Goal: Task Accomplishment & Management: Complete application form

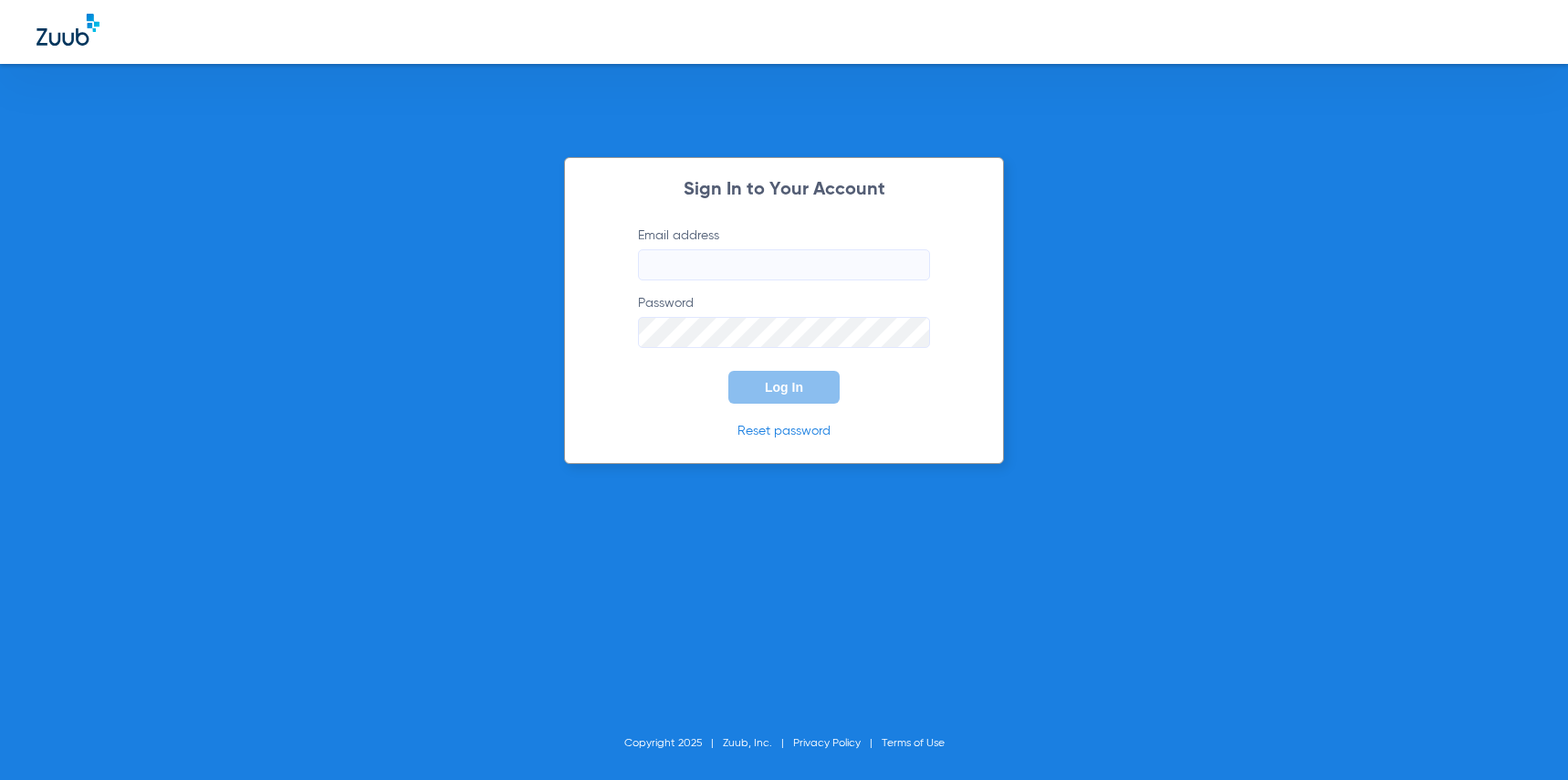
click at [676, 260] on input "Email address" at bounding box center [784, 265] width 292 height 31
type input "[EMAIL_ADDRESS][DOMAIN_NAME]"
click at [728, 370] on button "Log In" at bounding box center [784, 387] width 112 height 33
click at [782, 394] on button "Log In" at bounding box center [784, 387] width 112 height 33
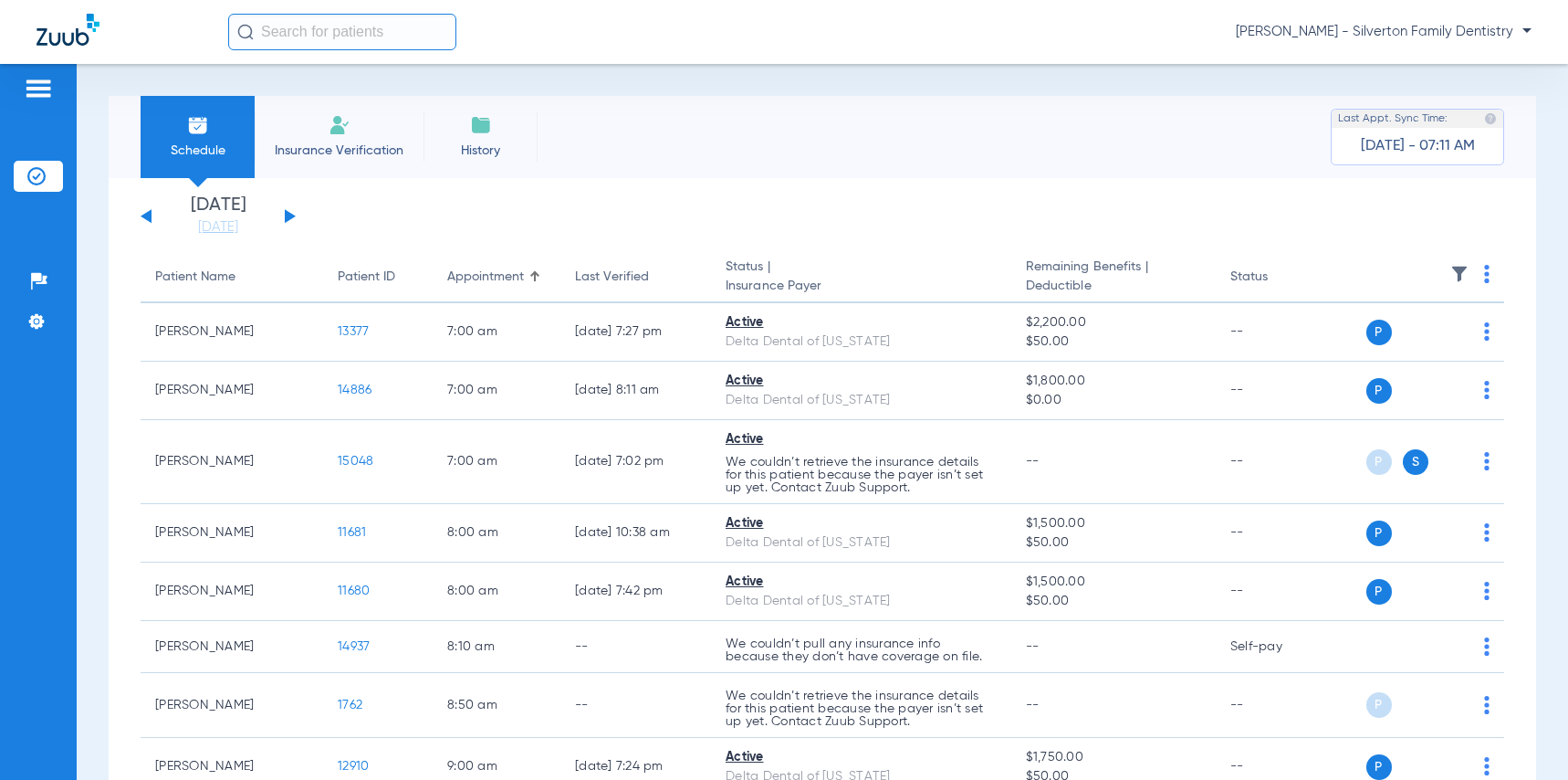
click at [287, 215] on button at bounding box center [291, 215] width 11 height 14
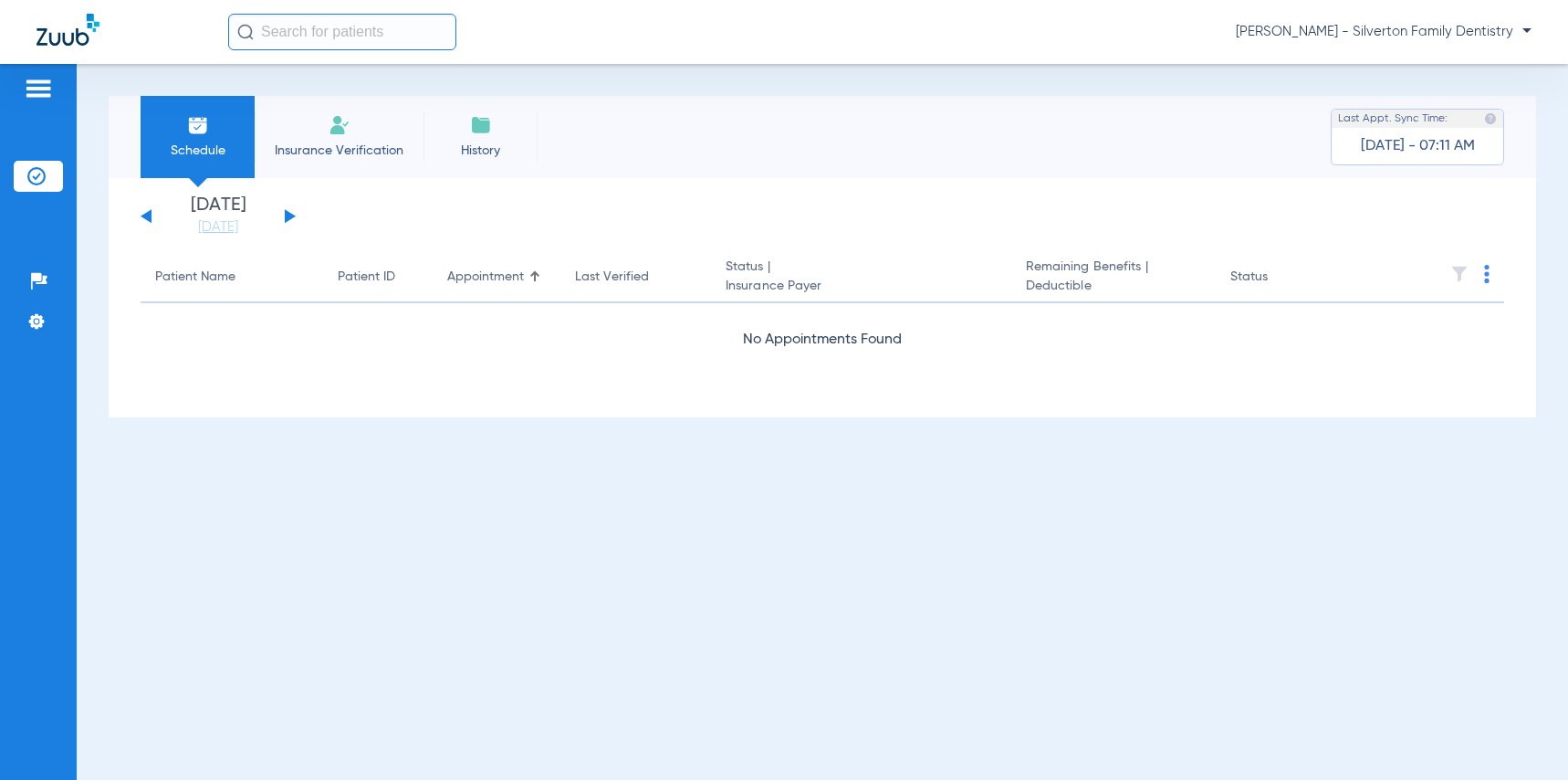
click at [144, 210] on div "[DATE] [DATE] [DATE] [DATE] [DATE] [DATE] [DATE] [DATE] [DATE] [DATE] [DATE] [D…" at bounding box center [218, 217] width 155 height 41
click at [148, 222] on div "[DATE] [DATE] [DATE] [DATE] [DATE] [DATE] [DATE] [DATE] [DATE] [DATE] [DATE] [D…" at bounding box center [218, 217] width 155 height 41
click at [148, 213] on button at bounding box center [146, 215] width 11 height 14
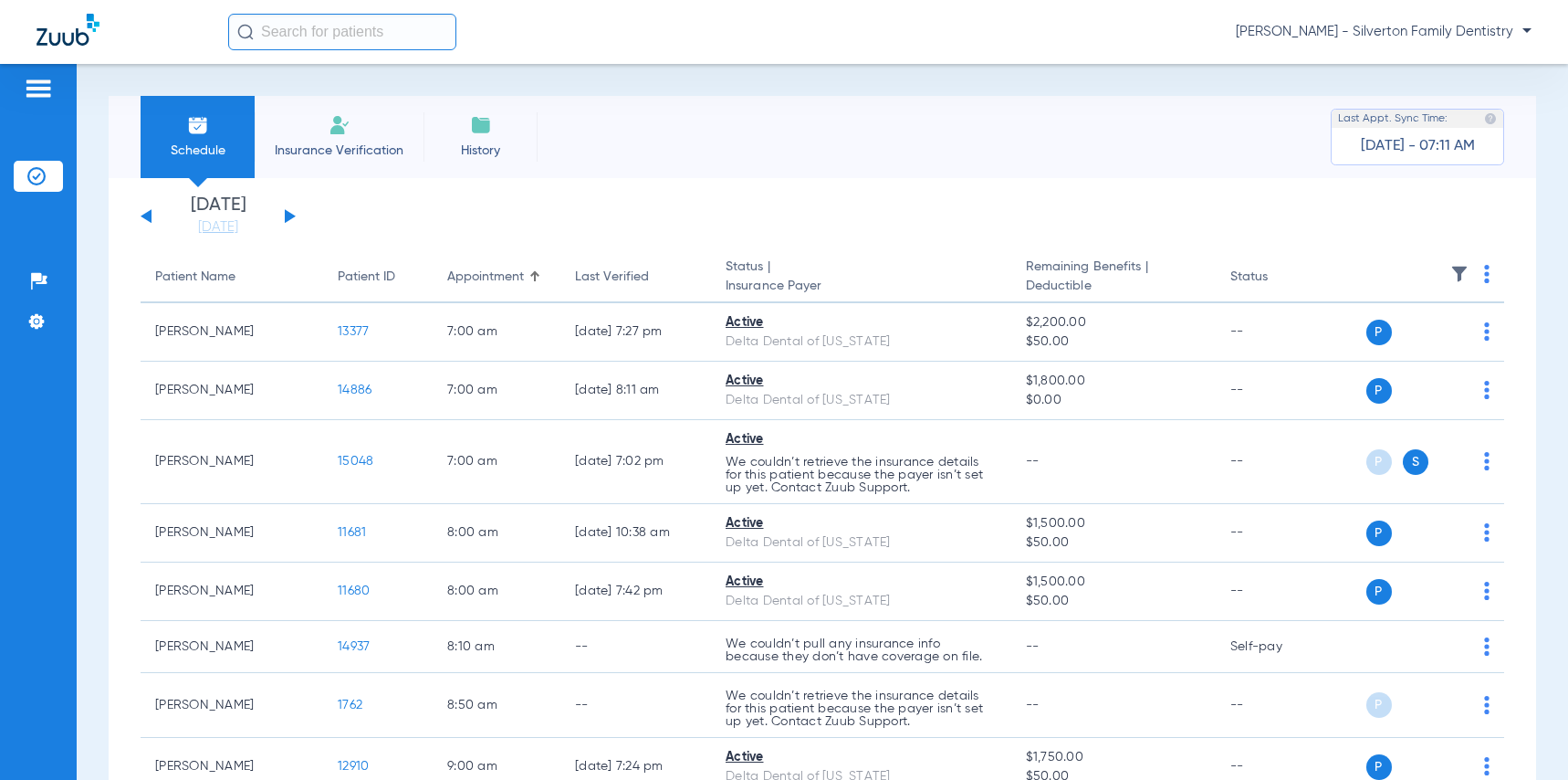
click at [148, 213] on button at bounding box center [146, 215] width 11 height 14
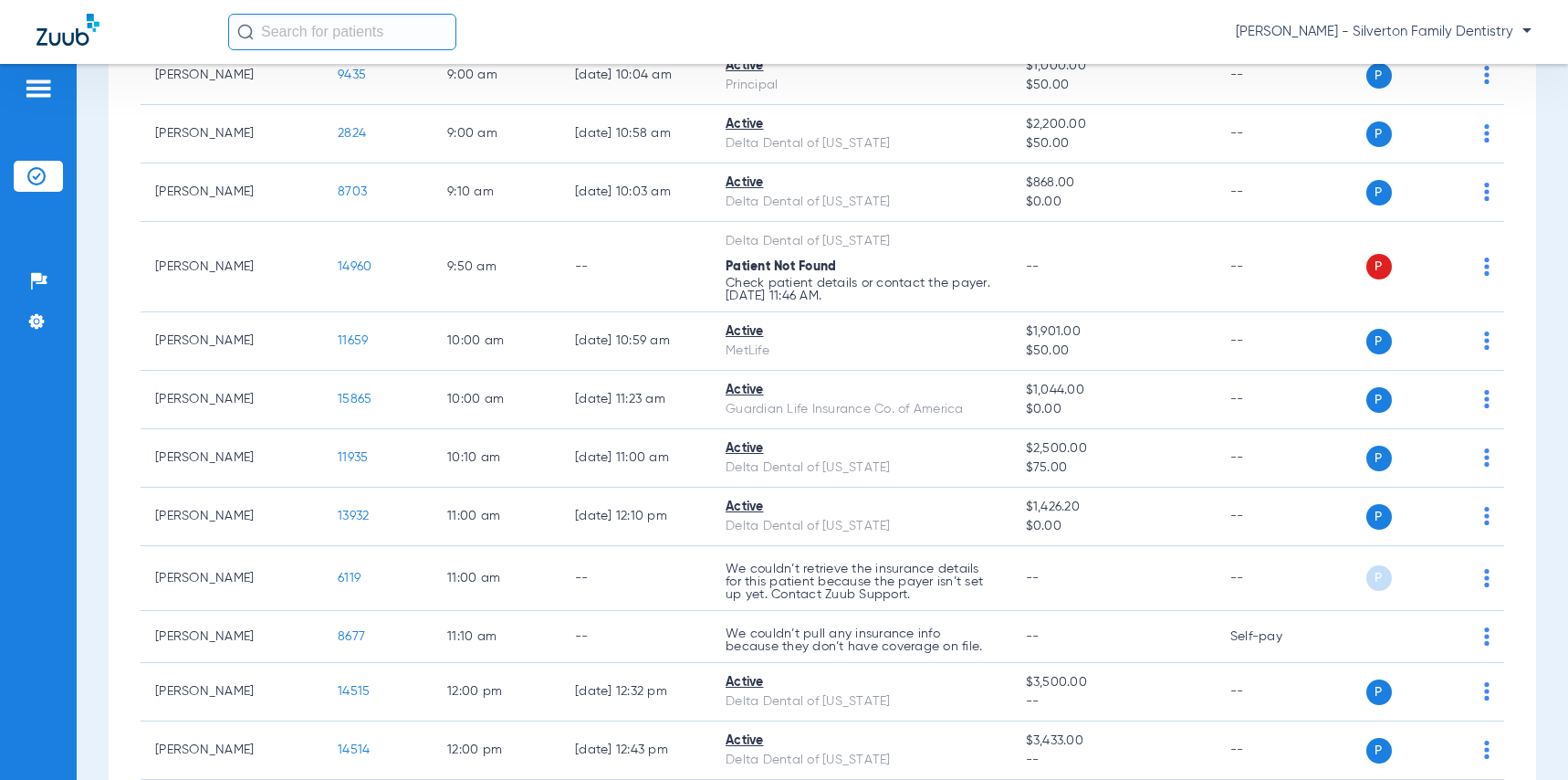
scroll to position [639, 0]
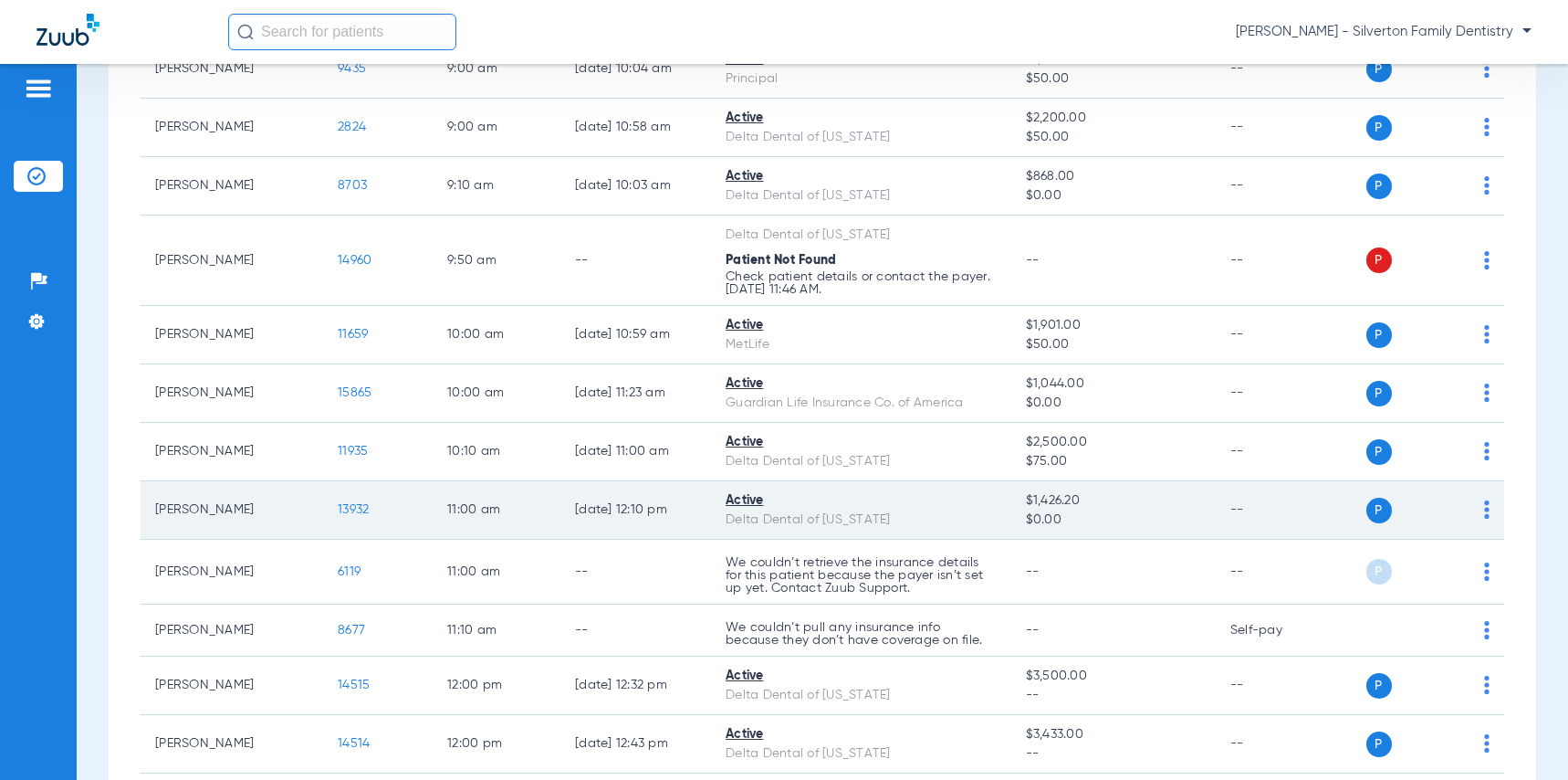
click at [356, 515] on span "13932" at bounding box center [353, 510] width 31 height 13
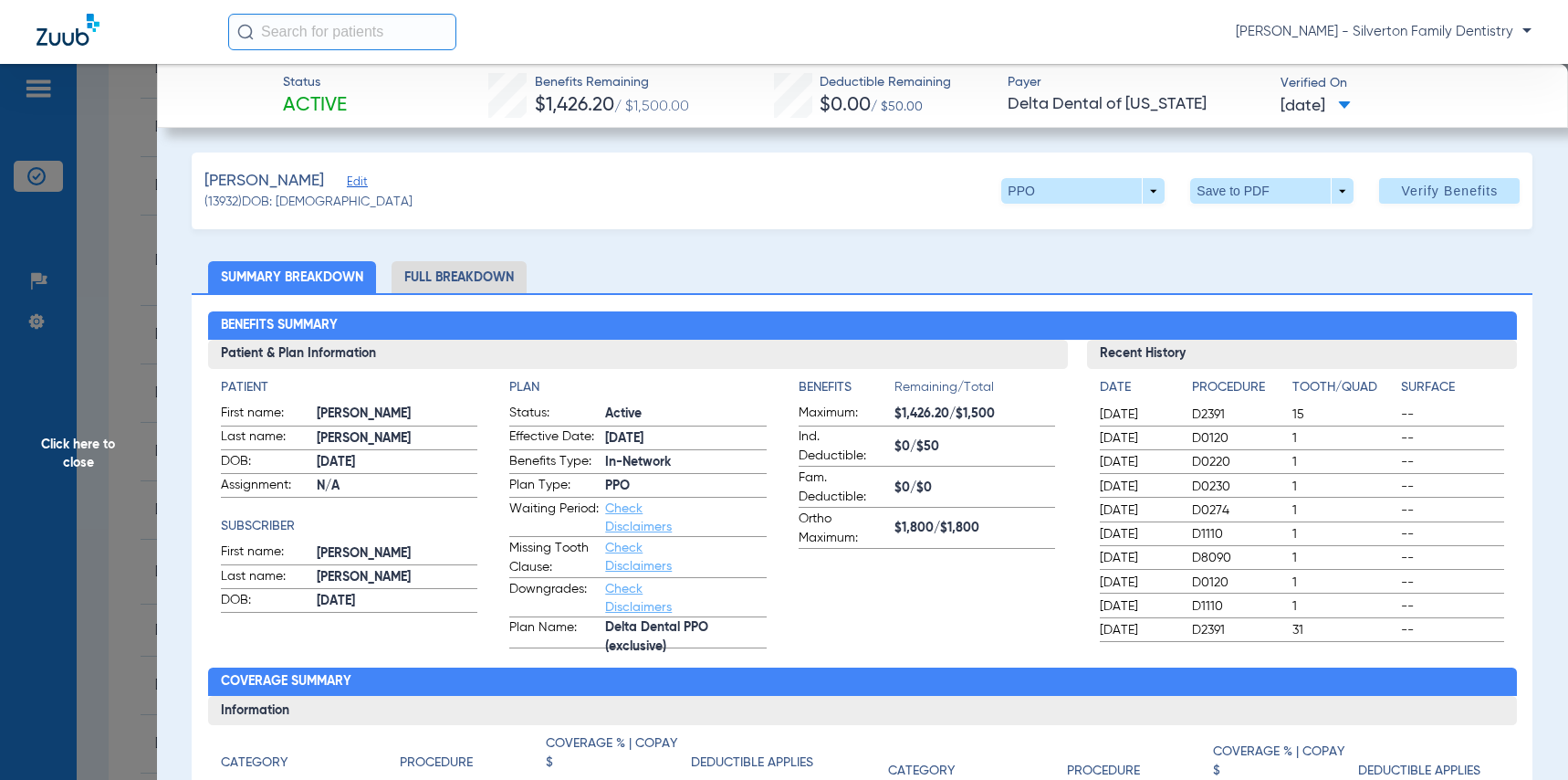
scroll to position [0, 0]
click at [78, 450] on span "Click here to close" at bounding box center [78, 453] width 157 height 780
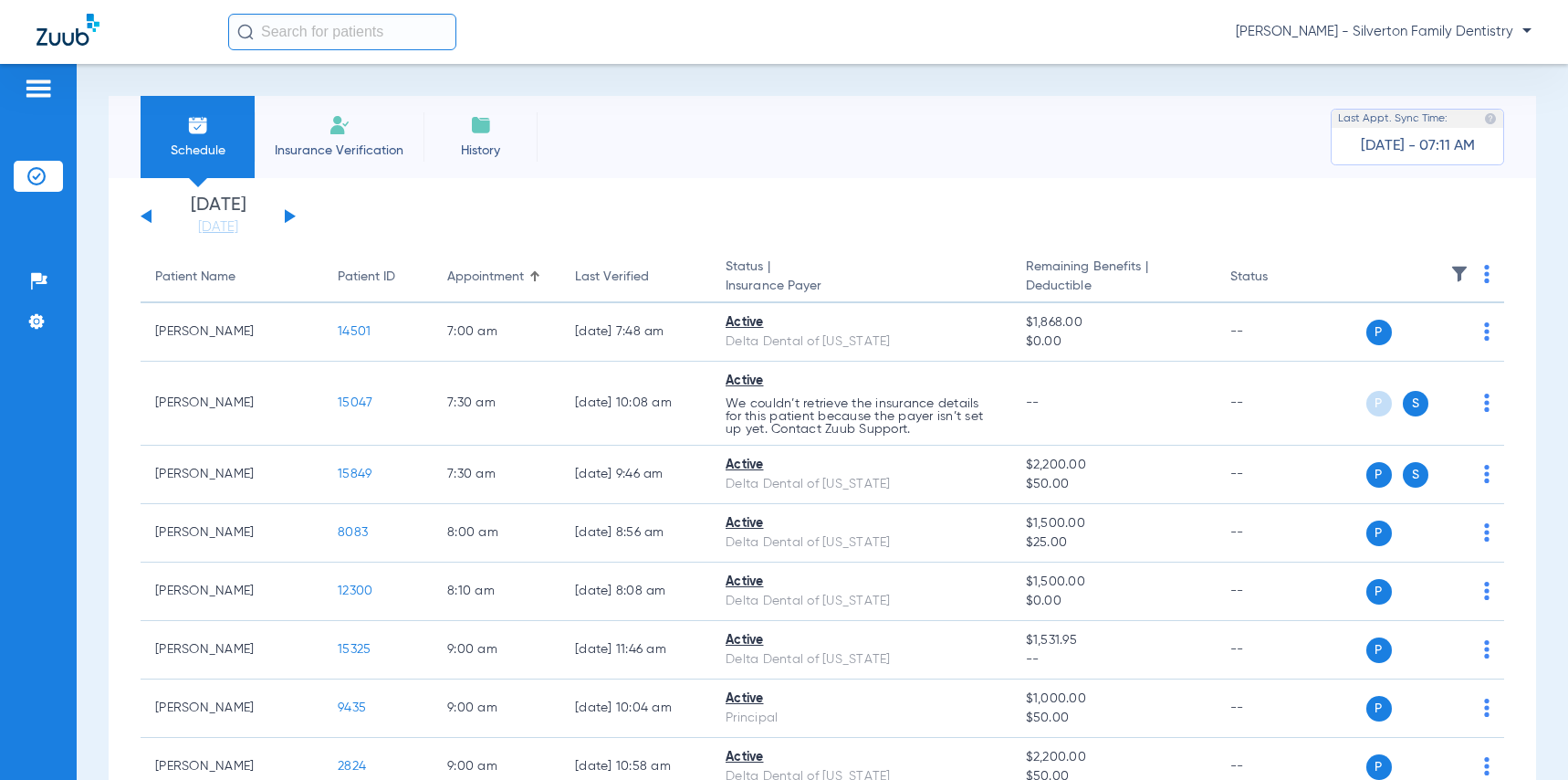
click at [293, 22] on input "text" at bounding box center [341, 32] width 228 height 37
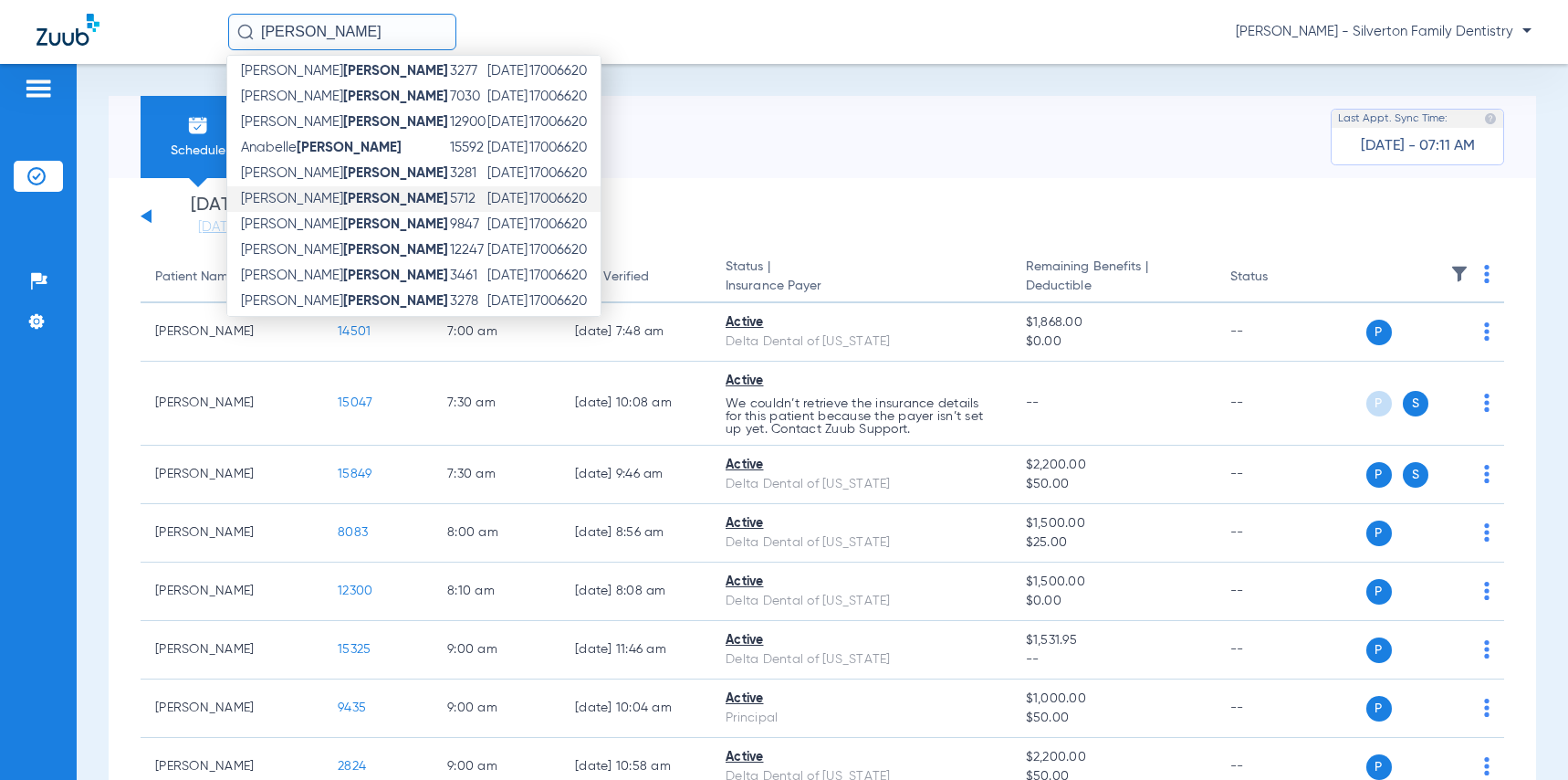
scroll to position [183, 0]
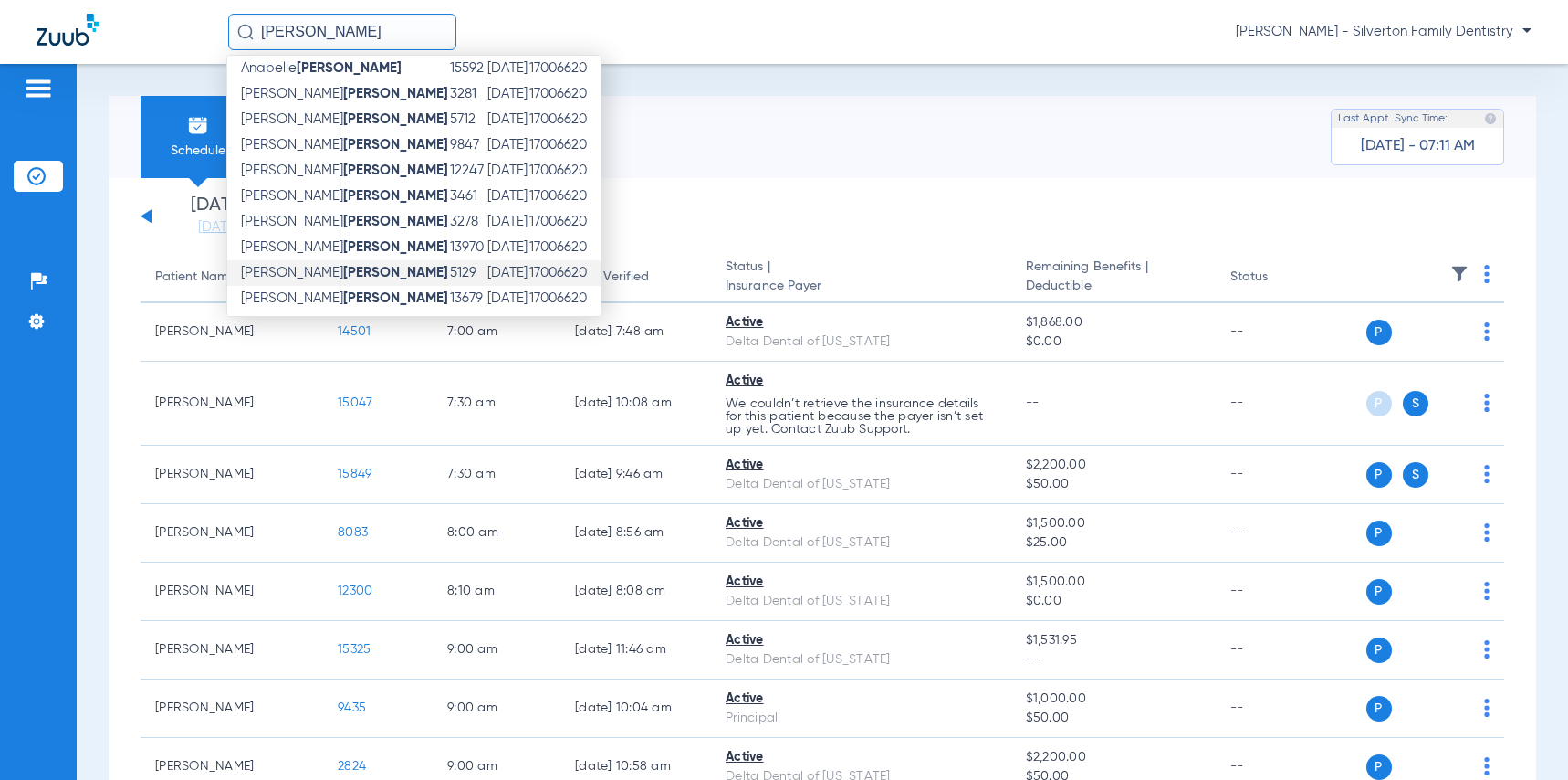
type input "[PERSON_NAME]"
click at [343, 275] on strong "[PERSON_NAME]" at bounding box center [396, 272] width 105 height 14
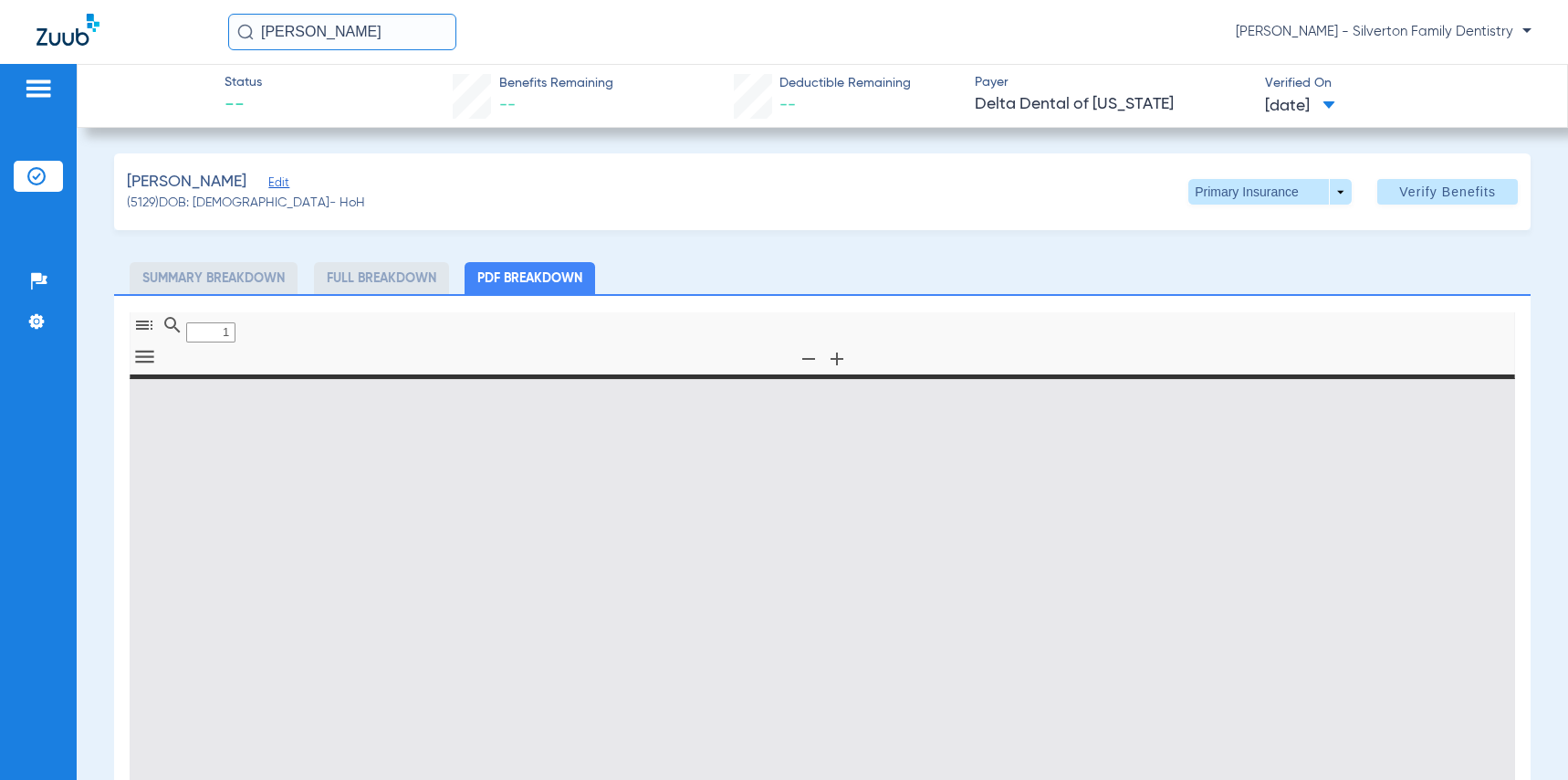
type input "0"
select select "page-width"
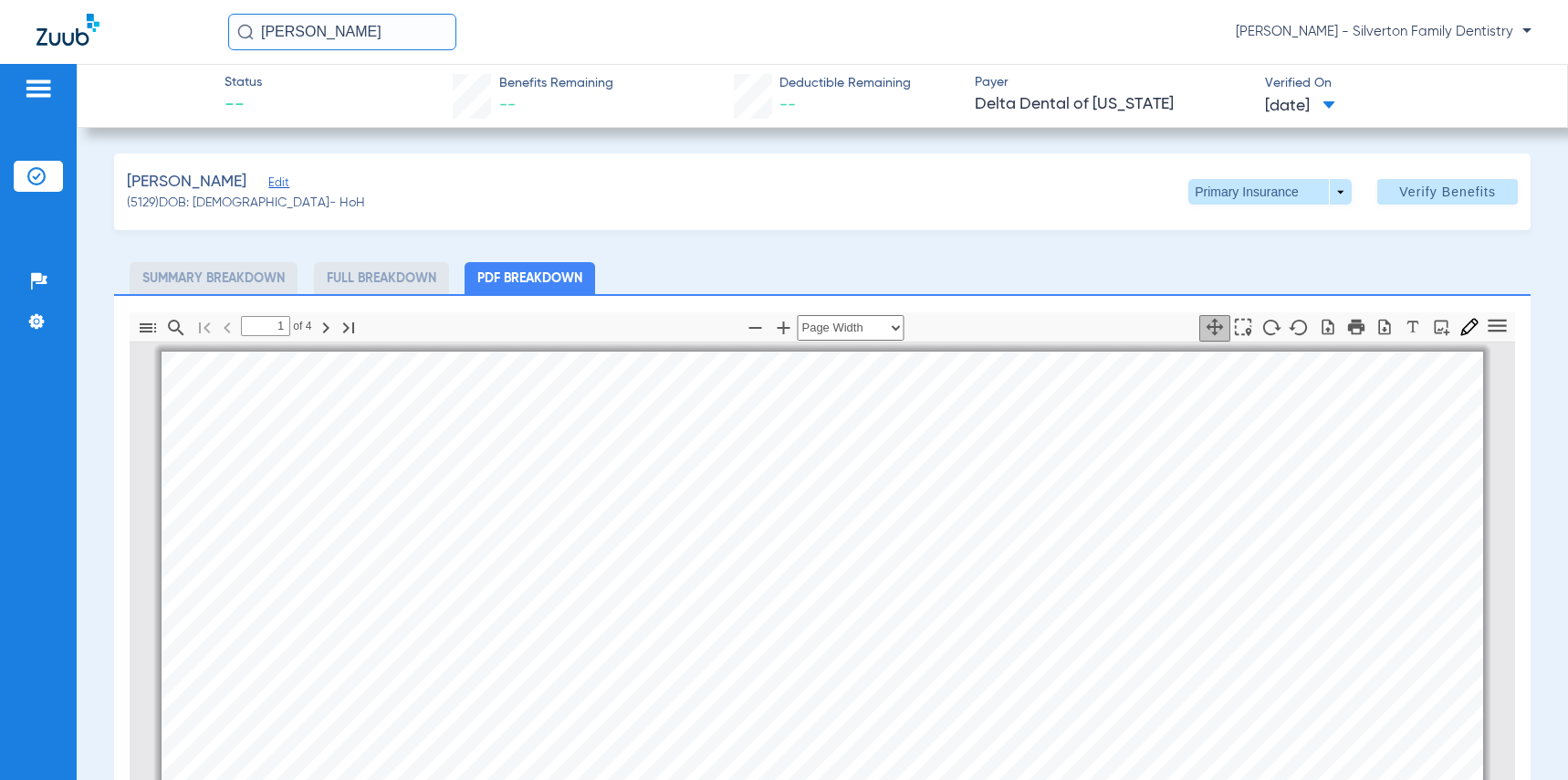
click at [395, 279] on li "Full Breakdown" at bounding box center [381, 278] width 135 height 32
click at [546, 281] on li "PDF Breakdown" at bounding box center [529, 278] width 130 height 32
click at [227, 282] on li "Summary Breakdown" at bounding box center [213, 278] width 168 height 32
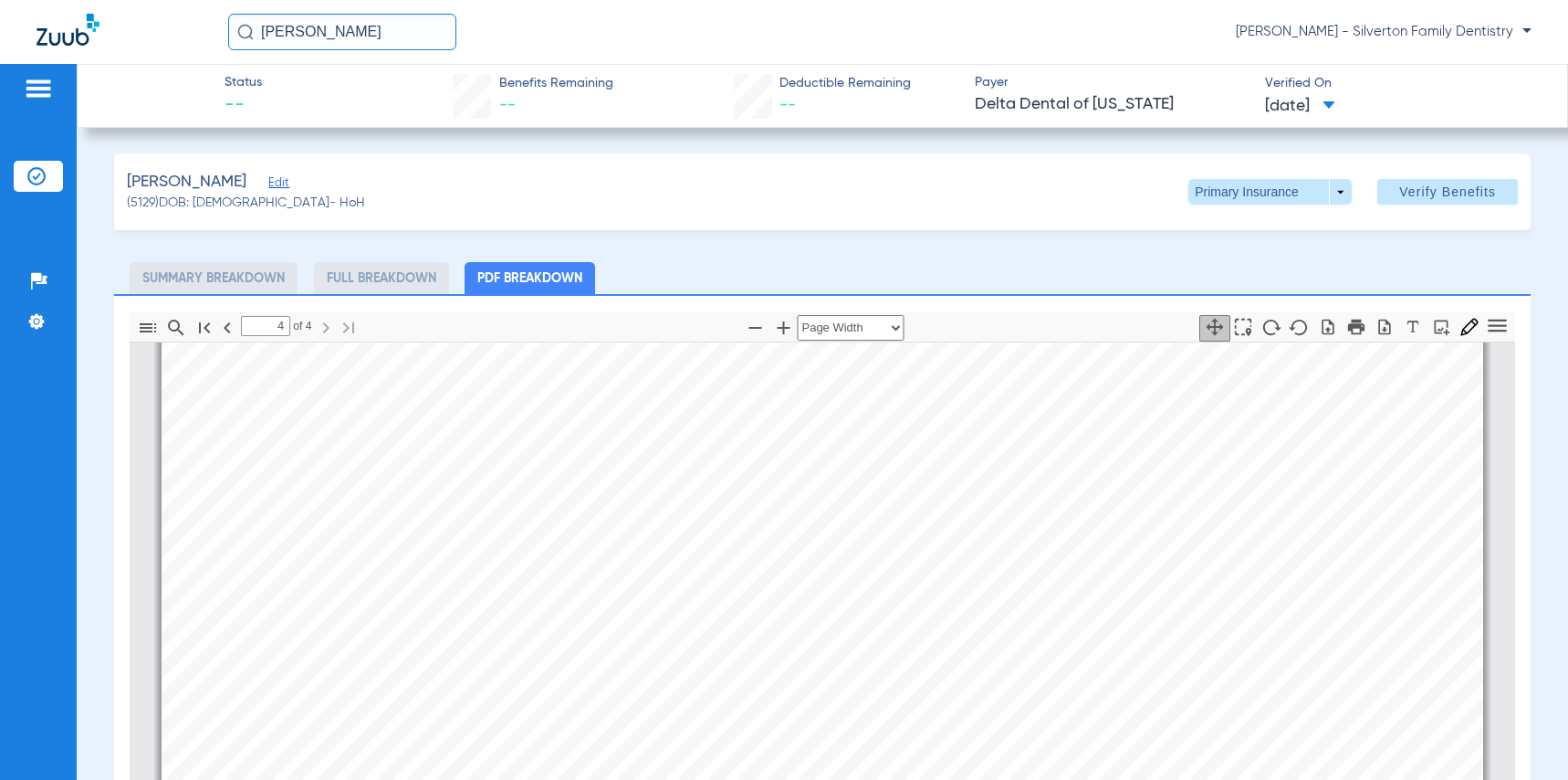
scroll to position [91, 0]
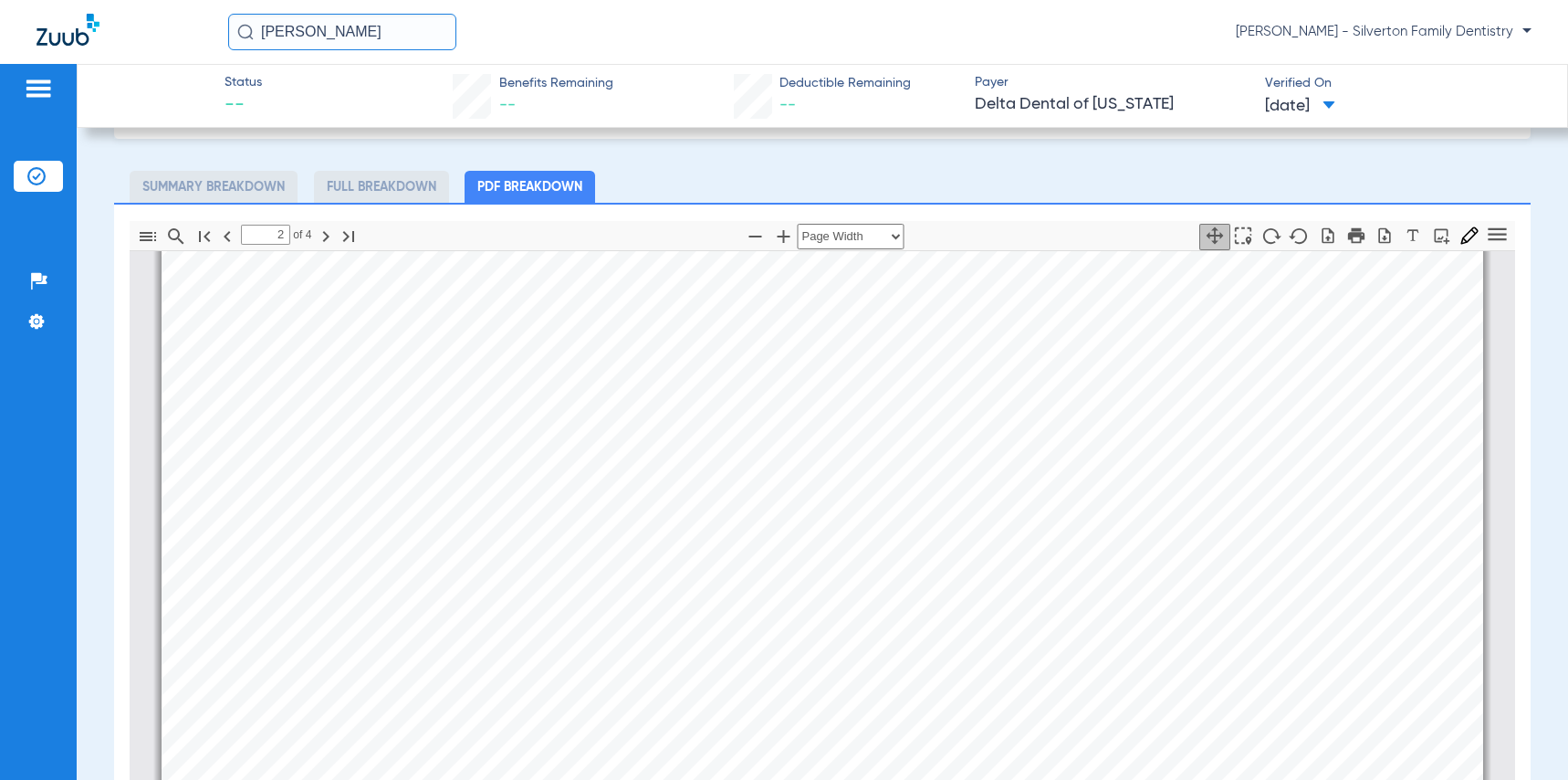
type input "1"
click at [328, 32] on input "[PERSON_NAME]" at bounding box center [341, 32] width 228 height 37
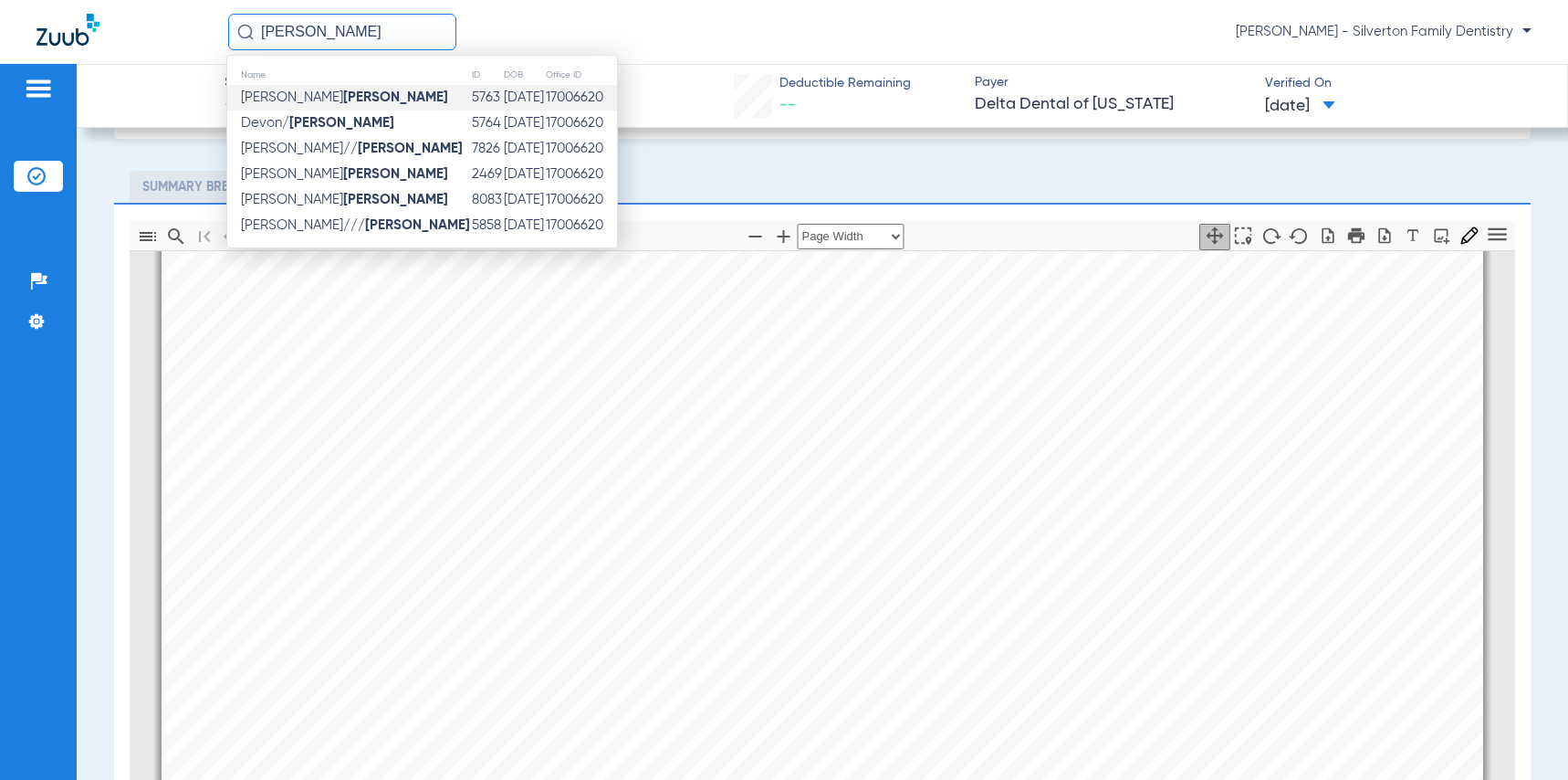
type input "[PERSON_NAME]"
click at [281, 99] on span "[PERSON_NAME]" at bounding box center [344, 97] width 207 height 14
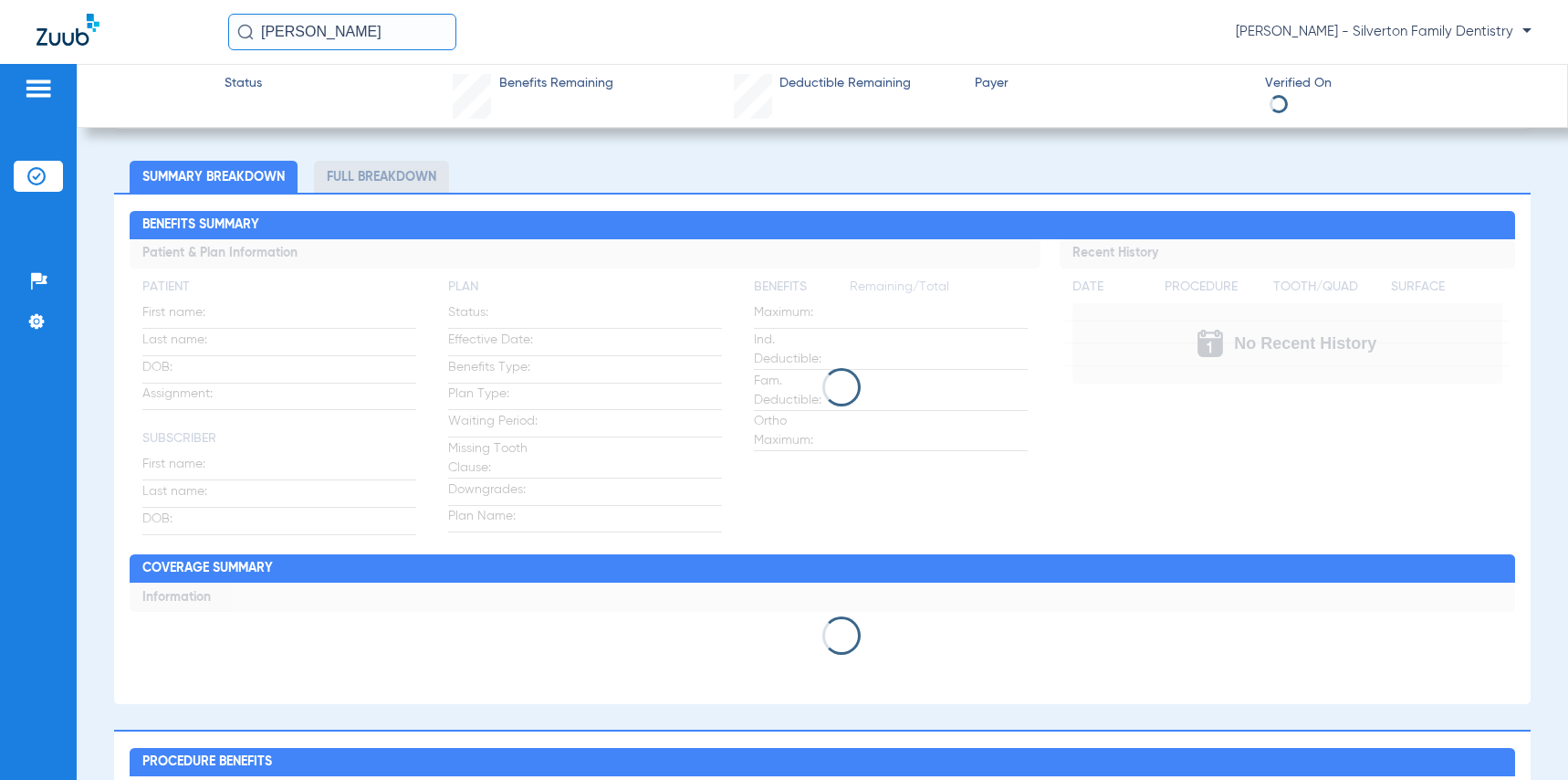
scroll to position [91, 0]
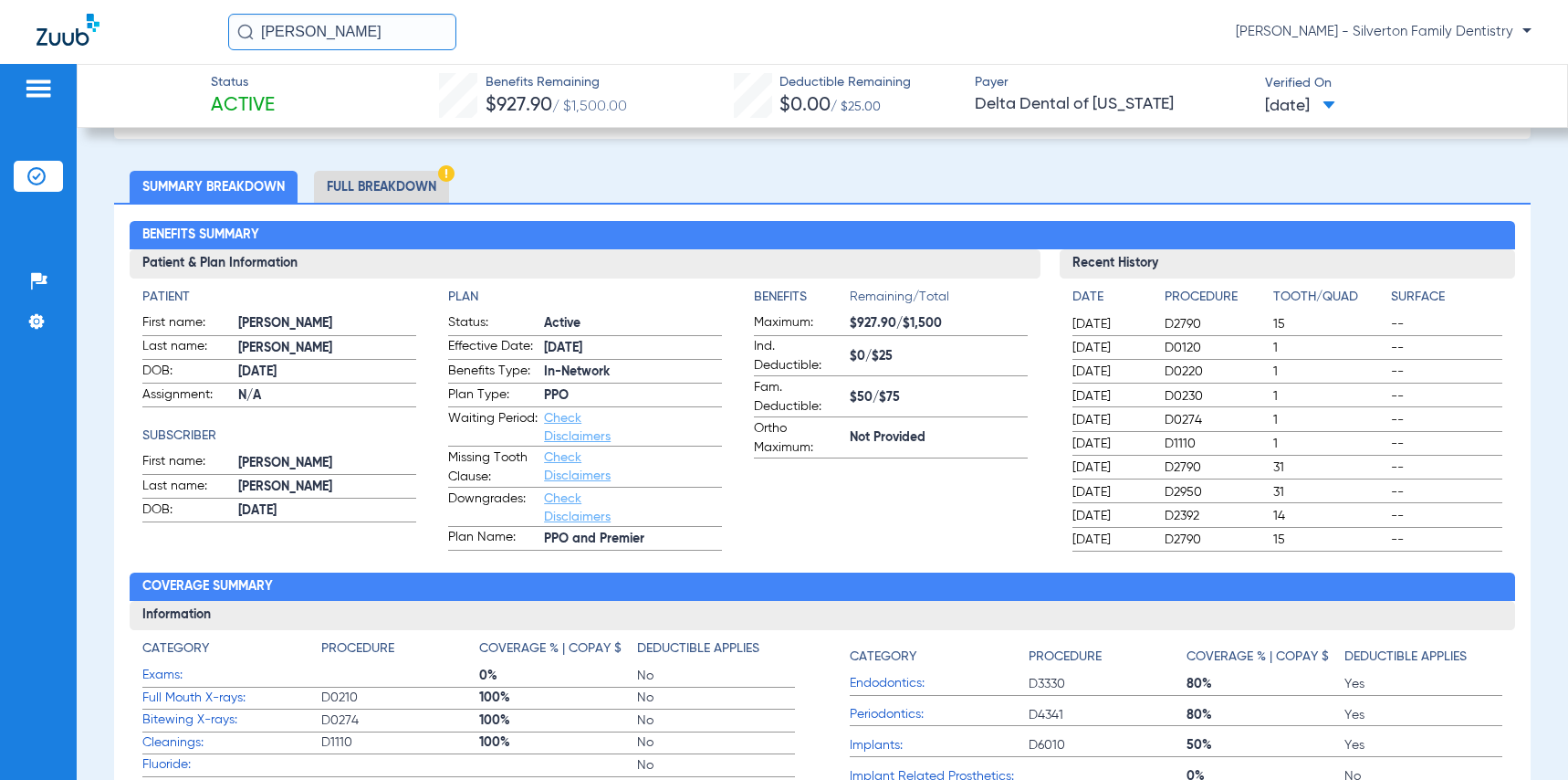
click at [398, 184] on li "Full Breakdown" at bounding box center [381, 186] width 135 height 32
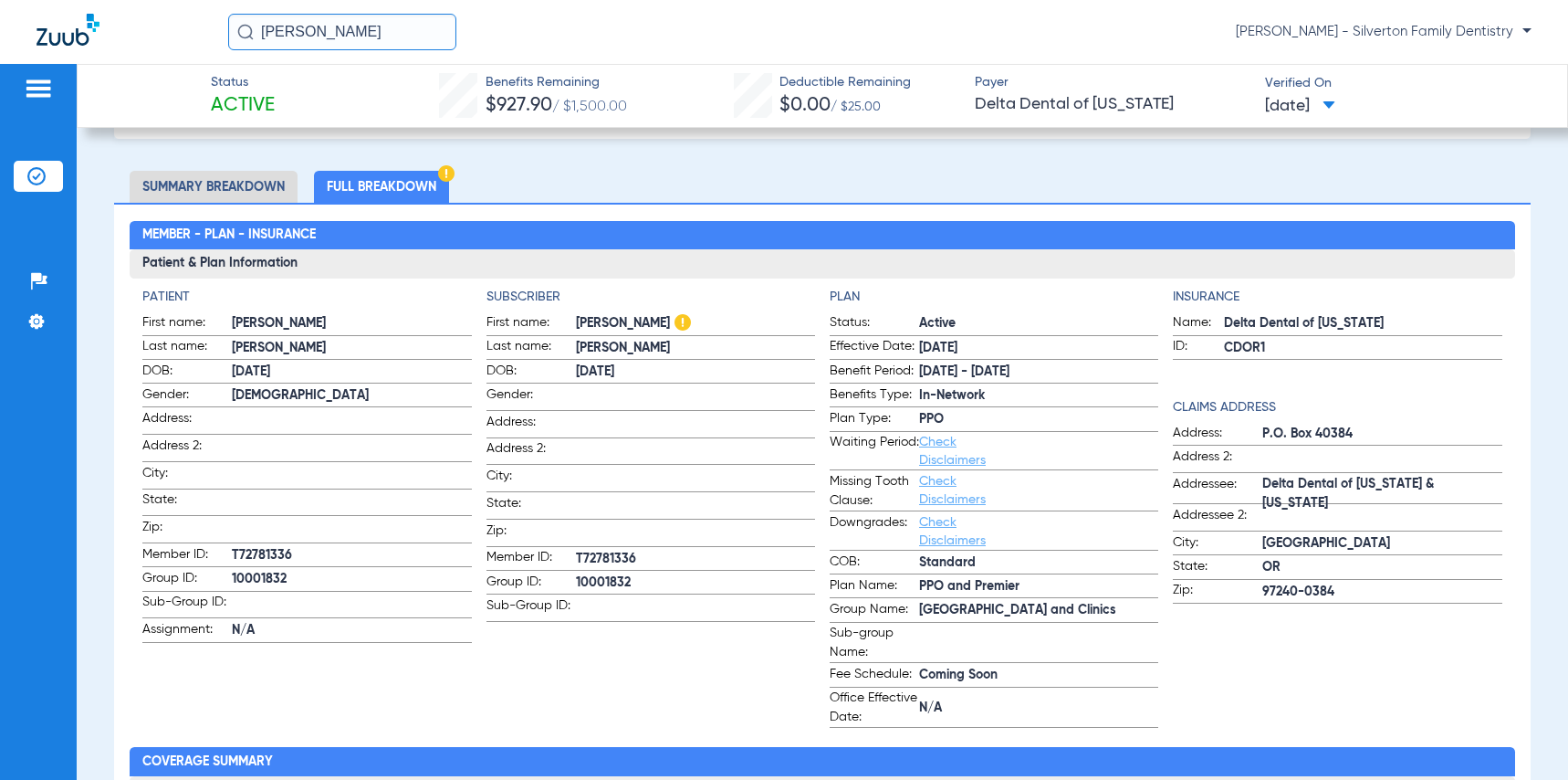
click at [233, 182] on li "Summary Breakdown" at bounding box center [213, 186] width 168 height 32
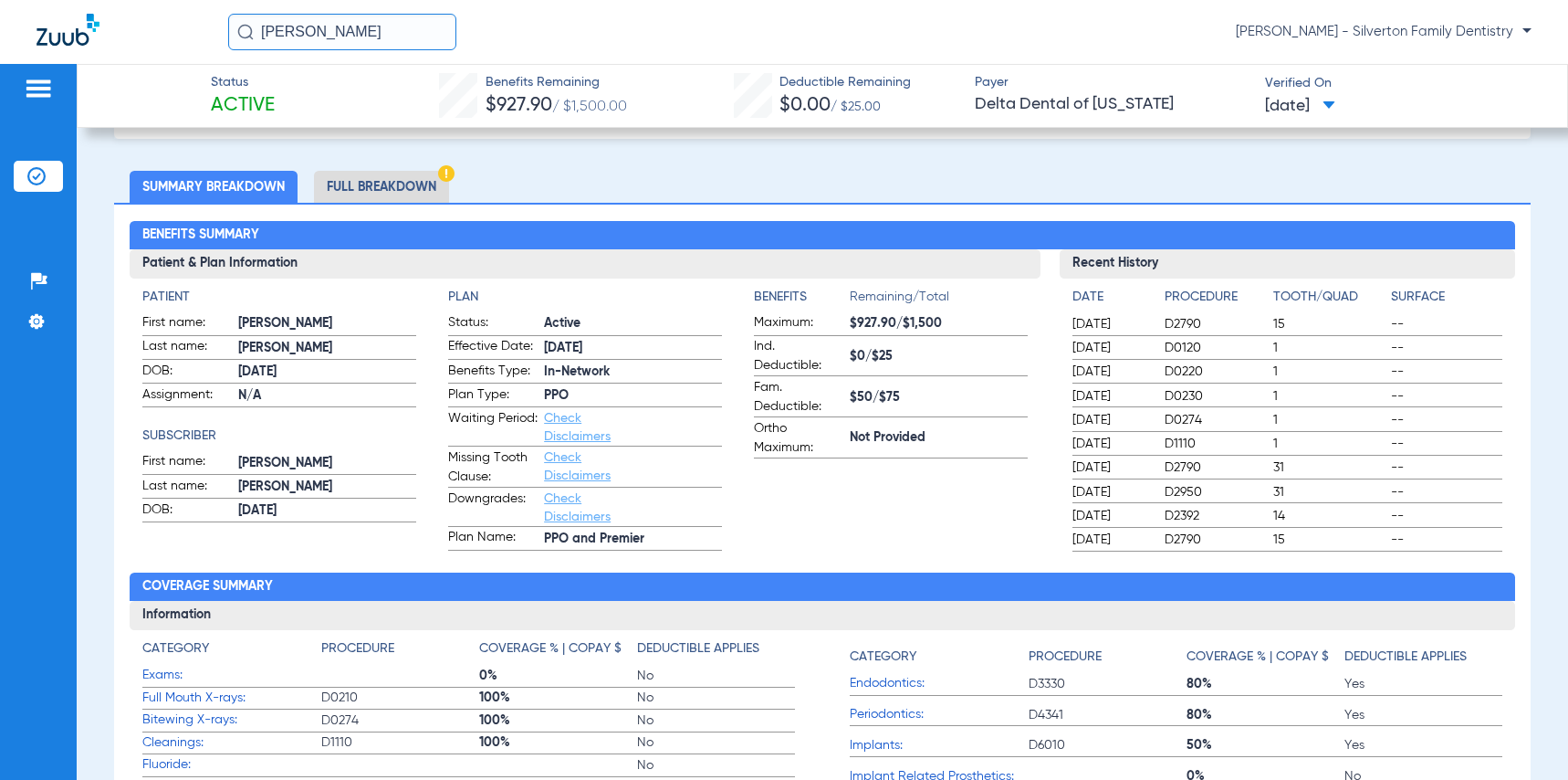
click at [506, 173] on ul "Summary Breakdown Full Breakdown" at bounding box center [822, 186] width 1417 height 32
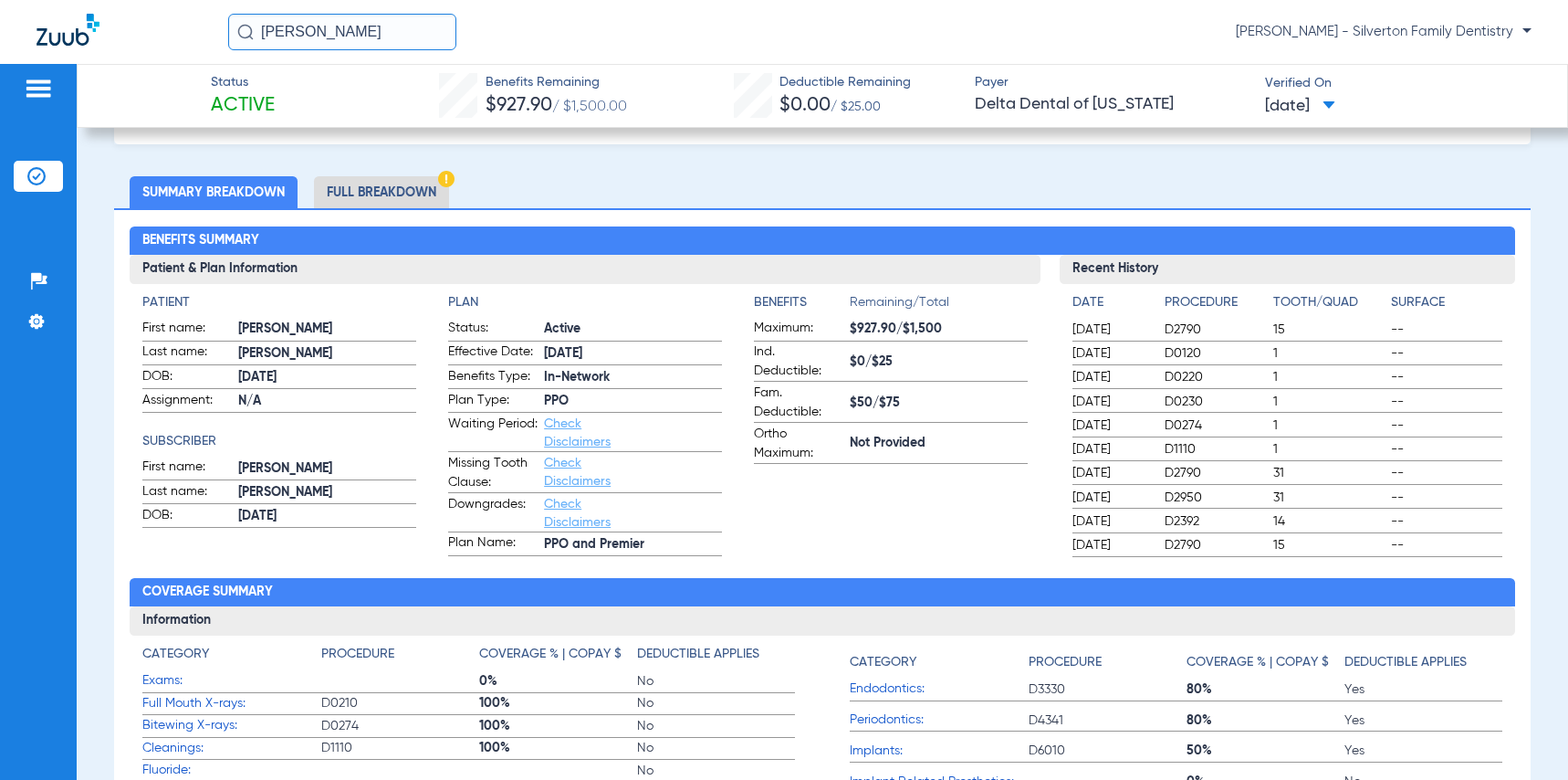
scroll to position [0, 0]
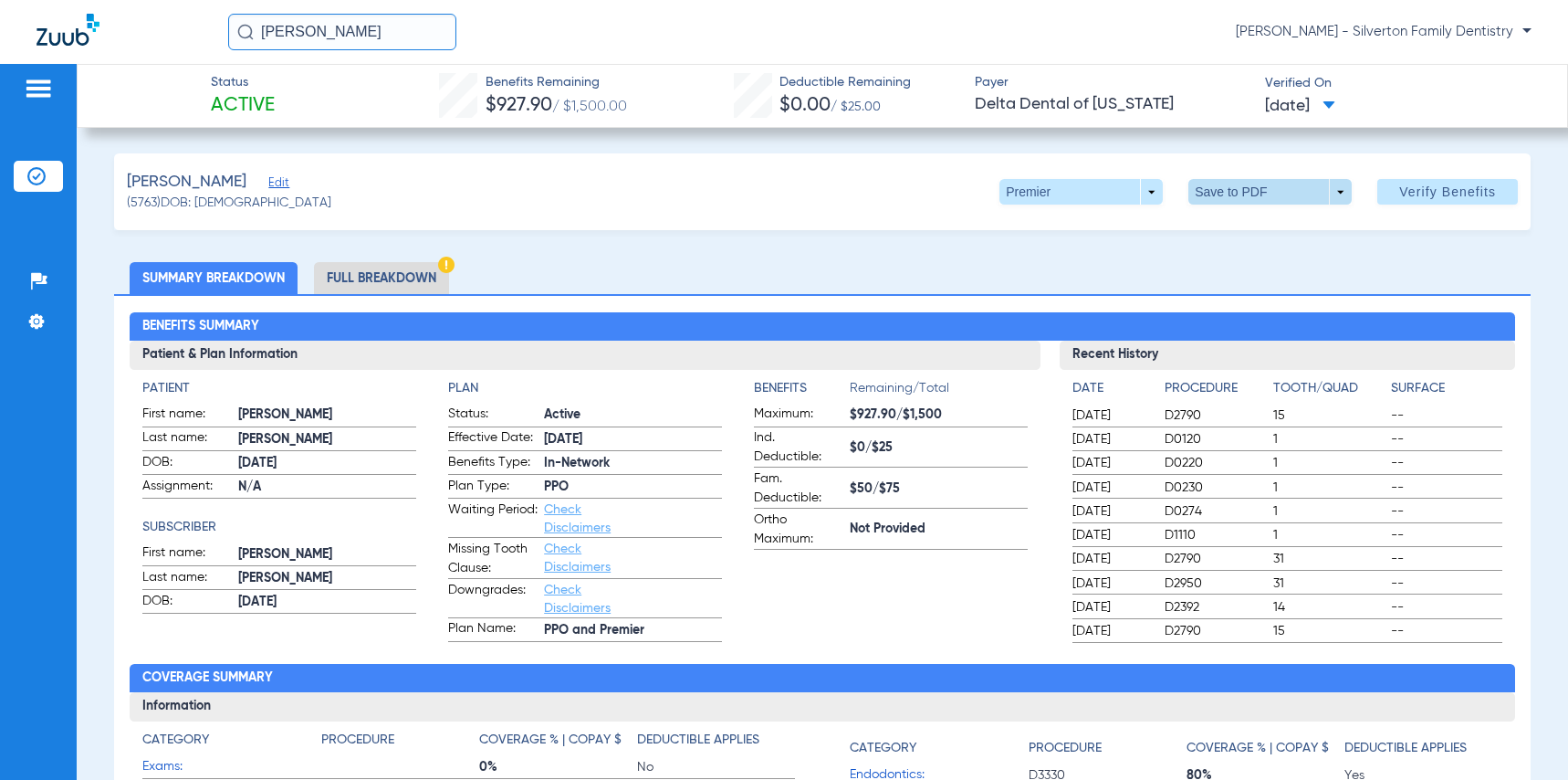
click at [1254, 188] on span at bounding box center [1270, 191] width 43 height 43
click at [1249, 224] on span "Save to PDF" at bounding box center [1263, 228] width 72 height 13
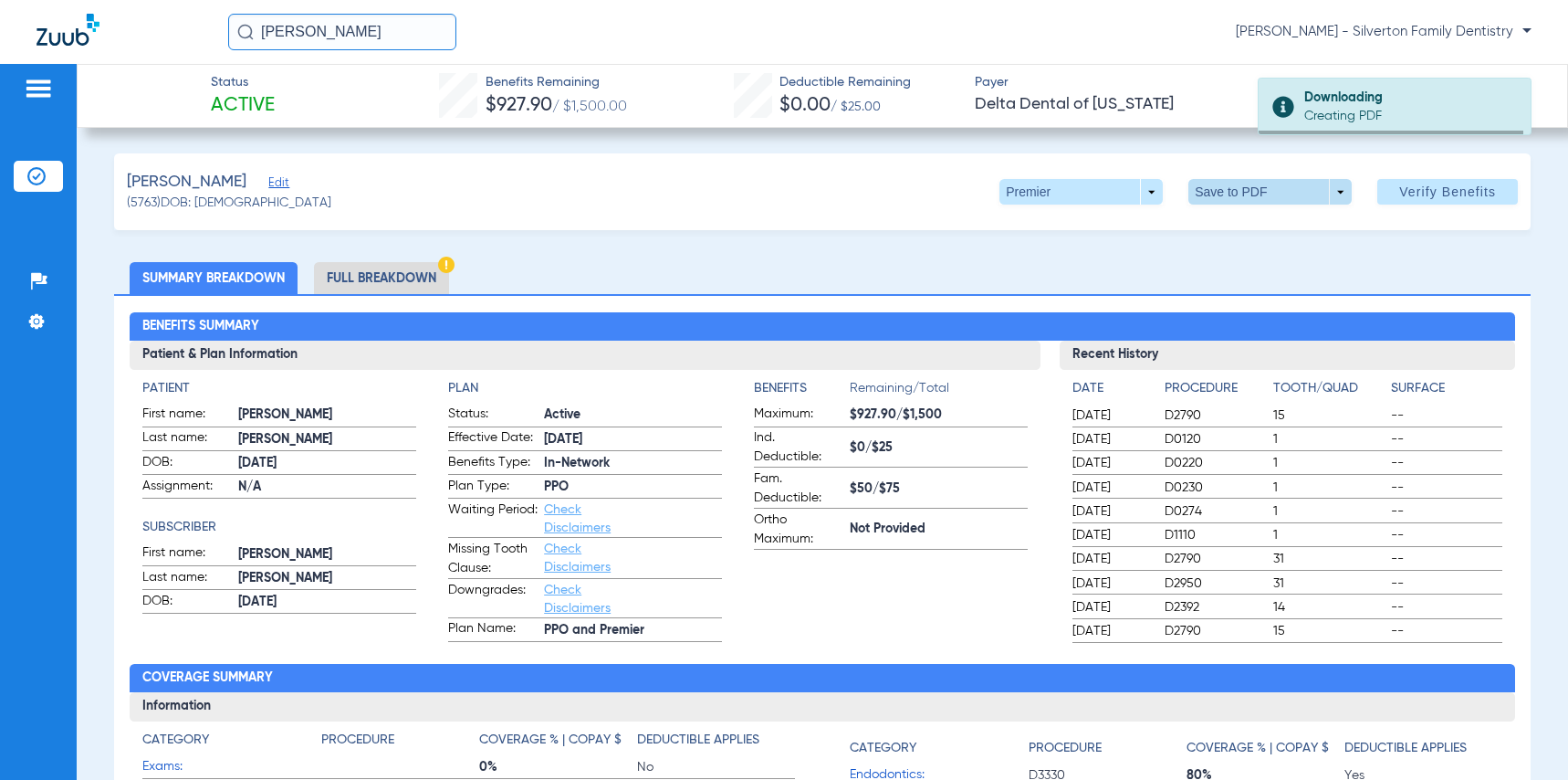
click at [1332, 182] on span at bounding box center [1270, 192] width 163 height 26
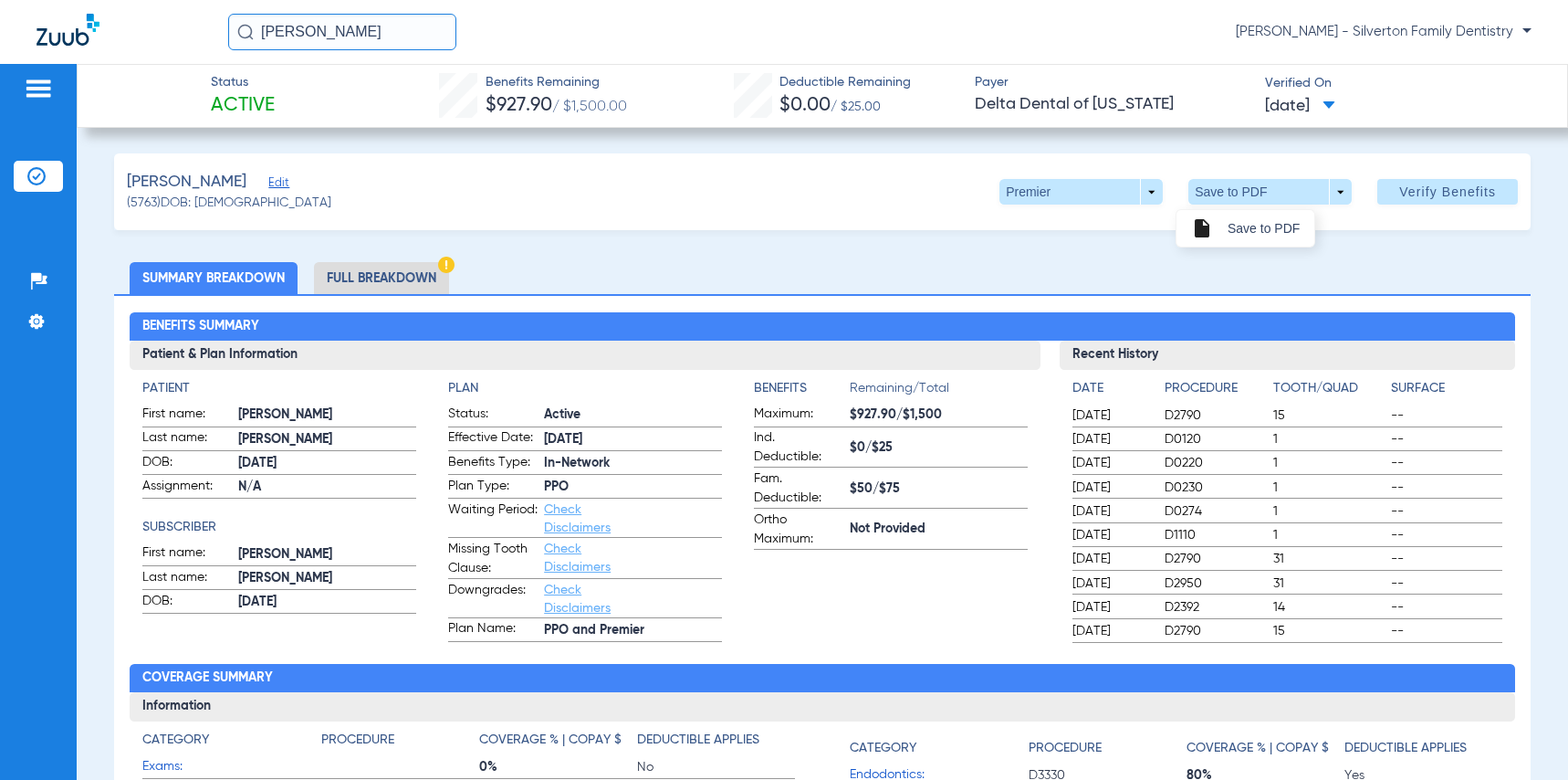
drag, startPoint x: 329, startPoint y: 29, endPoint x: 247, endPoint y: 42, distance: 83.0
click at [247, 42] on div at bounding box center [784, 390] width 1568 height 780
click at [295, 32] on input "[PERSON_NAME]" at bounding box center [341, 32] width 228 height 37
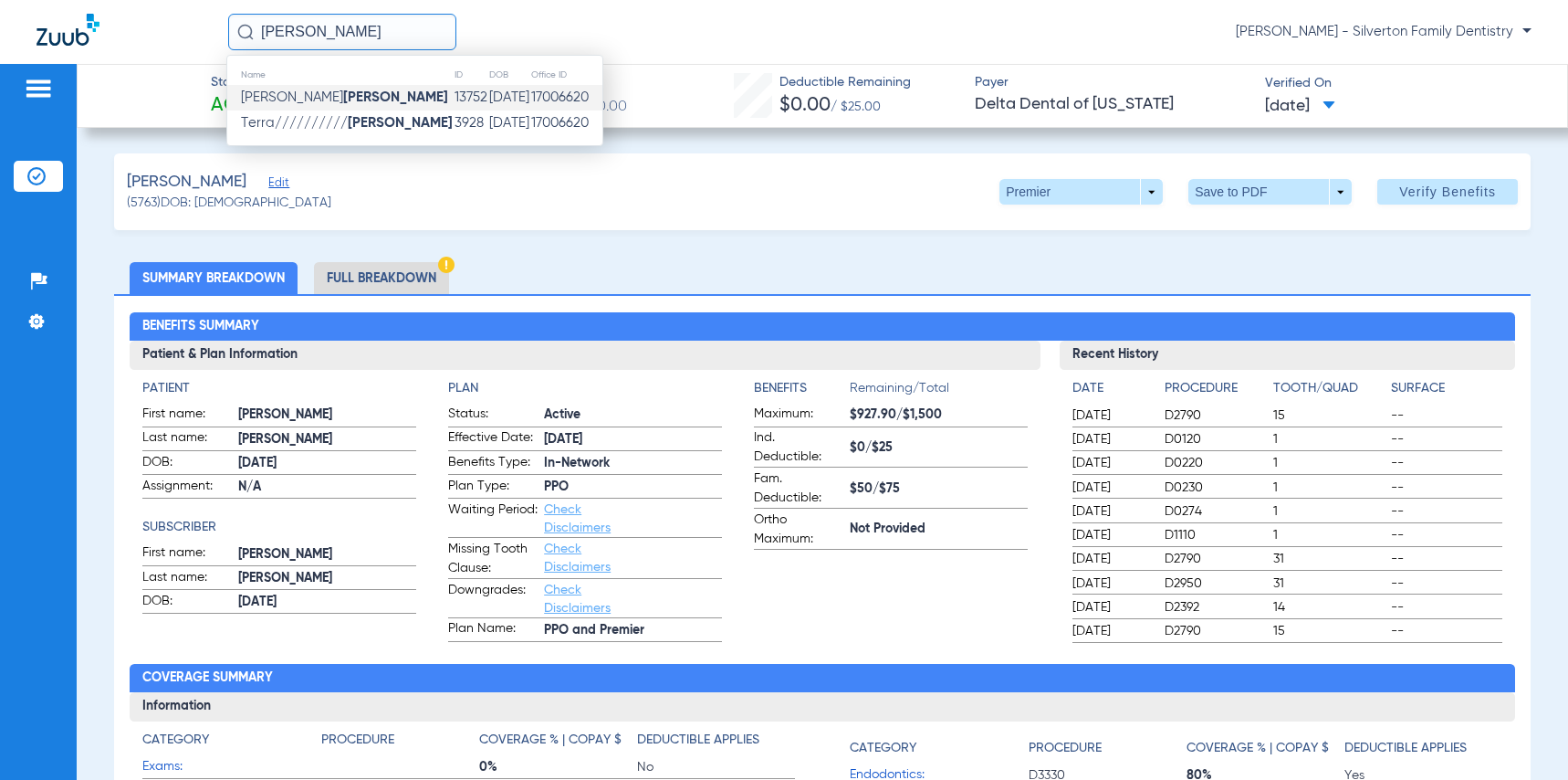
type input "[PERSON_NAME]"
click at [307, 98] on span "[PERSON_NAME]" at bounding box center [344, 97] width 207 height 14
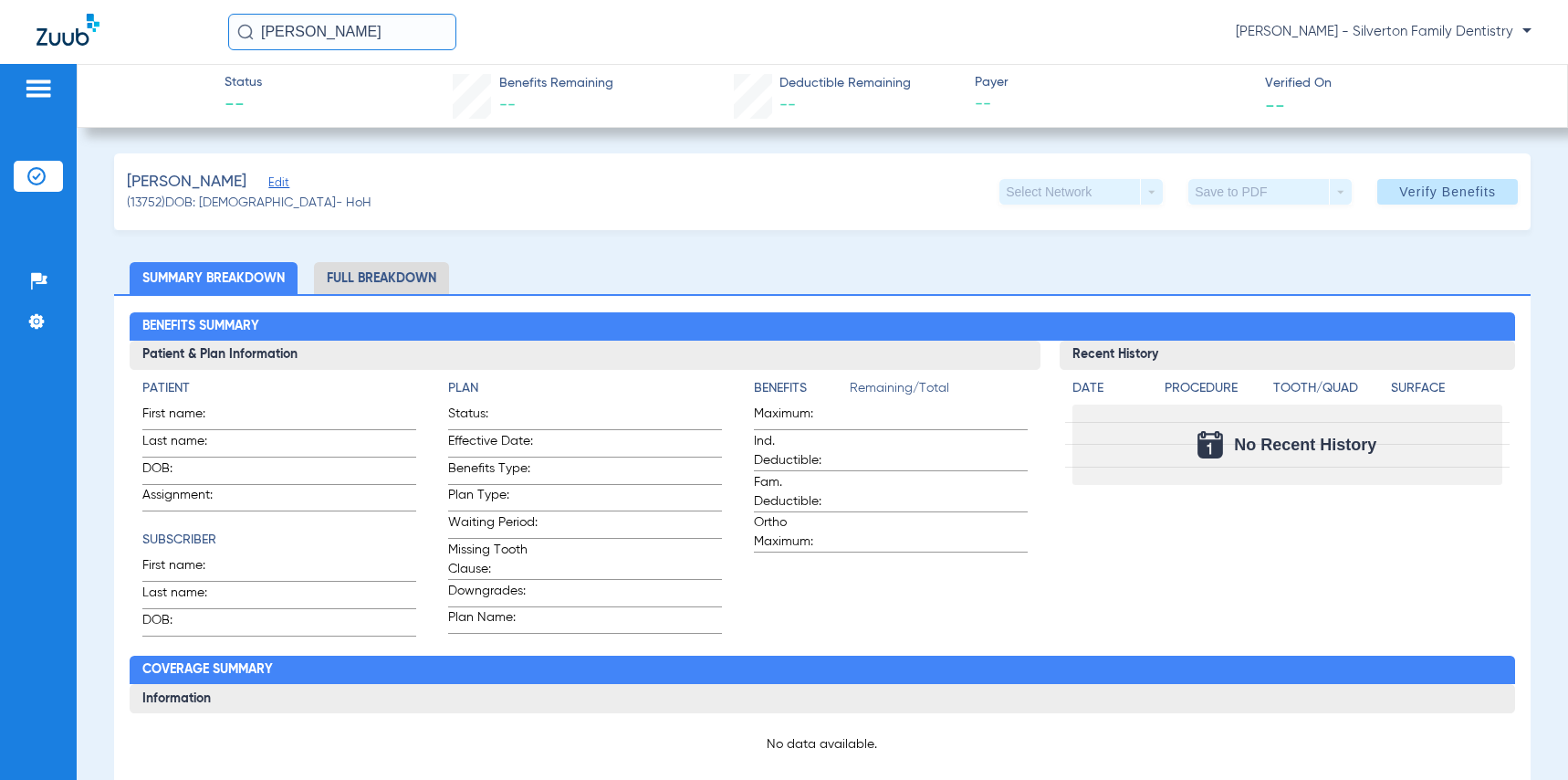
click at [392, 282] on li "Full Breakdown" at bounding box center [381, 278] width 135 height 32
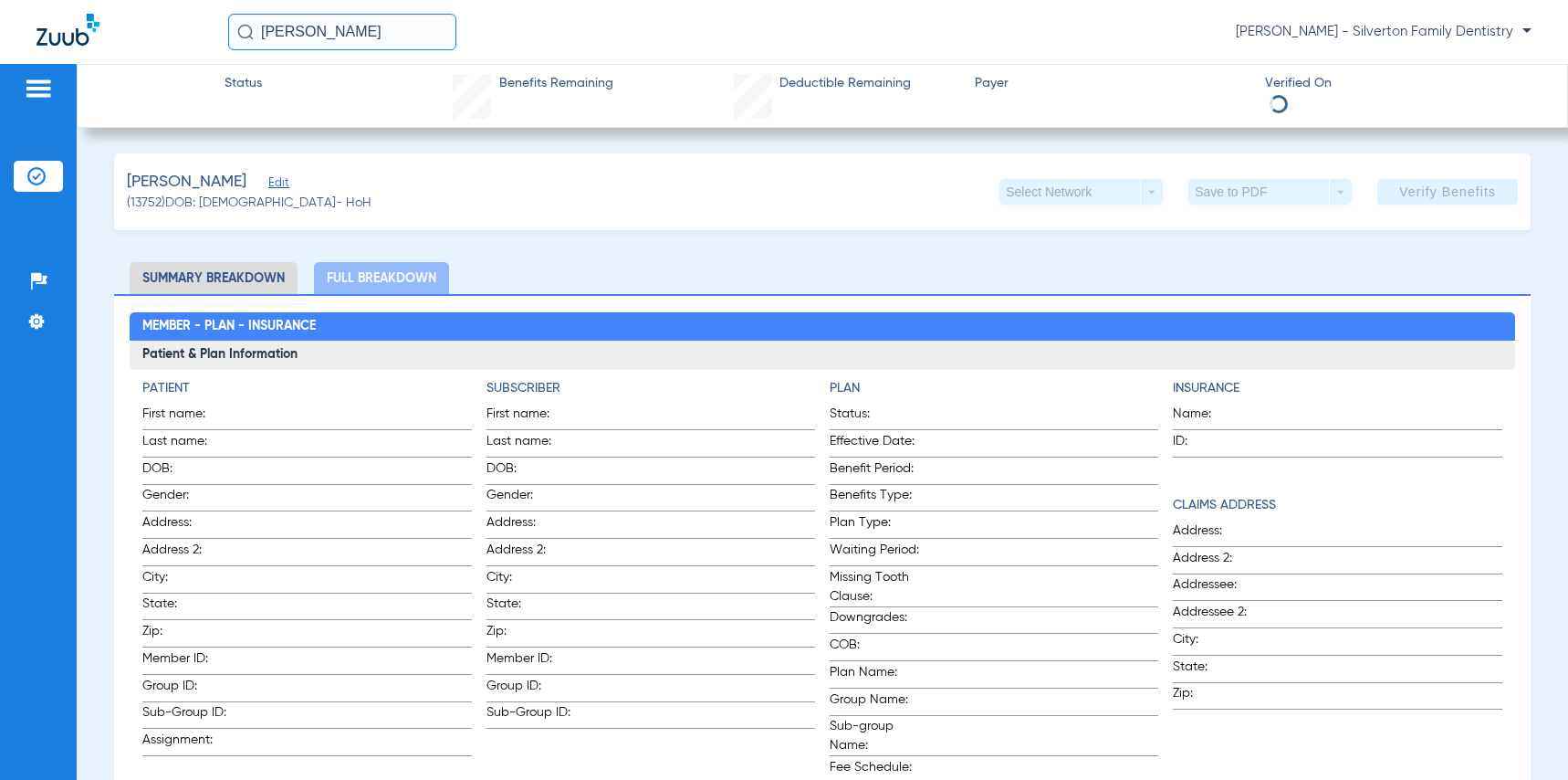
click at [35, 79] on img at bounding box center [39, 89] width 30 height 22
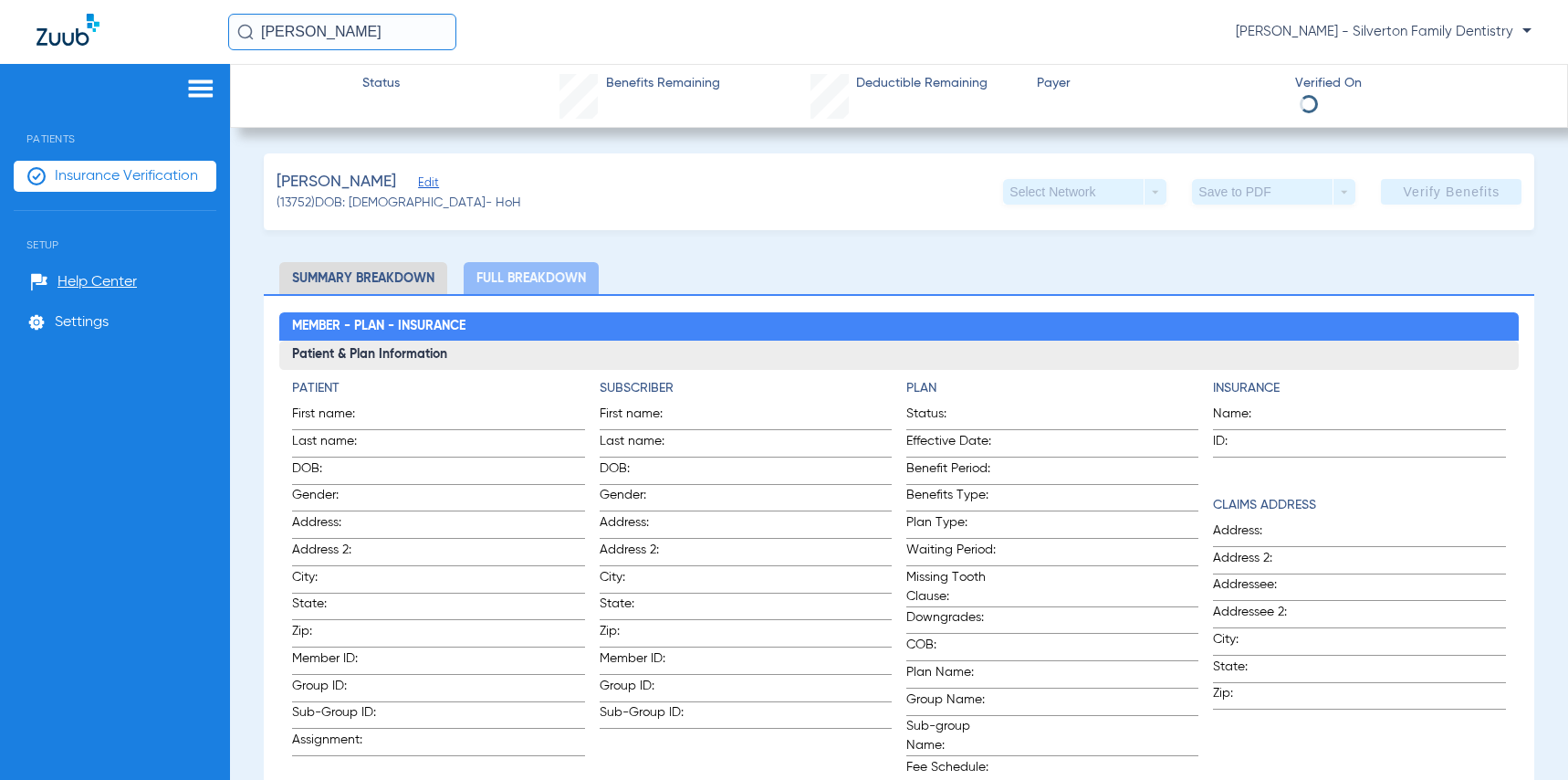
click at [209, 87] on img at bounding box center [201, 89] width 30 height 22
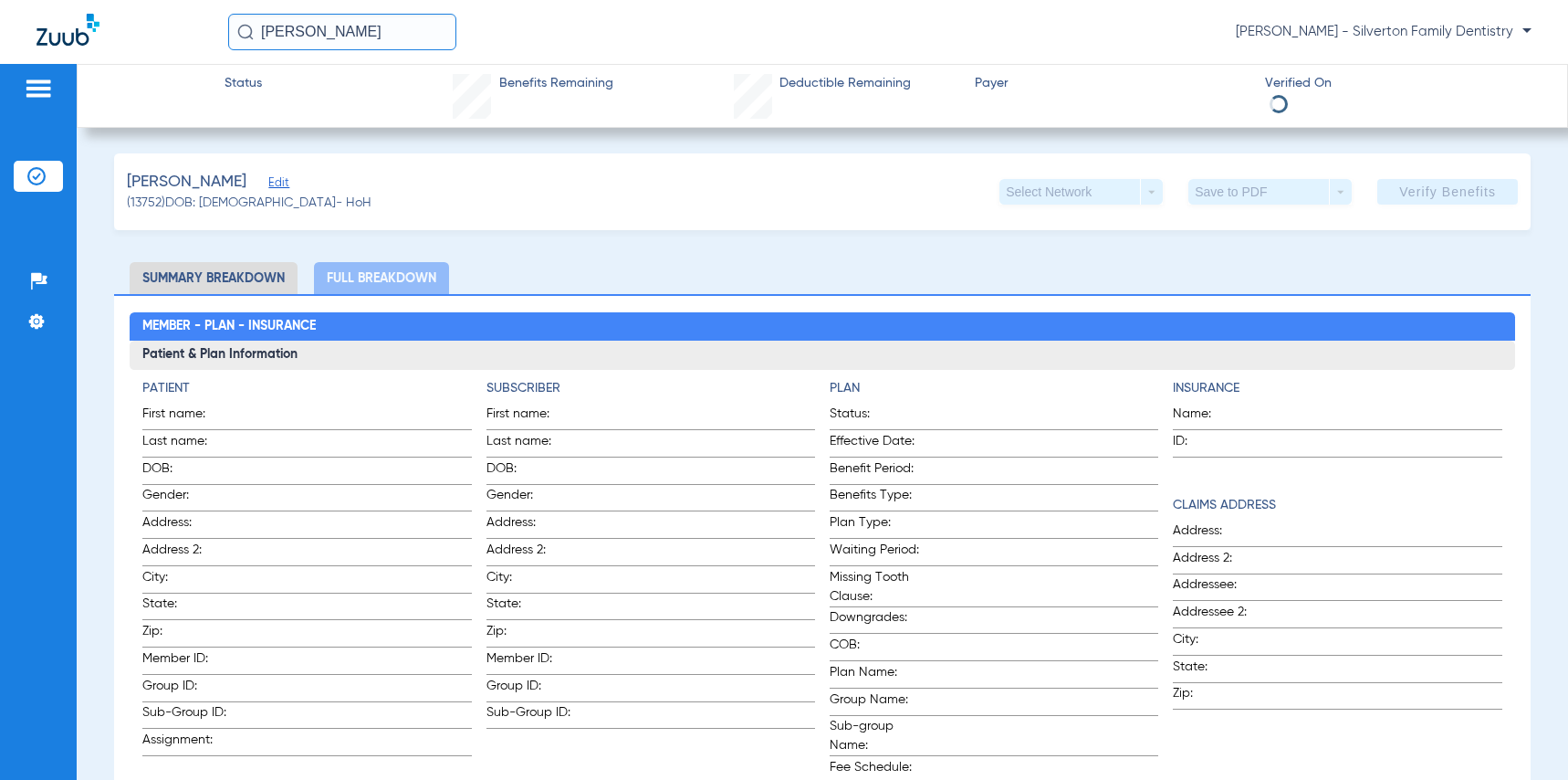
click at [30, 83] on img at bounding box center [39, 89] width 30 height 22
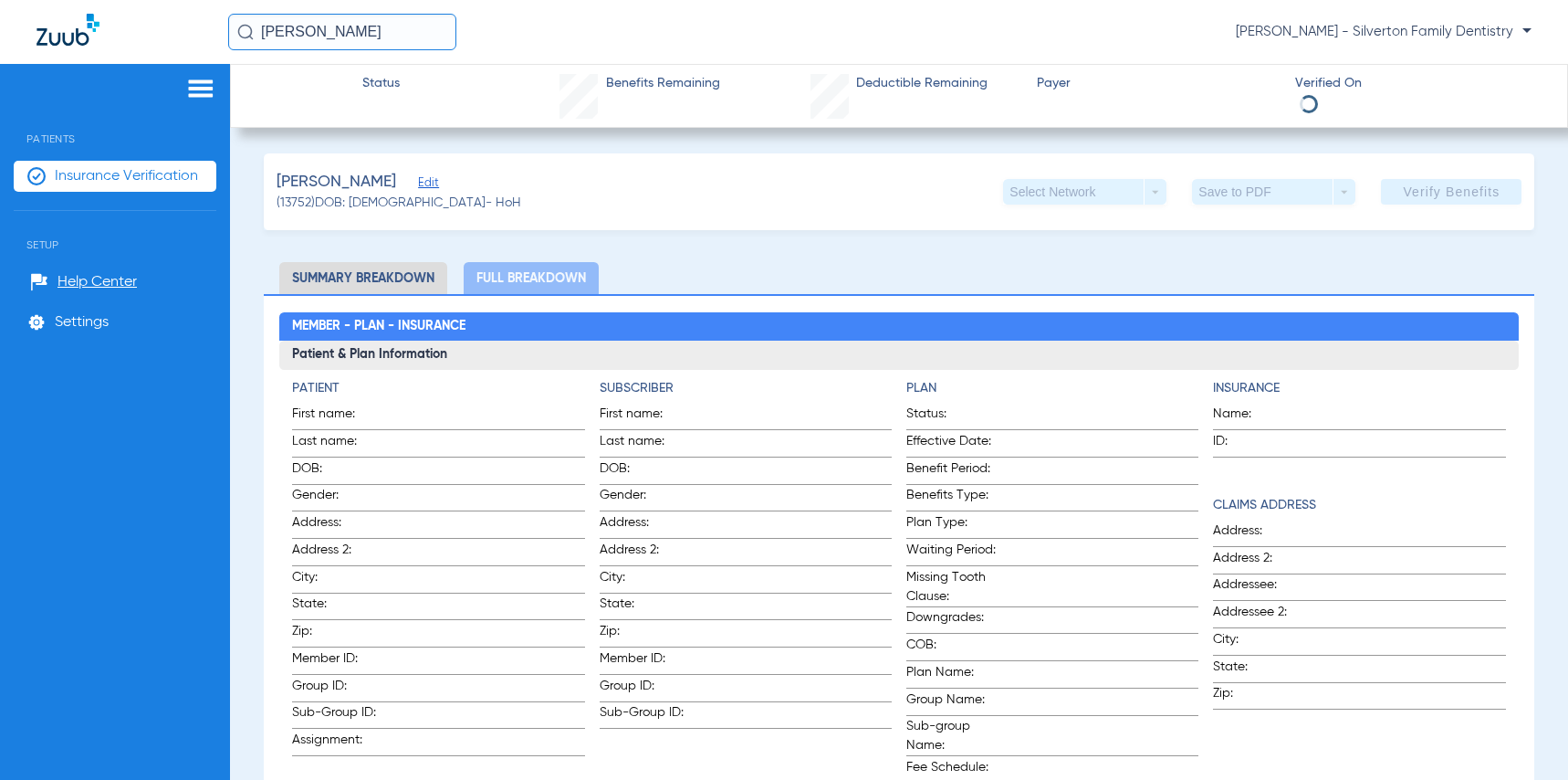
click at [204, 73] on div "Patients Insurance Verification Setup Help Center Settings" at bounding box center [114, 453] width 230 height 780
click at [198, 90] on img at bounding box center [201, 89] width 30 height 22
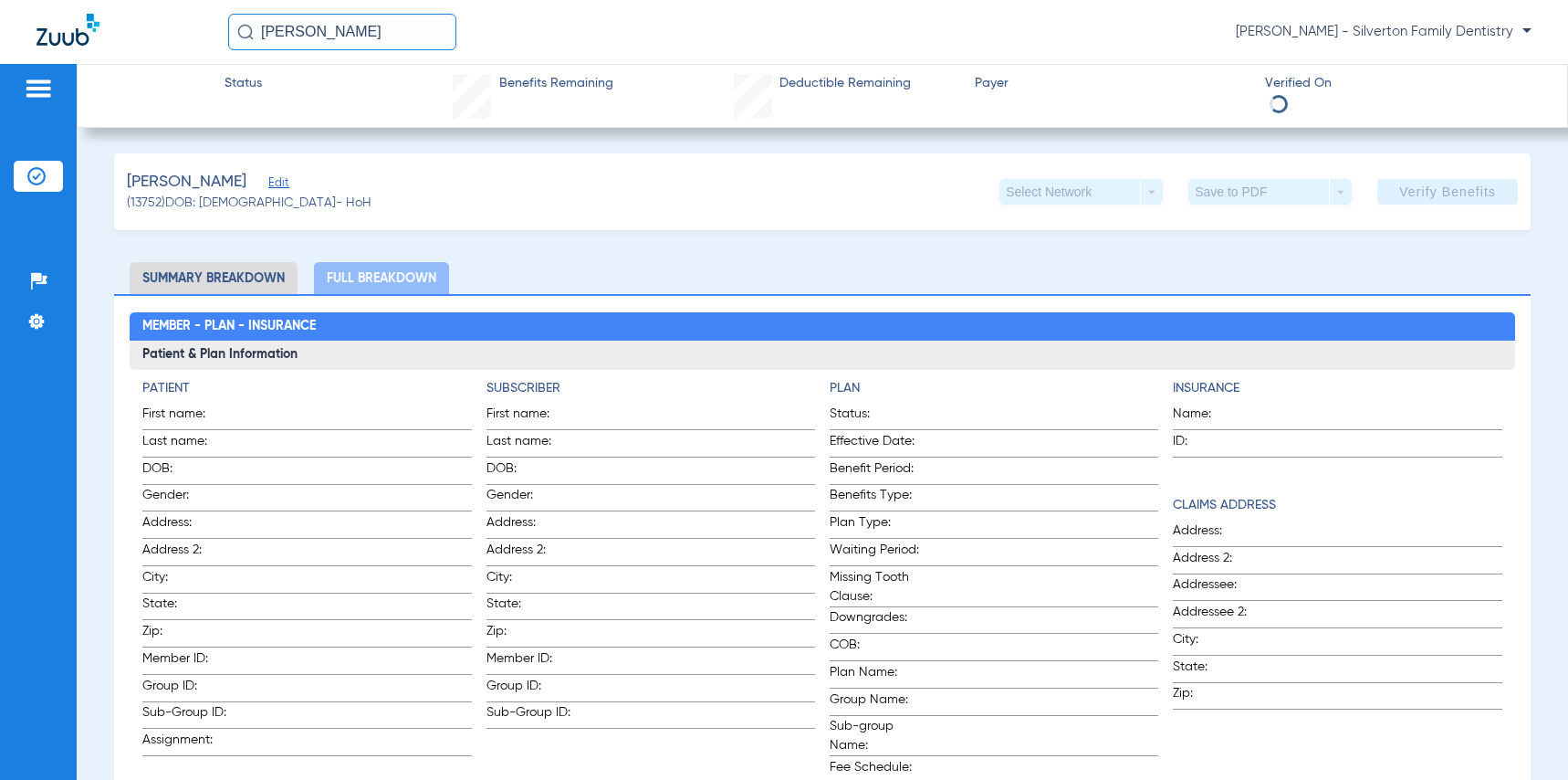
click at [84, 31] on img at bounding box center [68, 30] width 63 height 32
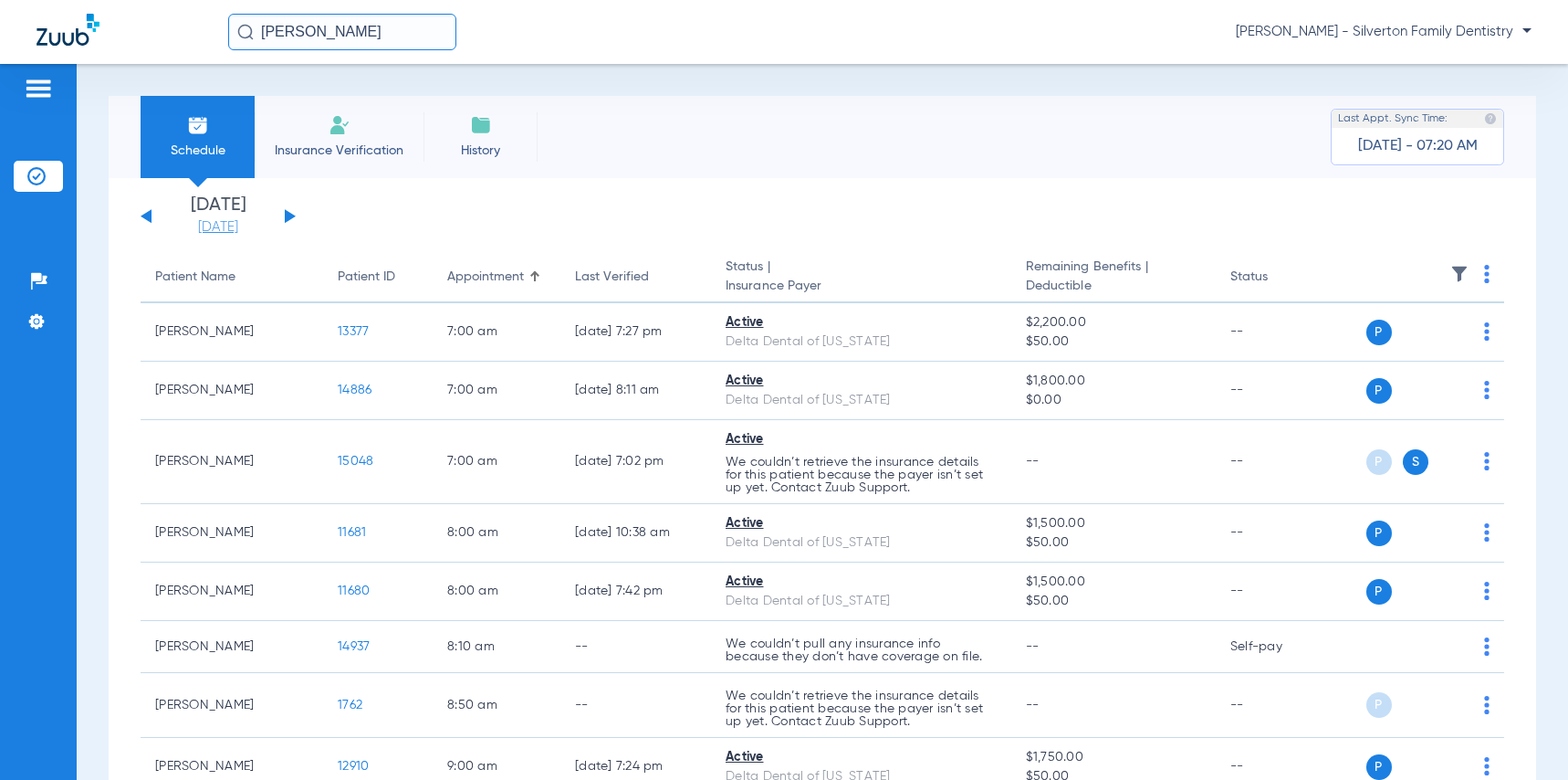
click at [227, 231] on link "[DATE]" at bounding box center [218, 227] width 110 height 18
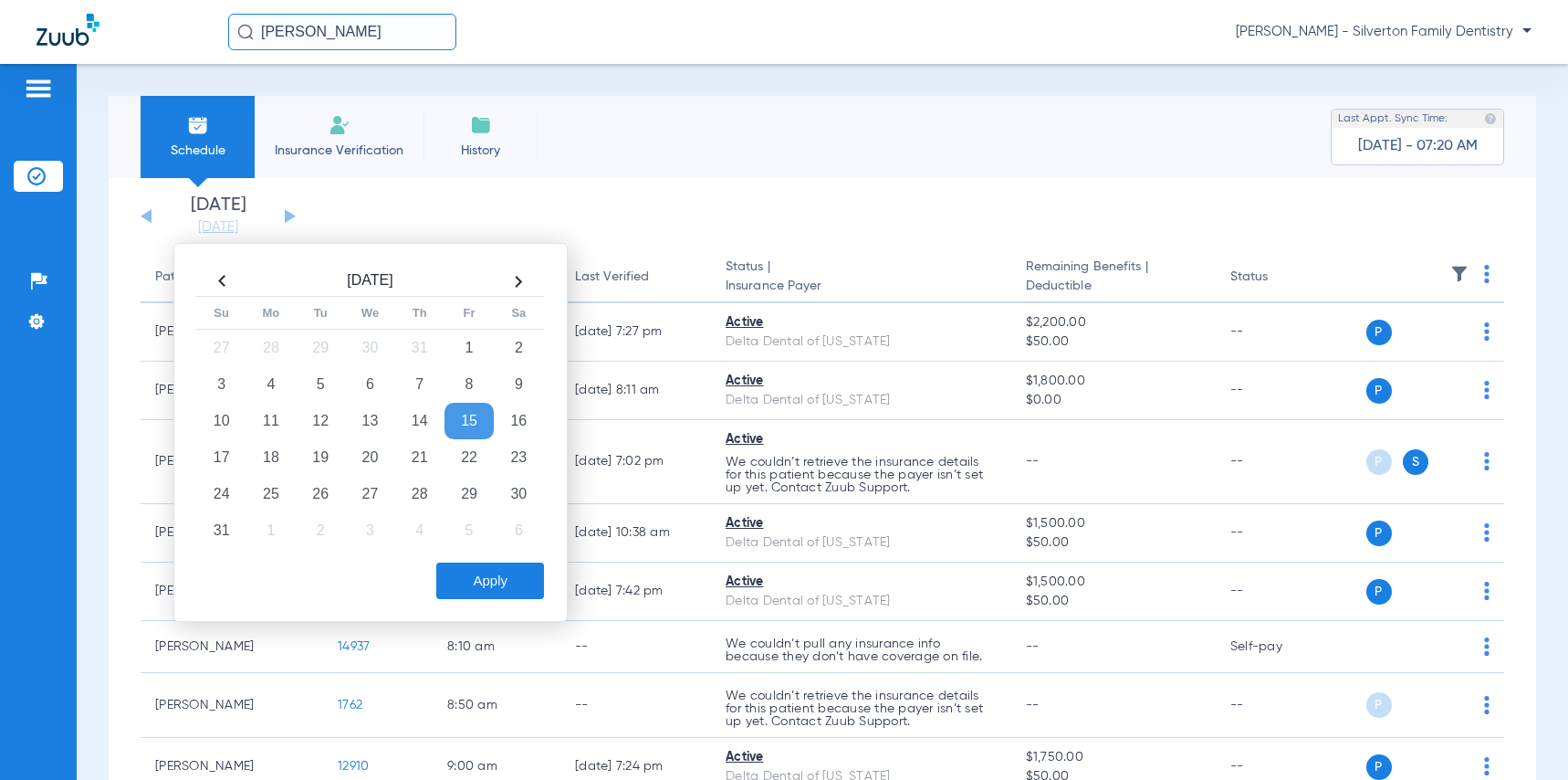
click at [521, 287] on th at bounding box center [518, 282] width 49 height 30
click at [317, 345] on td "2" at bounding box center [319, 348] width 49 height 37
click at [488, 582] on button "Apply" at bounding box center [490, 581] width 108 height 37
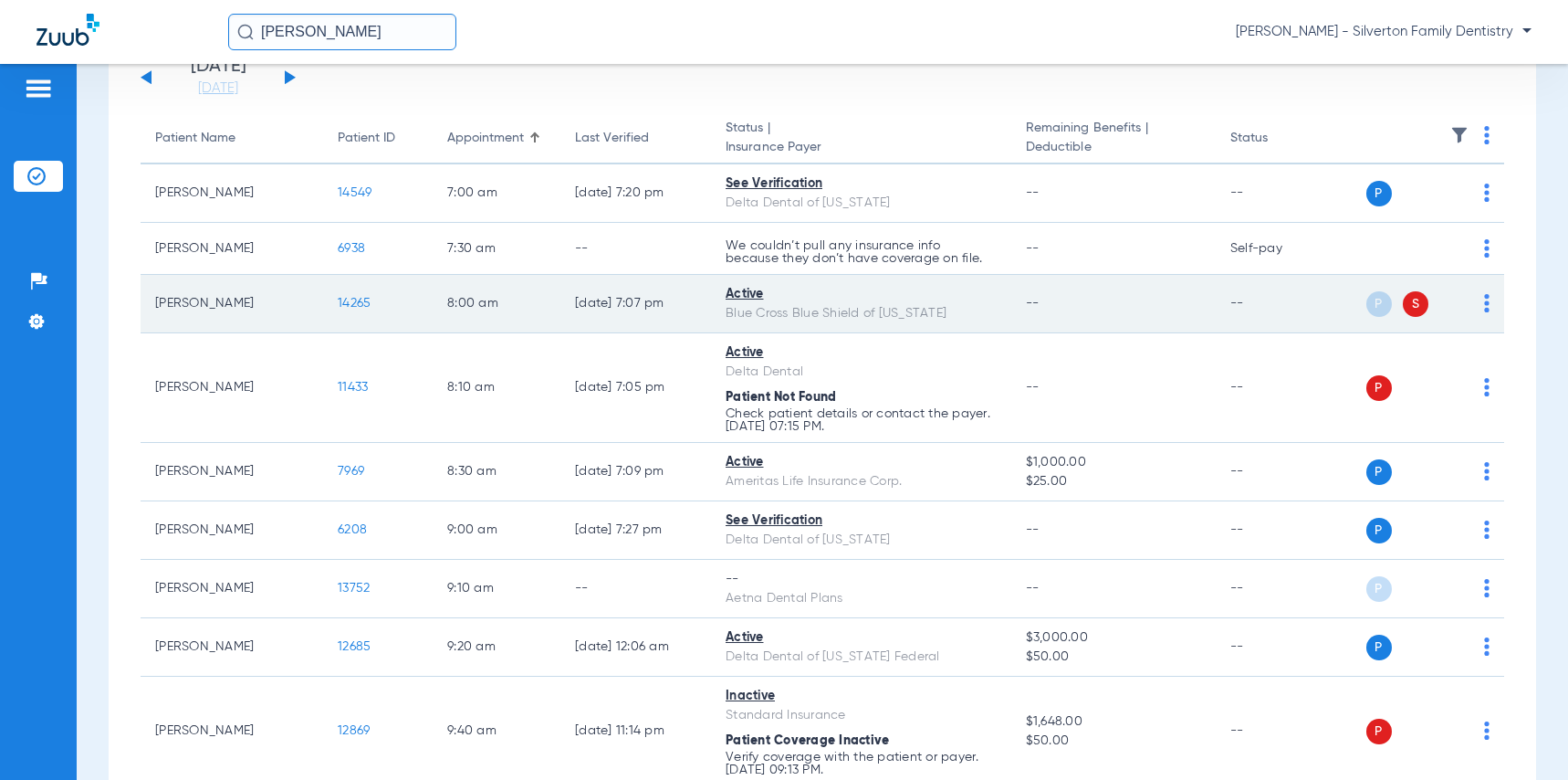
scroll to position [274, 0]
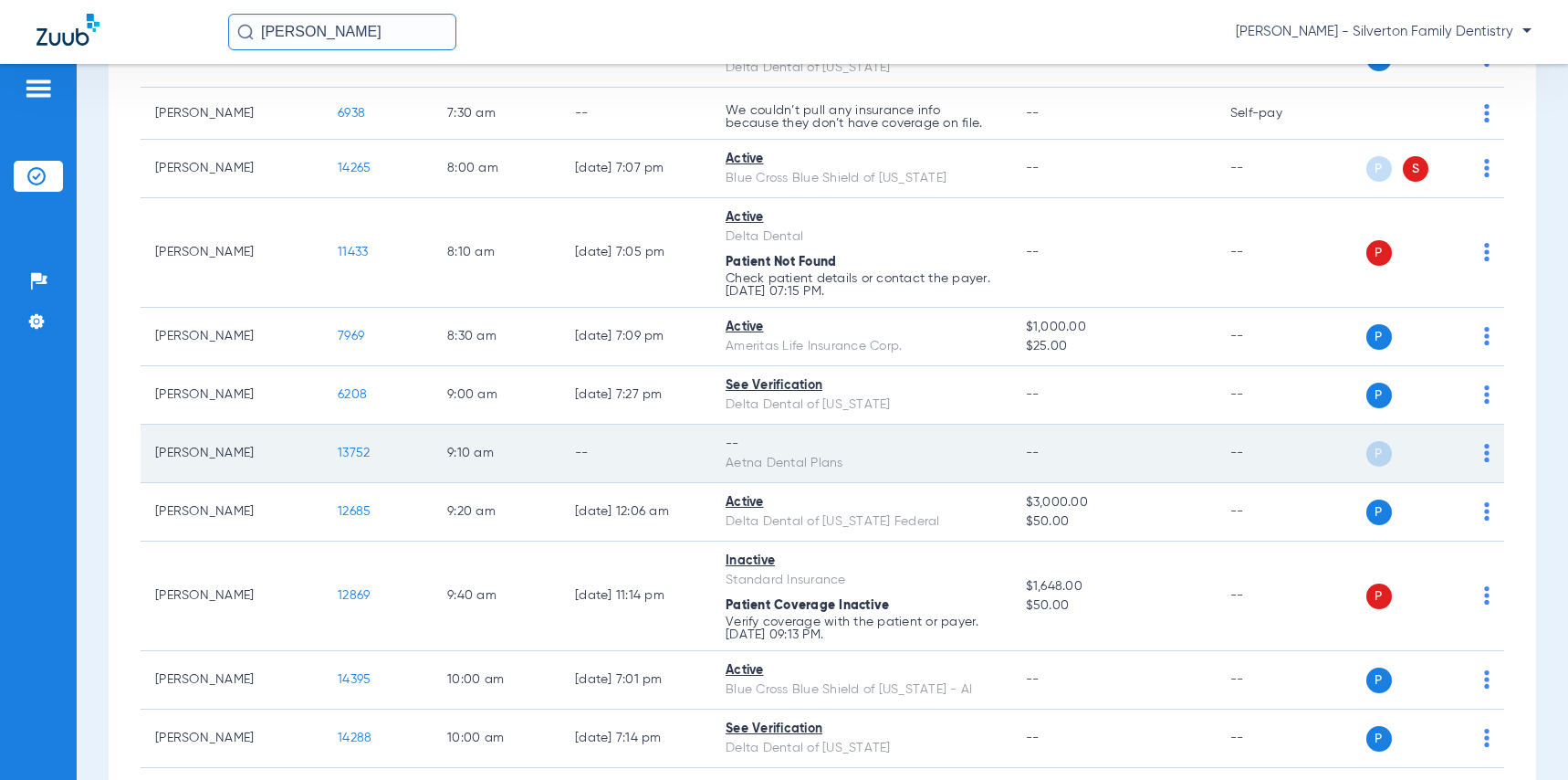
click at [1470, 450] on div "P S" at bounding box center [1414, 454] width 150 height 26
click at [1484, 450] on img at bounding box center [1487, 453] width 6 height 18
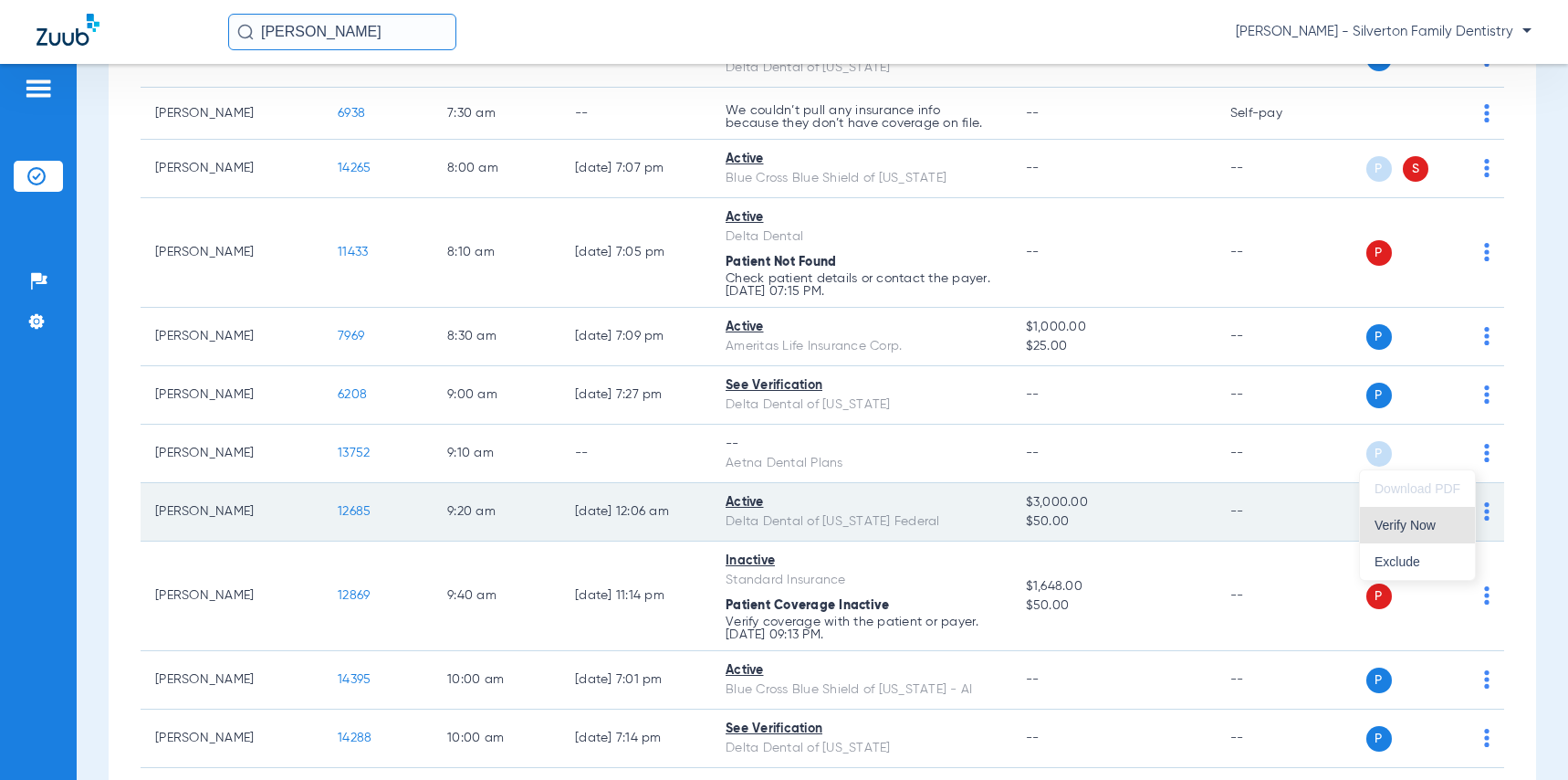
click at [1436, 532] on button "Verify Now" at bounding box center [1417, 525] width 115 height 37
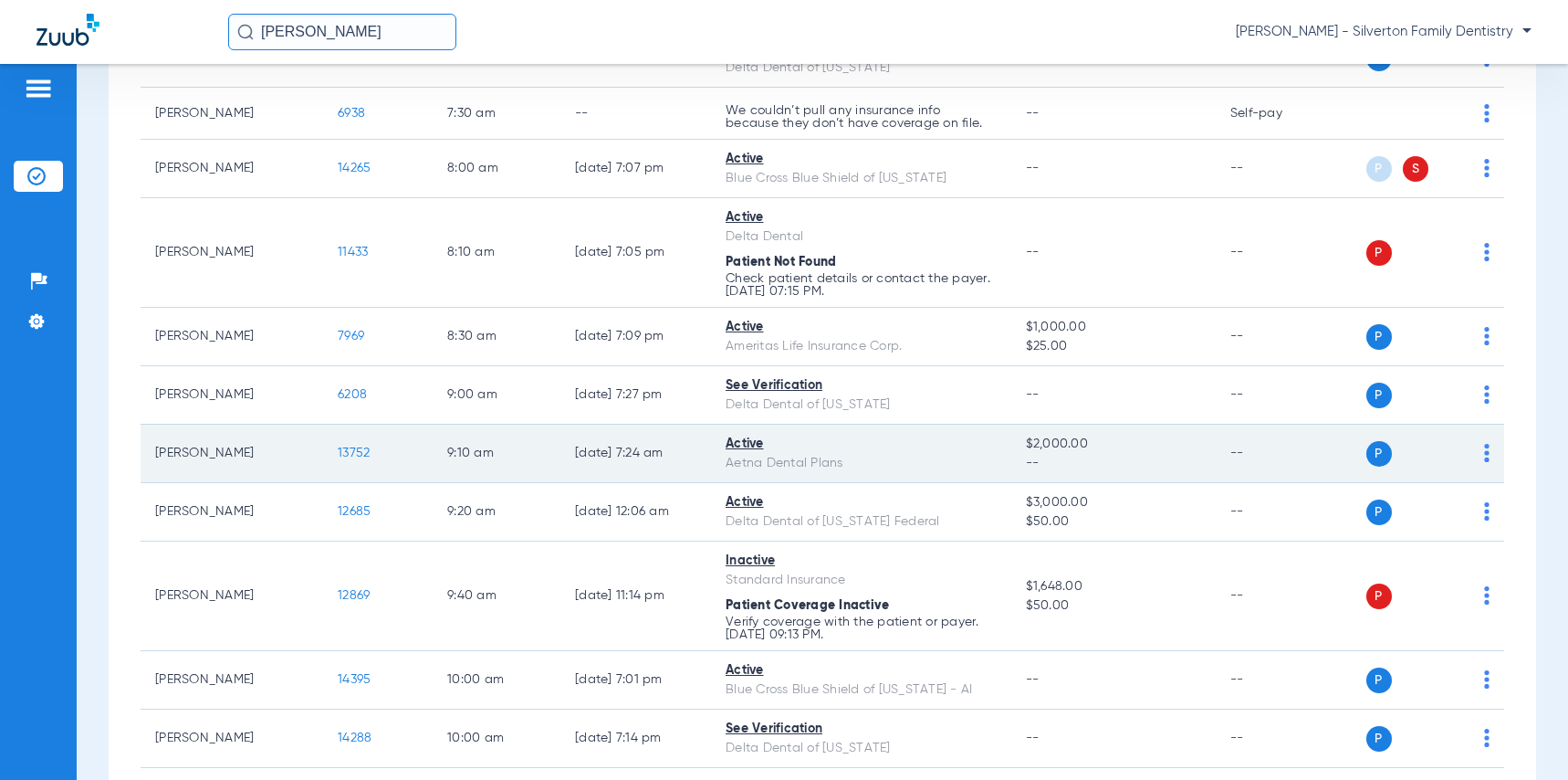
click at [364, 454] on span "13752" at bounding box center [353, 453] width 32 height 13
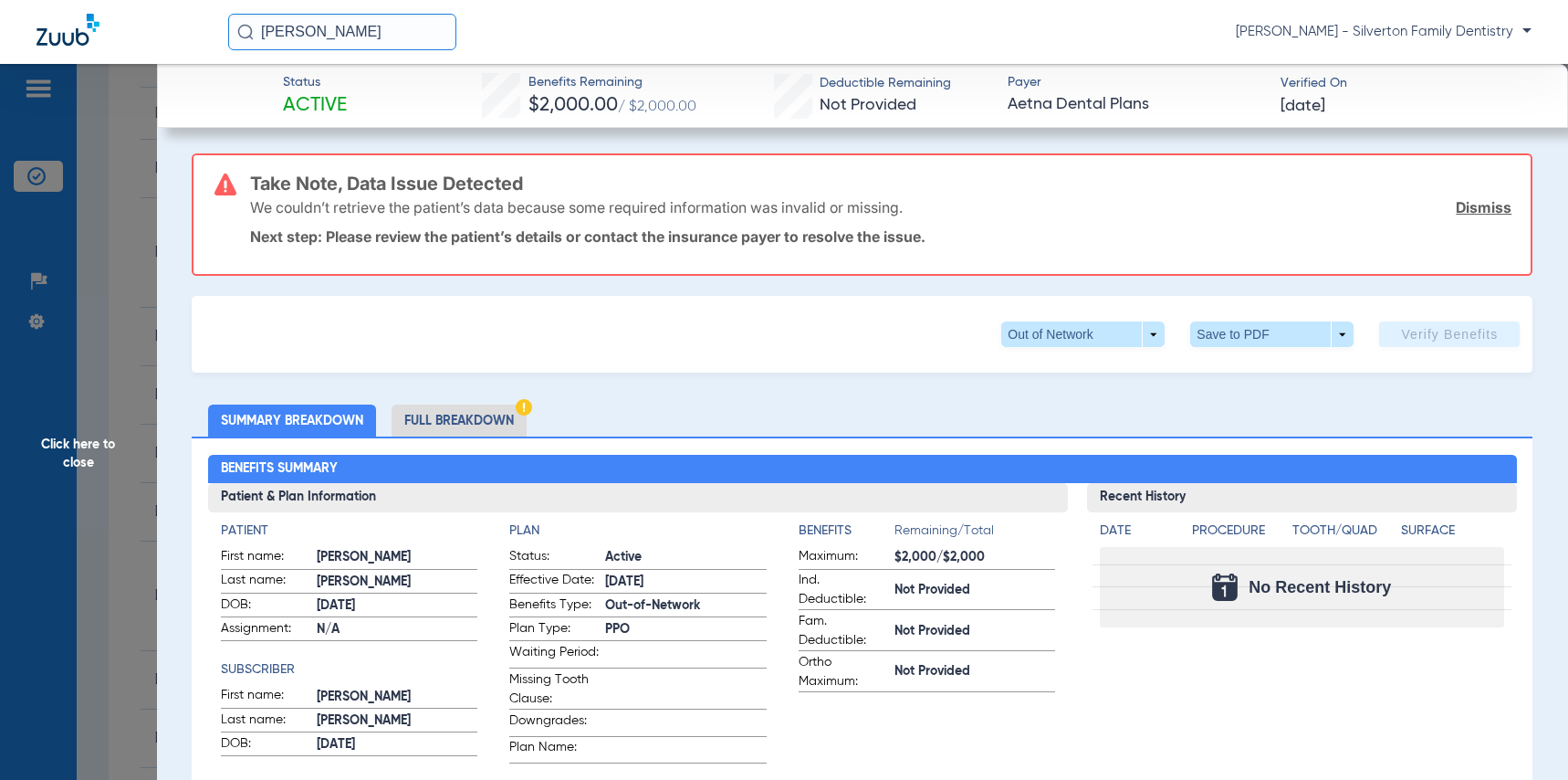
click at [77, 441] on span "Click here to close" at bounding box center [78, 453] width 157 height 780
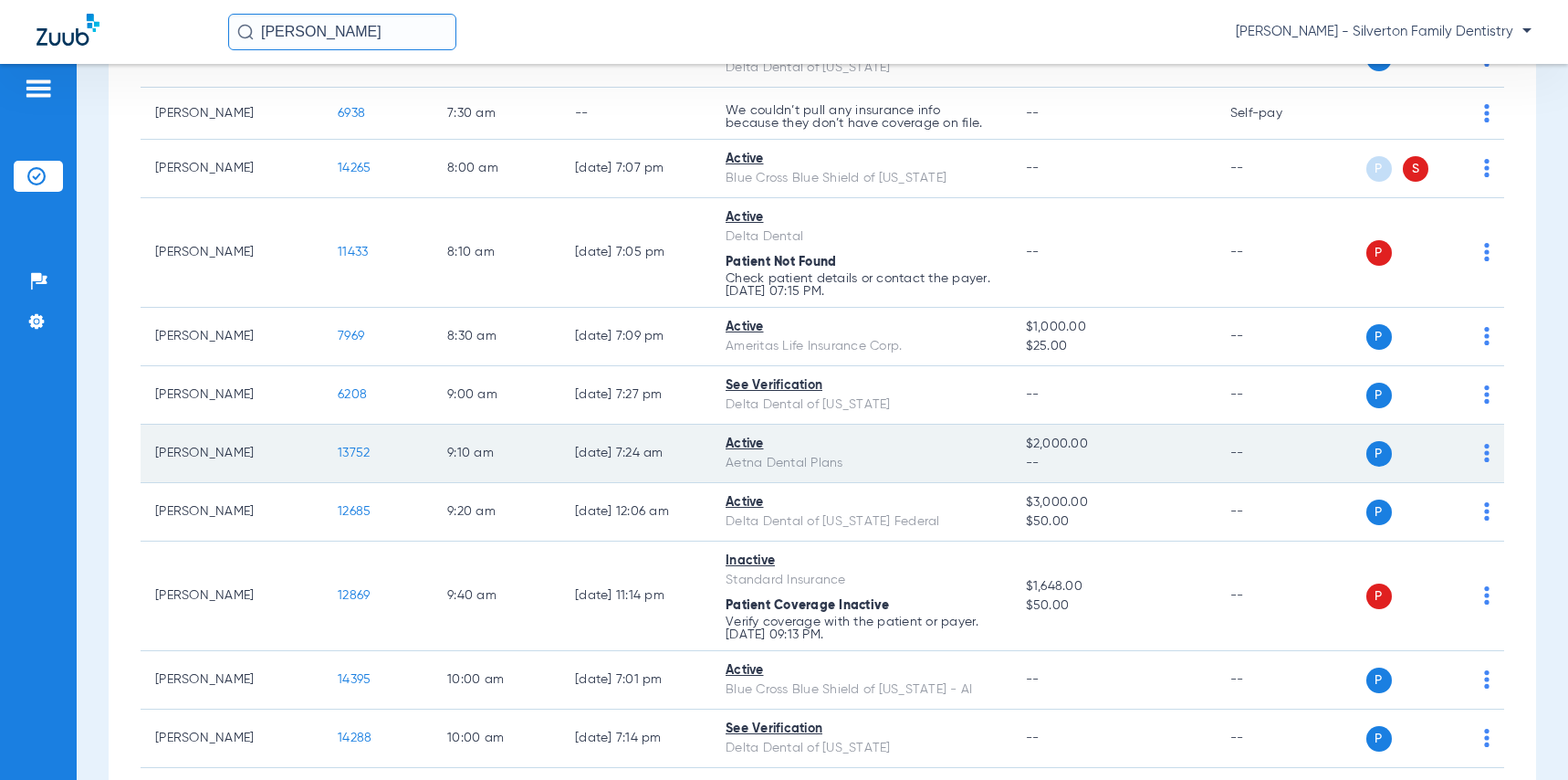
click at [349, 453] on span "13752" at bounding box center [353, 453] width 32 height 13
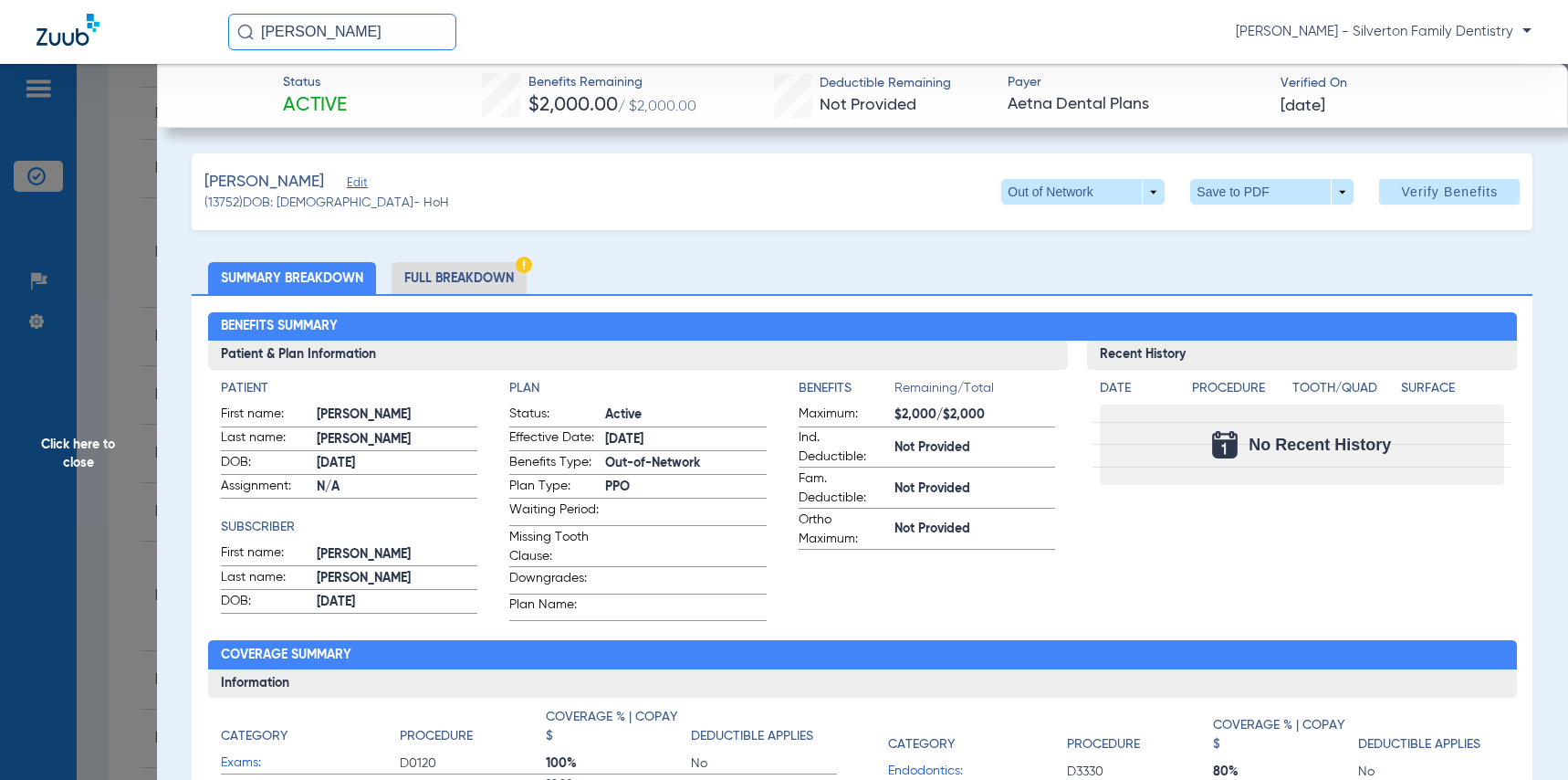
click at [454, 276] on li "Full Breakdown" at bounding box center [459, 278] width 135 height 32
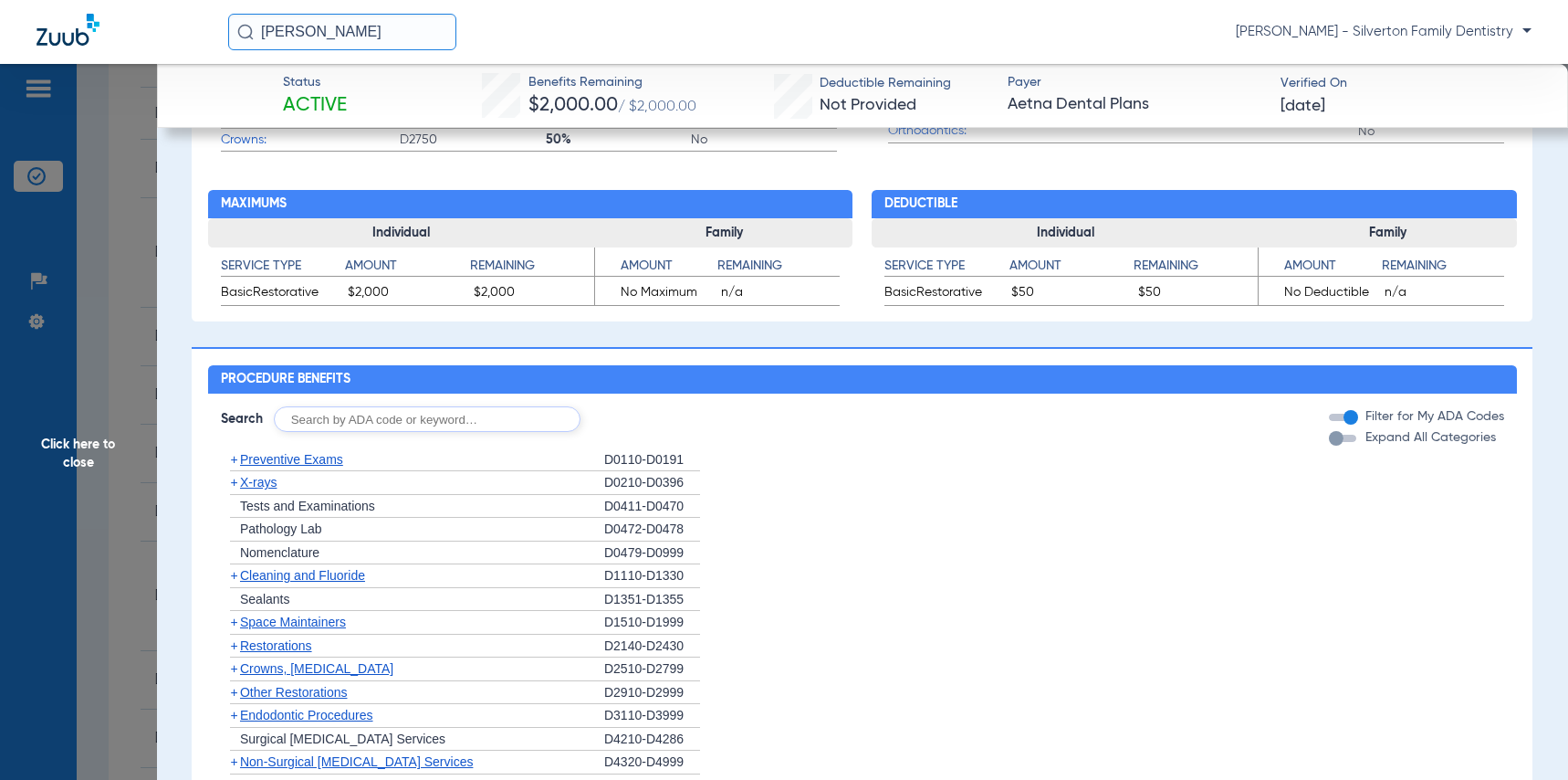
scroll to position [1010, 0]
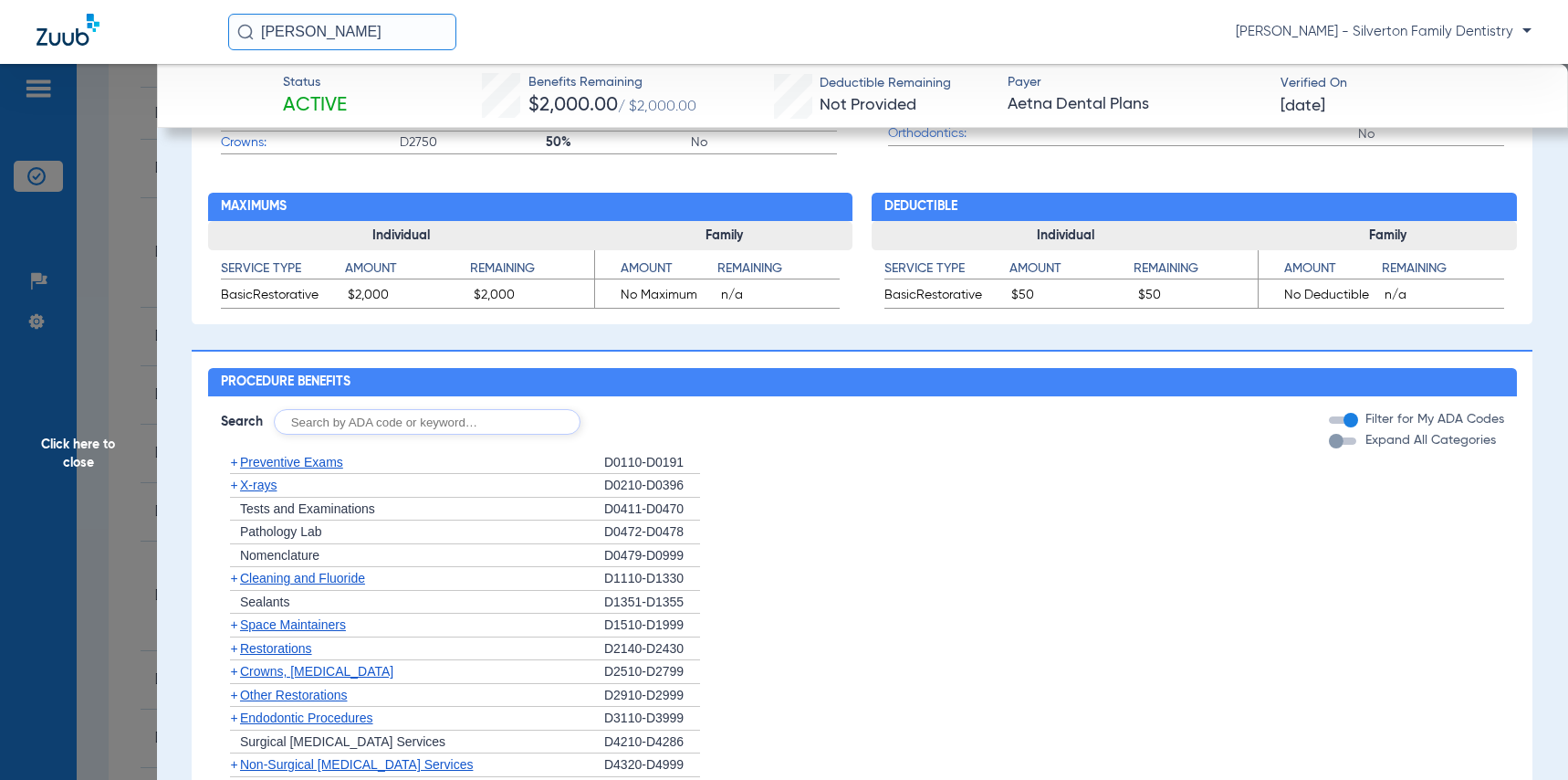
click at [294, 469] on span "Preventive Exams" at bounding box center [292, 462] width 103 height 15
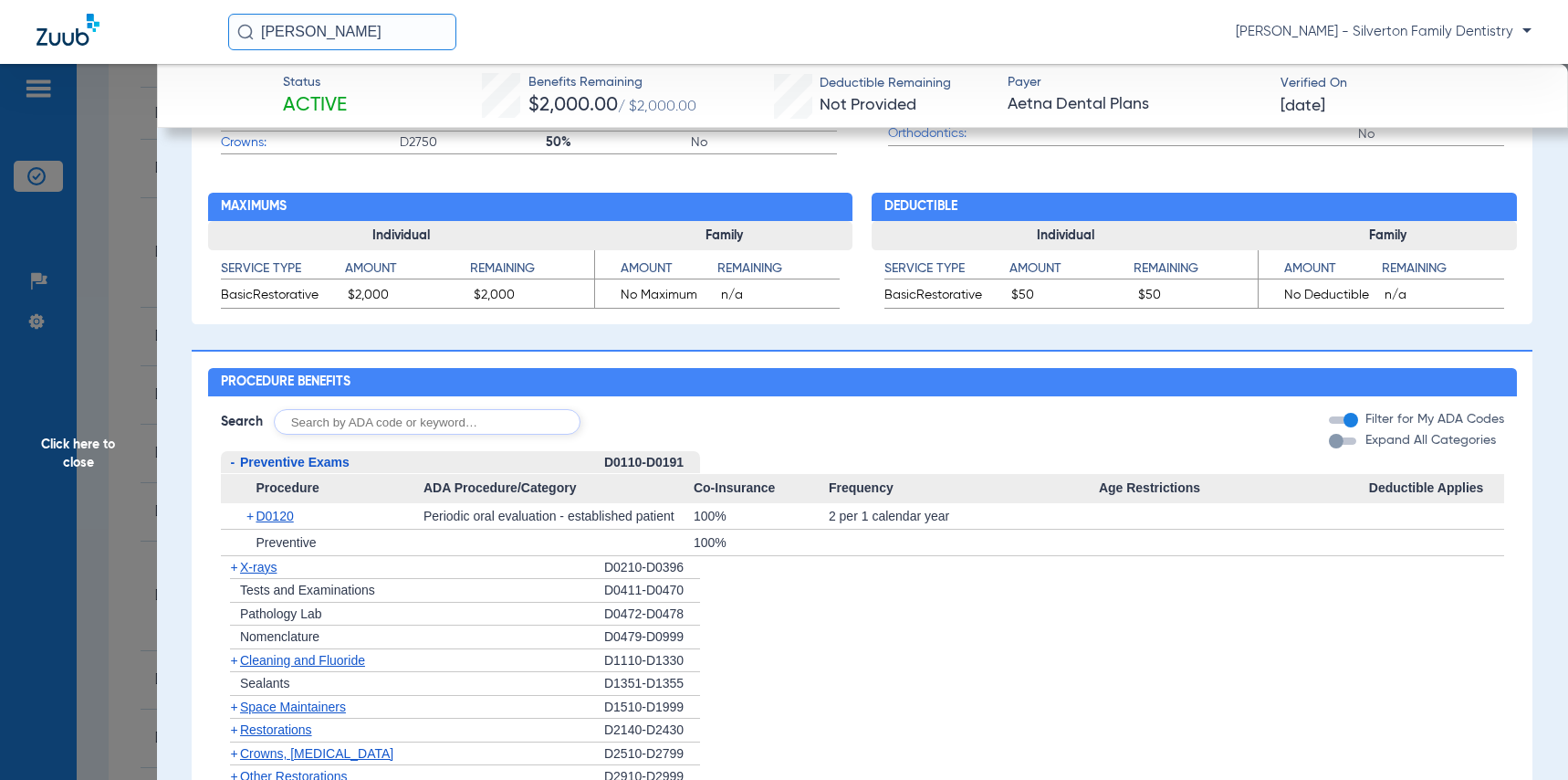
click at [243, 574] on span "X-rays" at bounding box center [258, 567] width 37 height 15
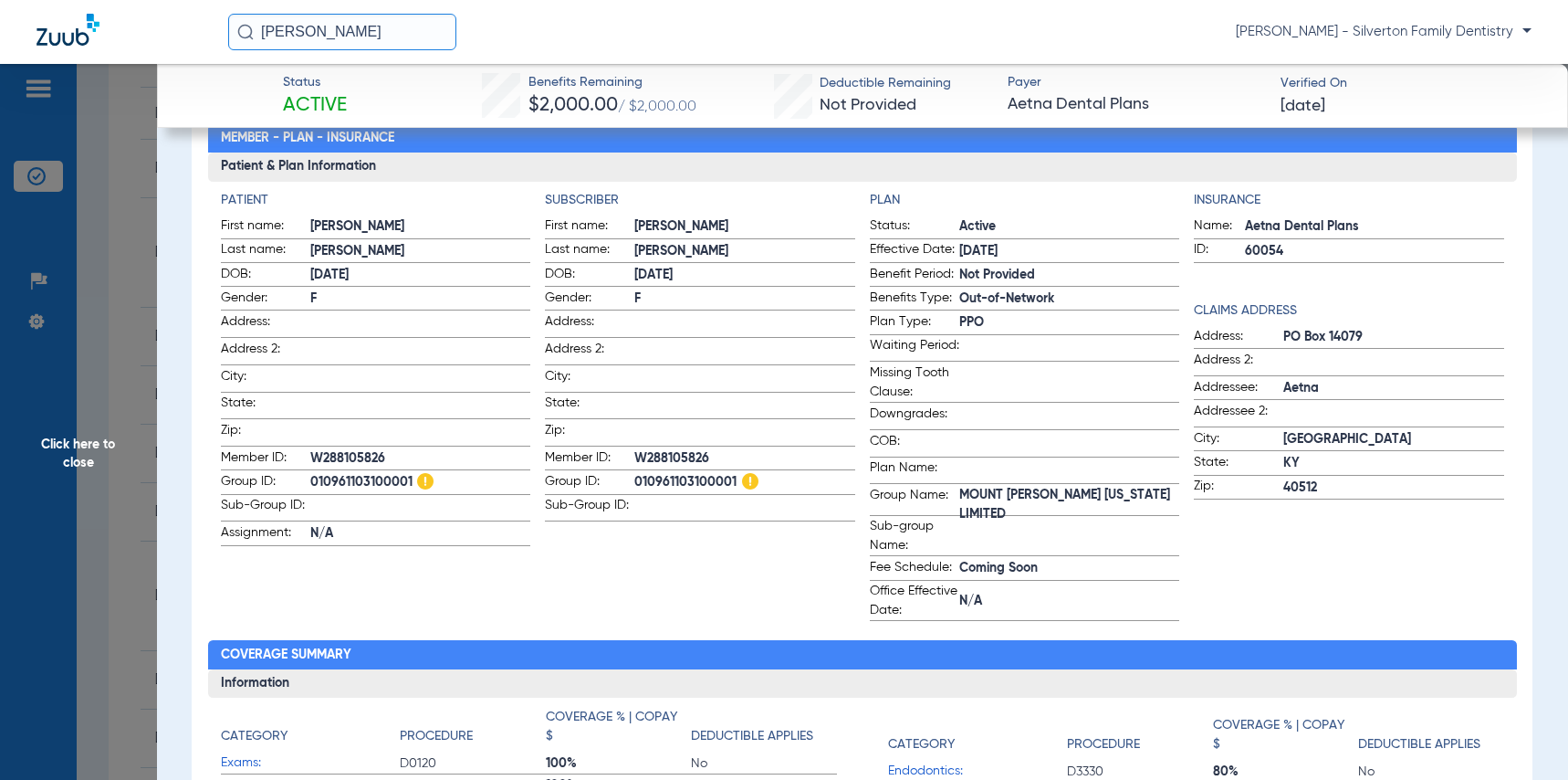
scroll to position [0, 0]
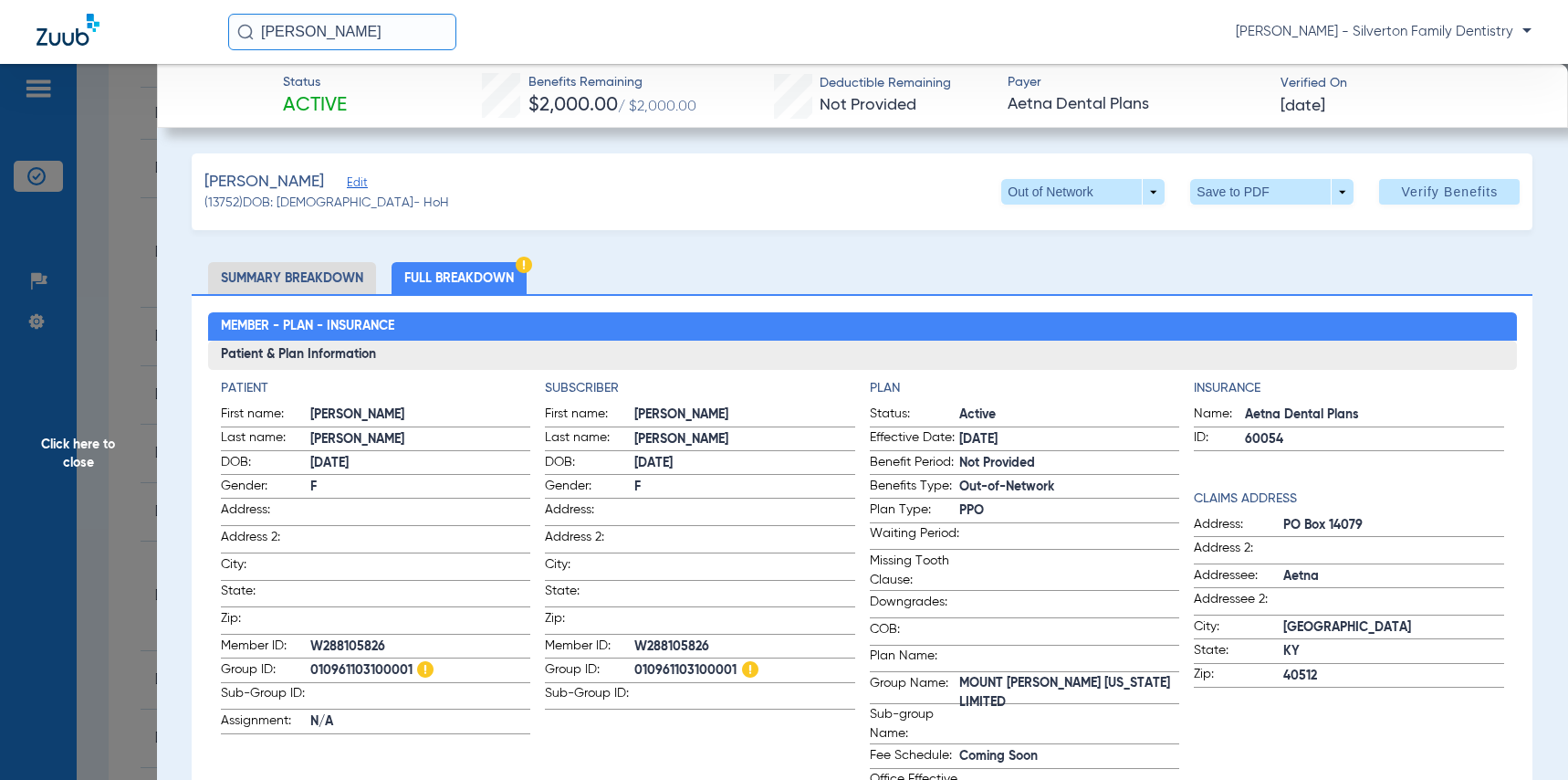
click at [296, 270] on li "Summary Breakdown" at bounding box center [292, 278] width 168 height 32
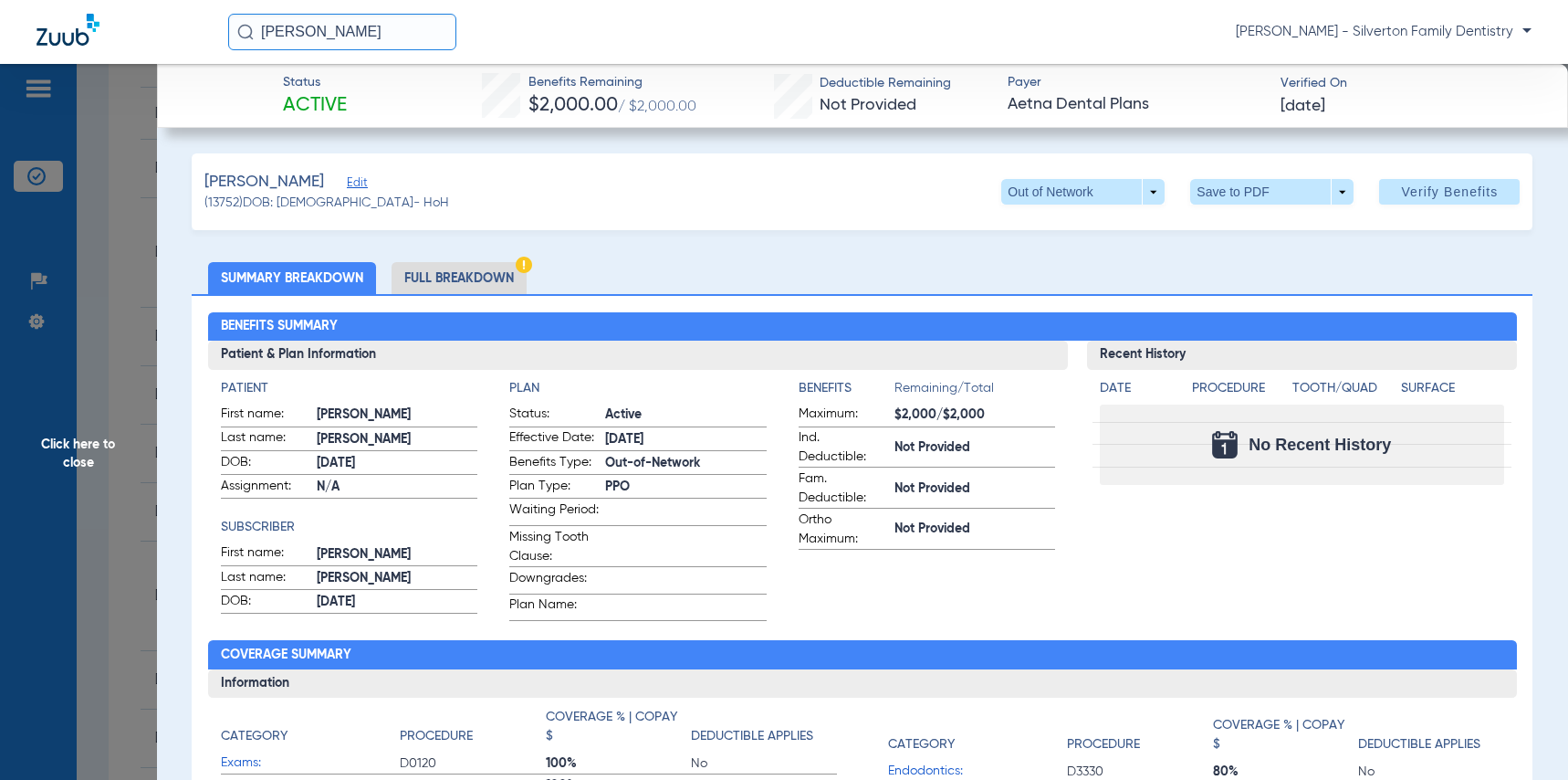
click at [916, 266] on ul "Summary Breakdown Full Breakdown" at bounding box center [862, 278] width 1341 height 32
click at [329, 278] on li "Summary Breakdown" at bounding box center [292, 278] width 168 height 32
click at [282, 270] on li "Summary Breakdown" at bounding box center [292, 278] width 168 height 32
click at [468, 280] on li "Full Breakdown" at bounding box center [459, 278] width 135 height 32
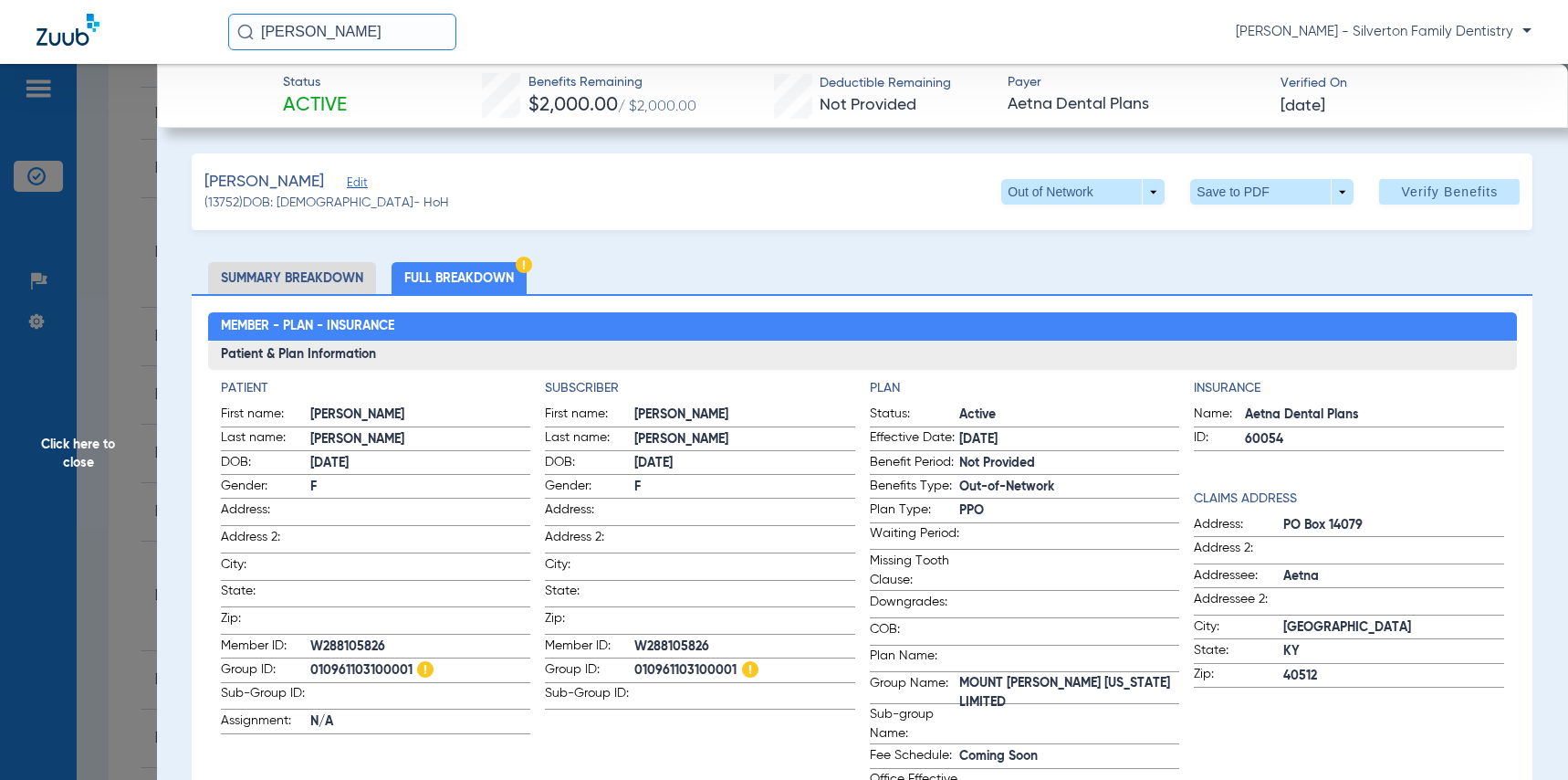
click at [94, 454] on span "Click here to close" at bounding box center [78, 453] width 157 height 780
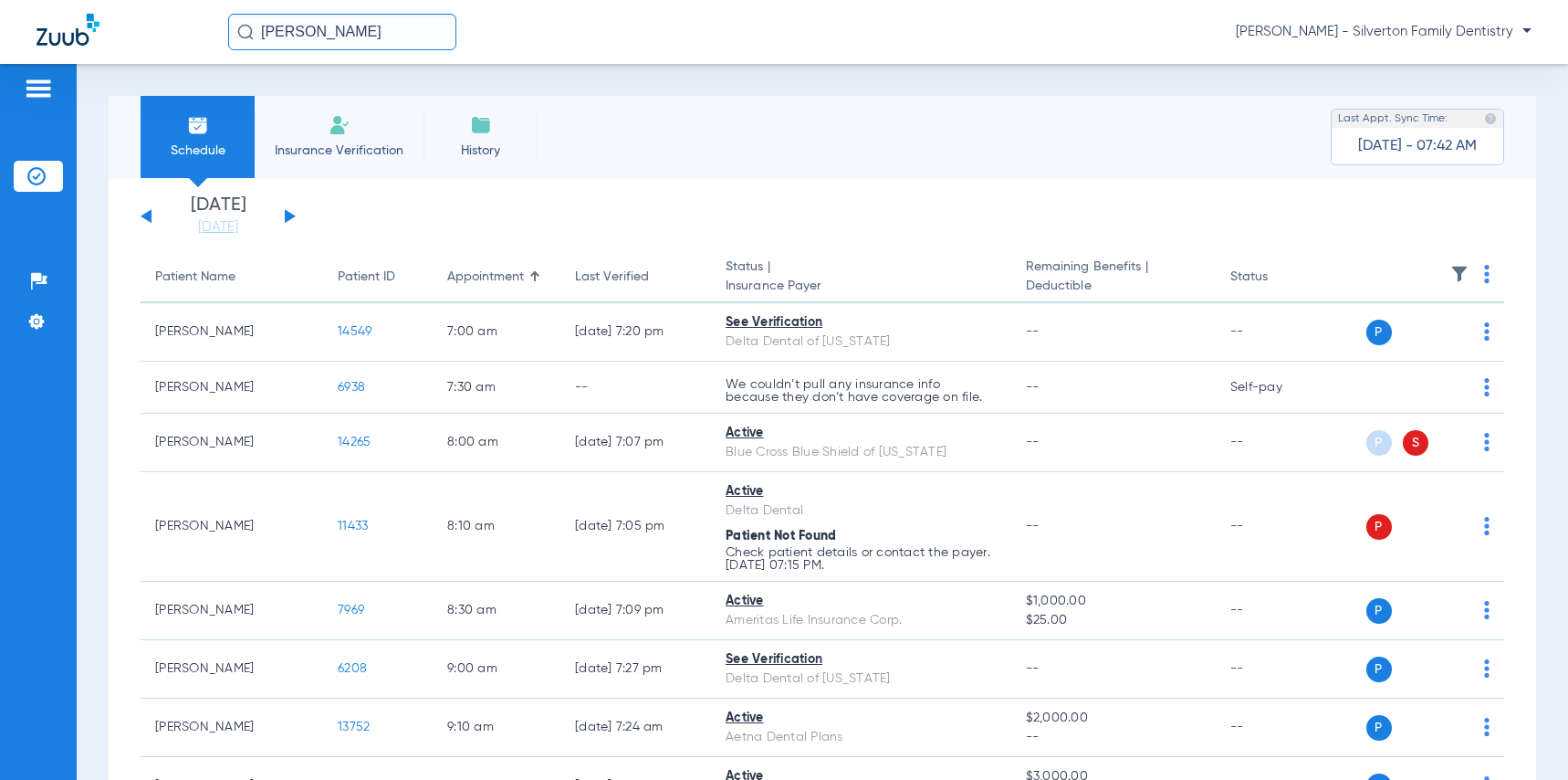
click at [314, 126] on li "Insurance Verification" at bounding box center [339, 137] width 169 height 82
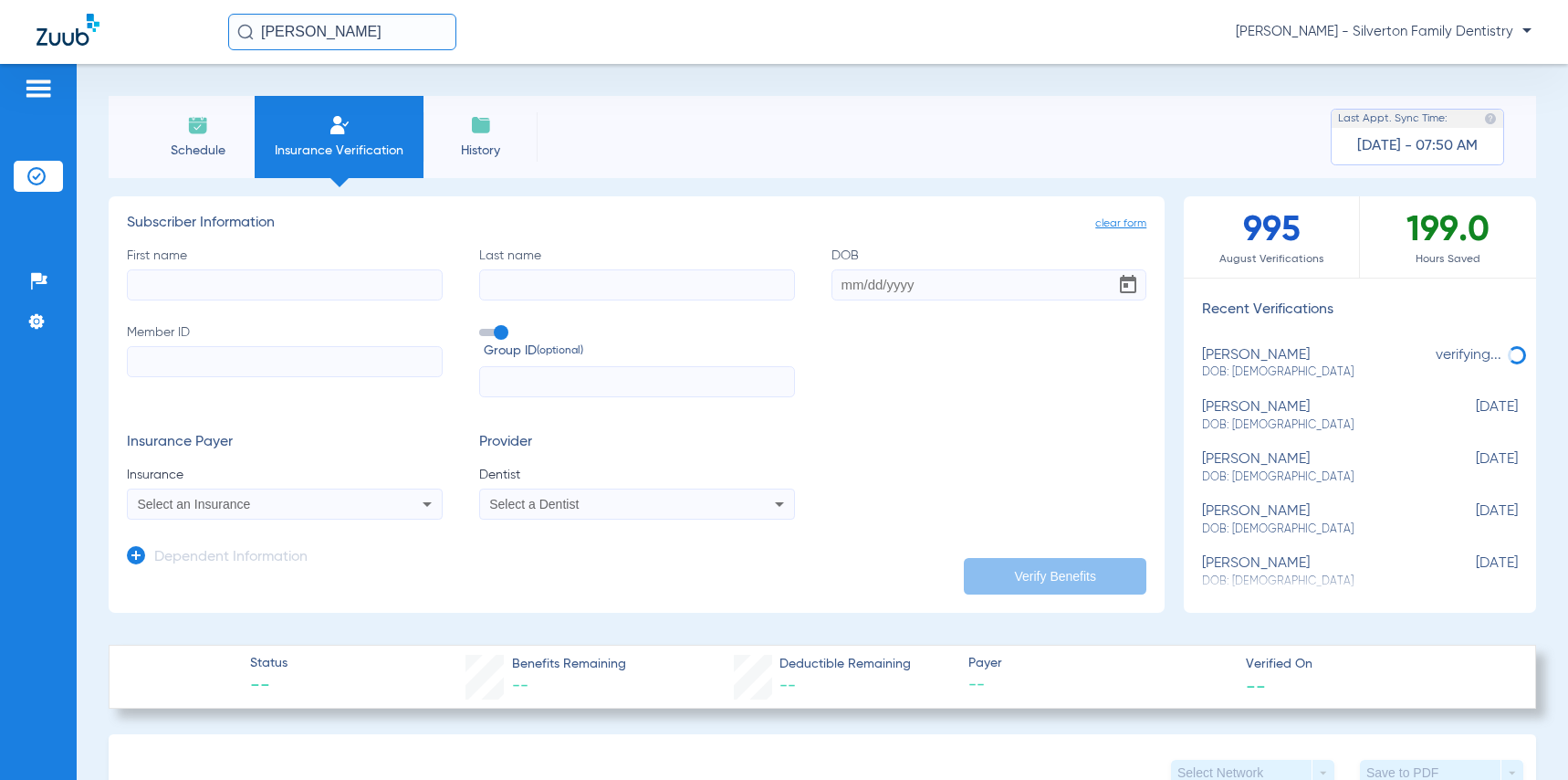
click at [181, 282] on input "First name" at bounding box center [284, 285] width 316 height 31
type input "[PERSON_NAME]"
click at [904, 285] on input "DOB" at bounding box center [989, 285] width 316 height 31
type input "[DATE]"
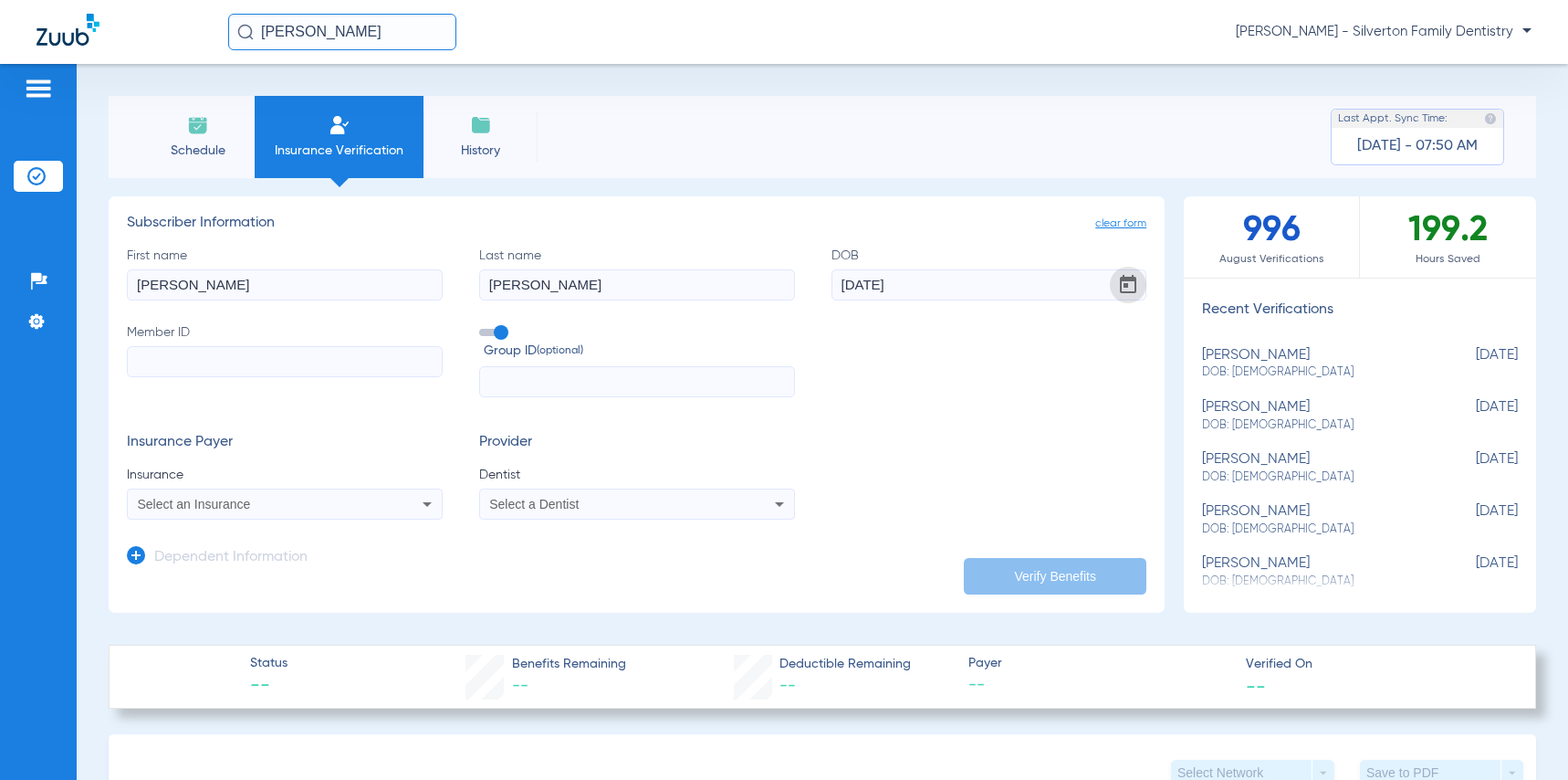
click at [1115, 287] on span "Open calendar" at bounding box center [1128, 284] width 43 height 43
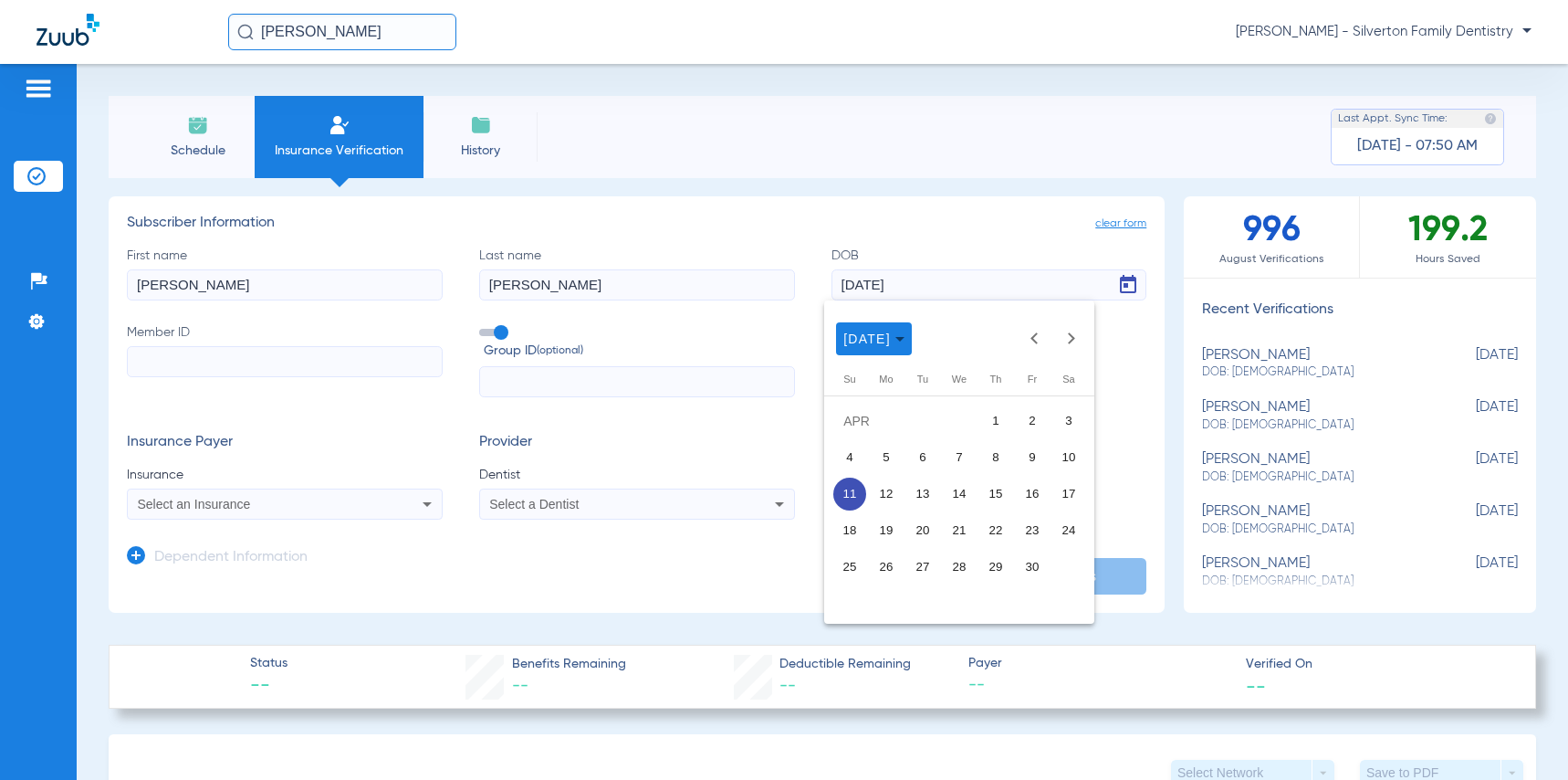
click at [855, 498] on span "11" at bounding box center [850, 494] width 33 height 33
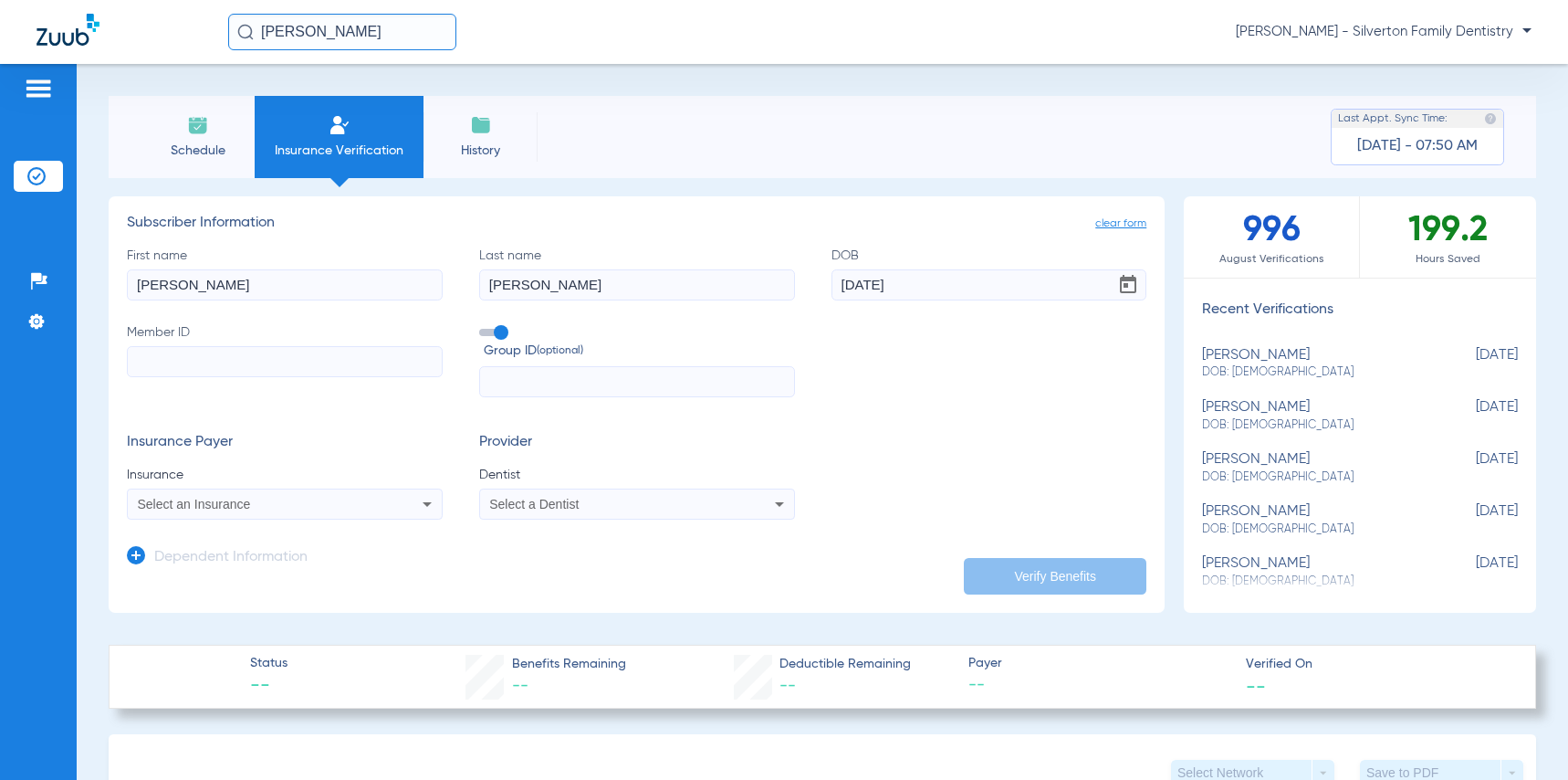
click at [240, 501] on span "Select an Insurance" at bounding box center [194, 504] width 114 height 15
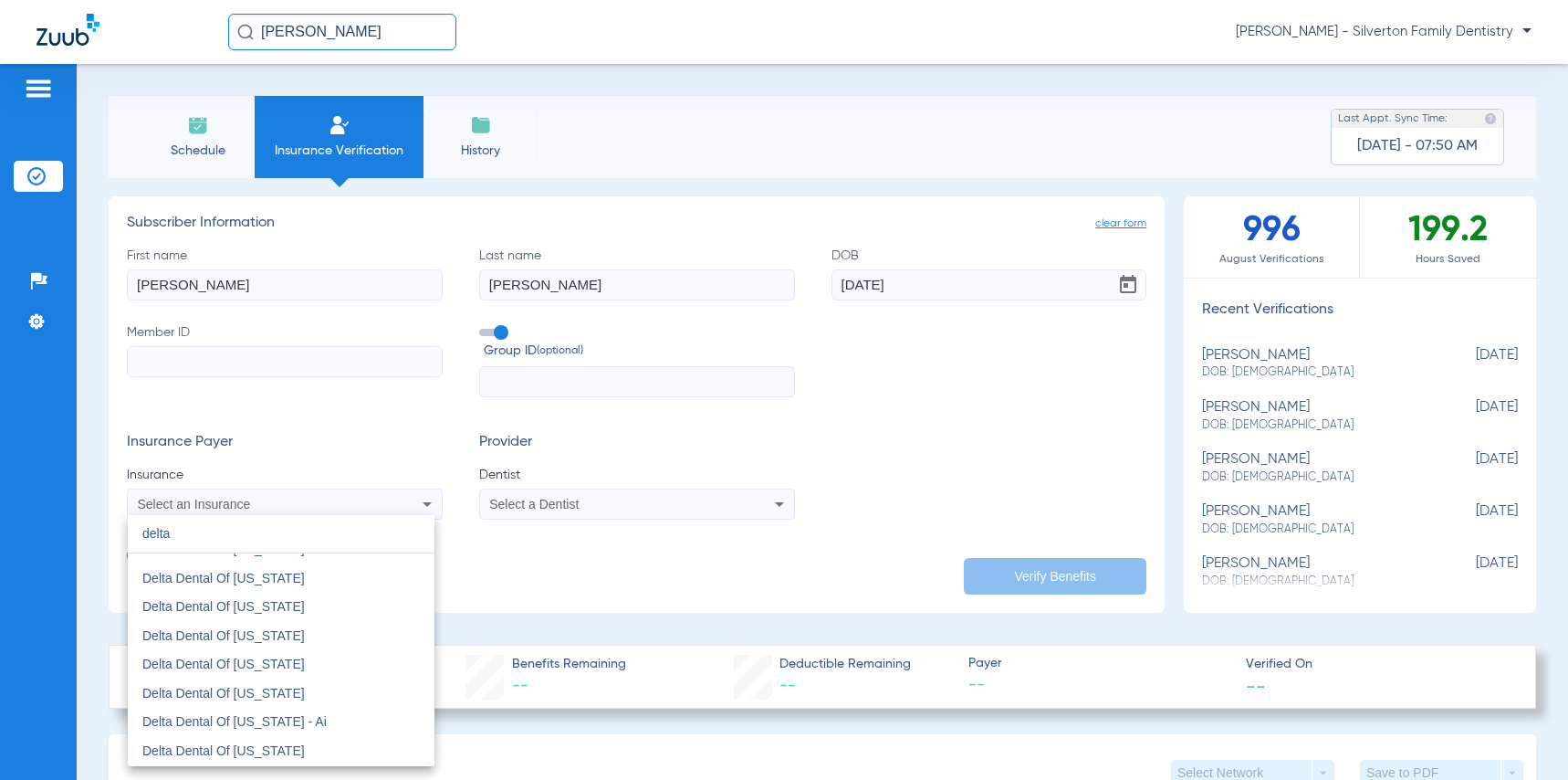
scroll to position [1552, 0]
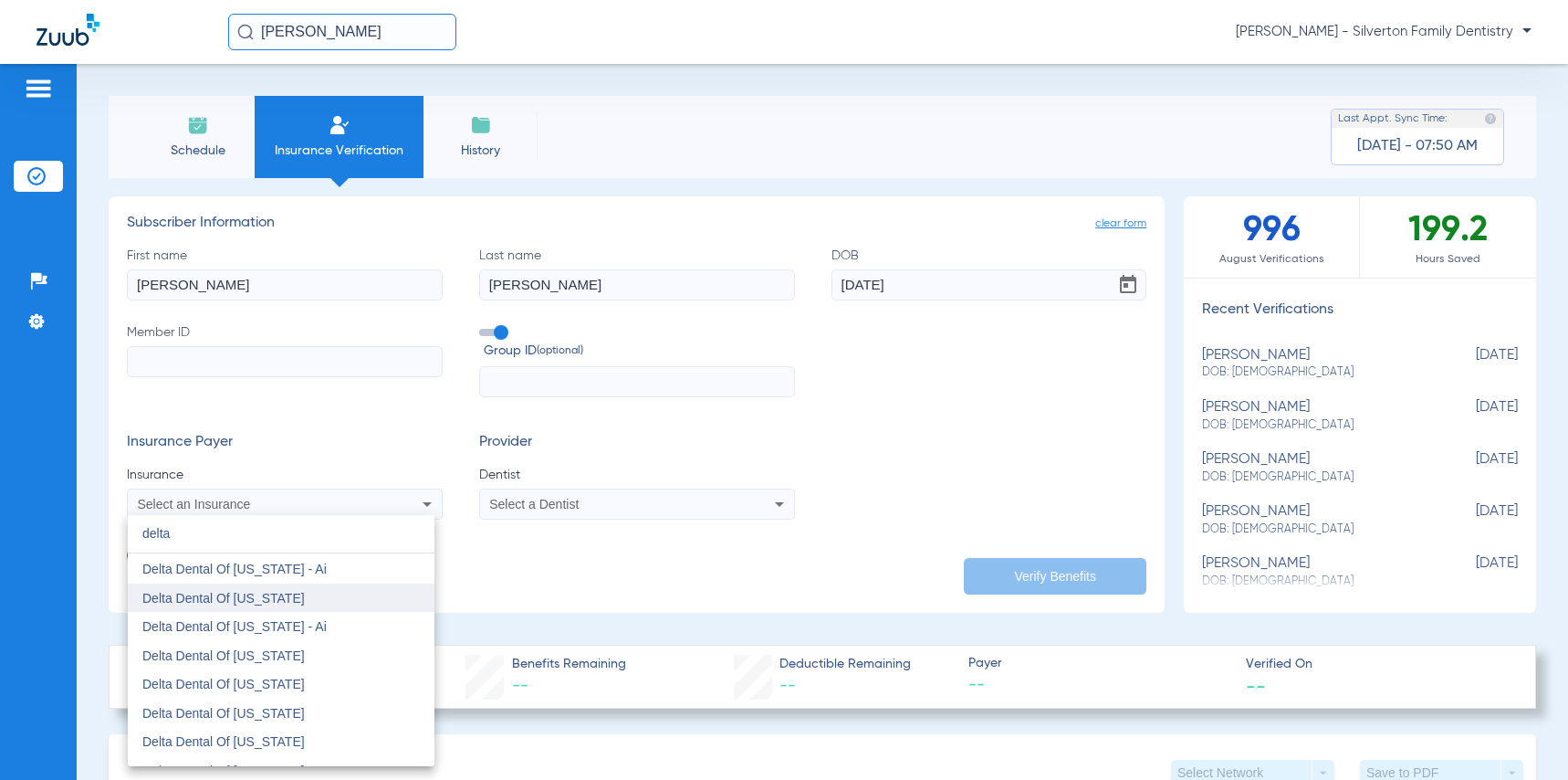
type input "delta"
click at [234, 593] on span "Delta Dental Of [US_STATE]" at bounding box center [223, 598] width 162 height 15
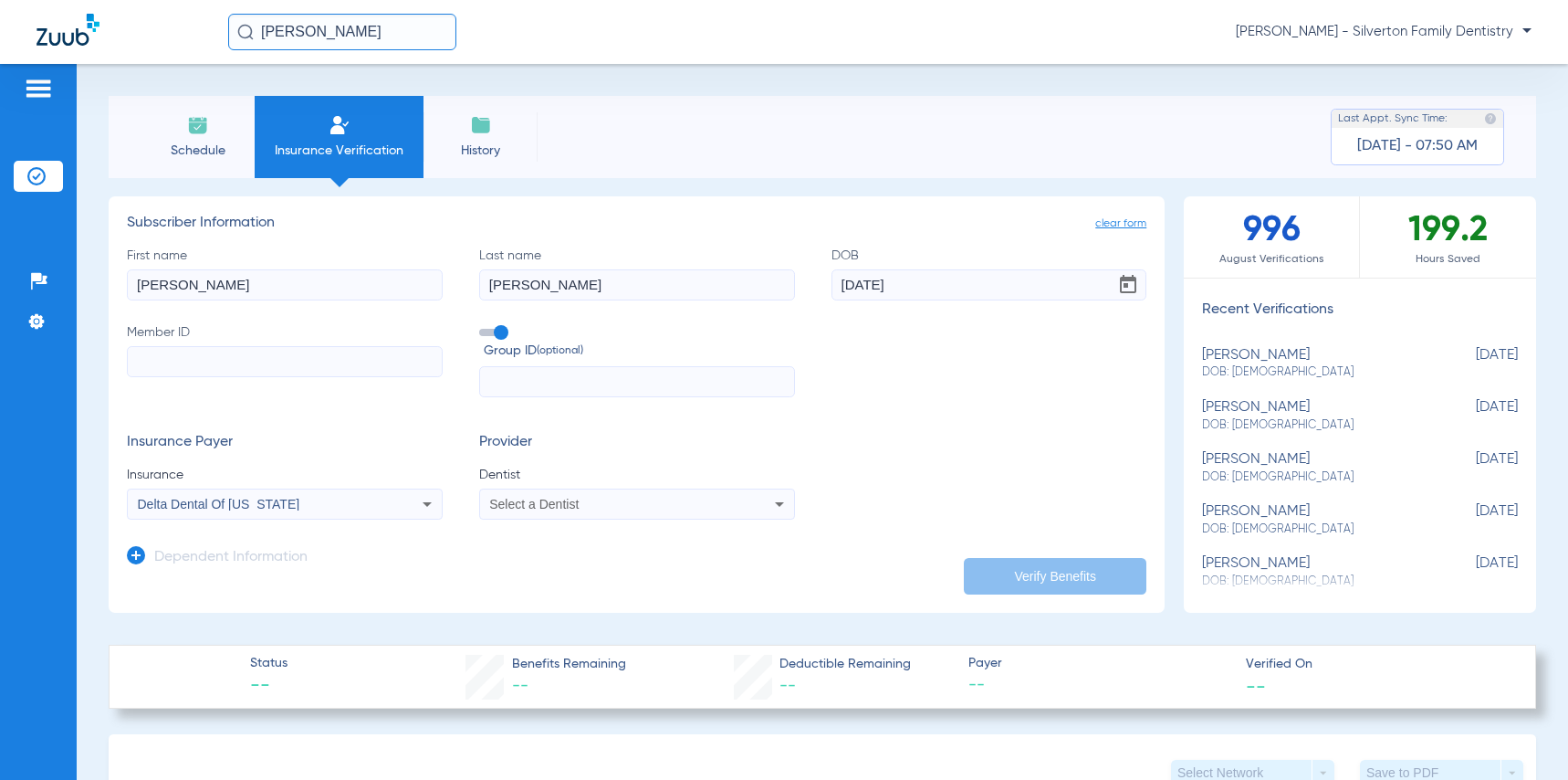
click at [769, 506] on icon at bounding box center [780, 504] width 22 height 22
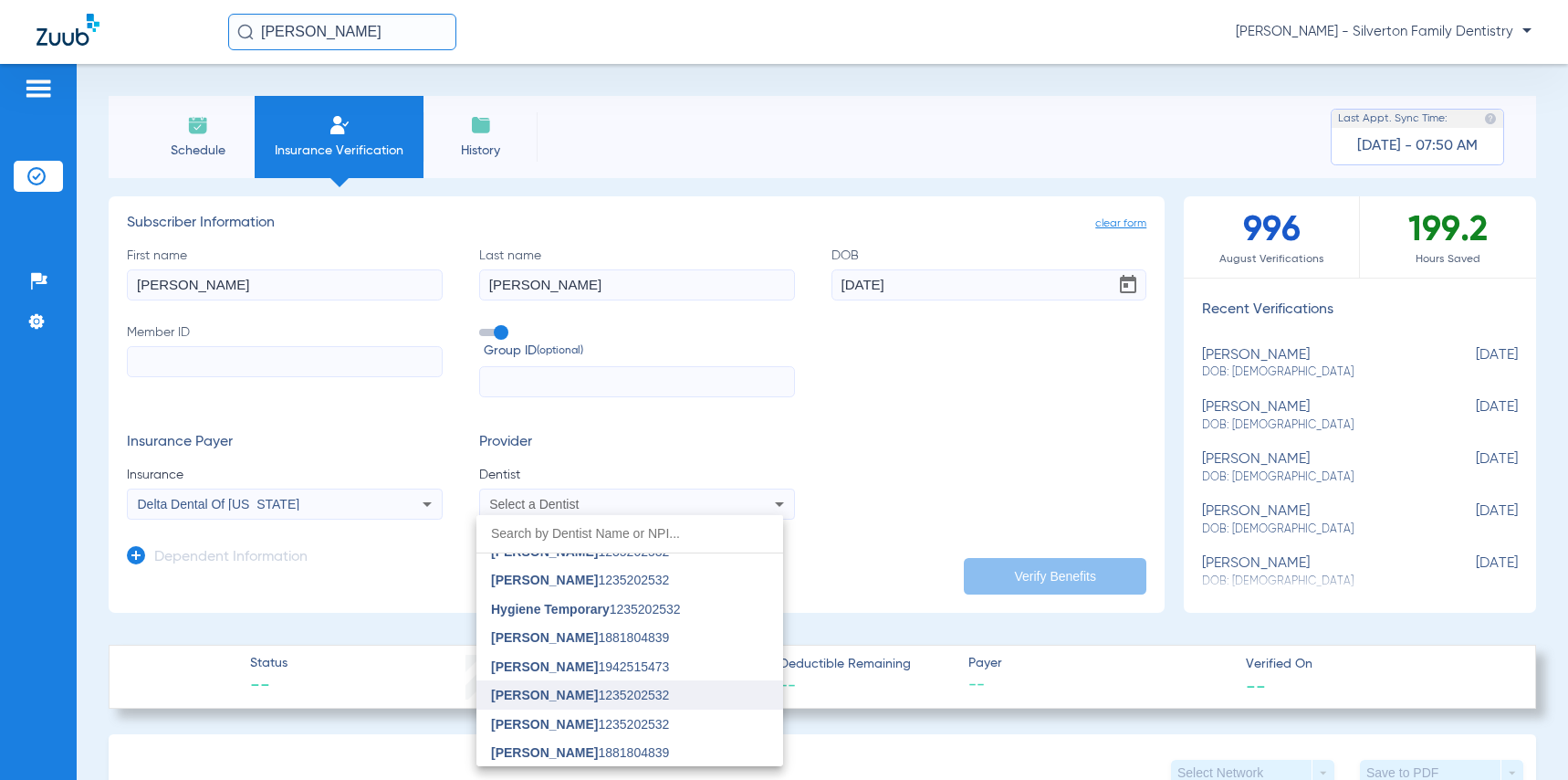
scroll to position [46, 0]
click at [569, 687] on span "[PERSON_NAME]" at bounding box center [545, 694] width 107 height 15
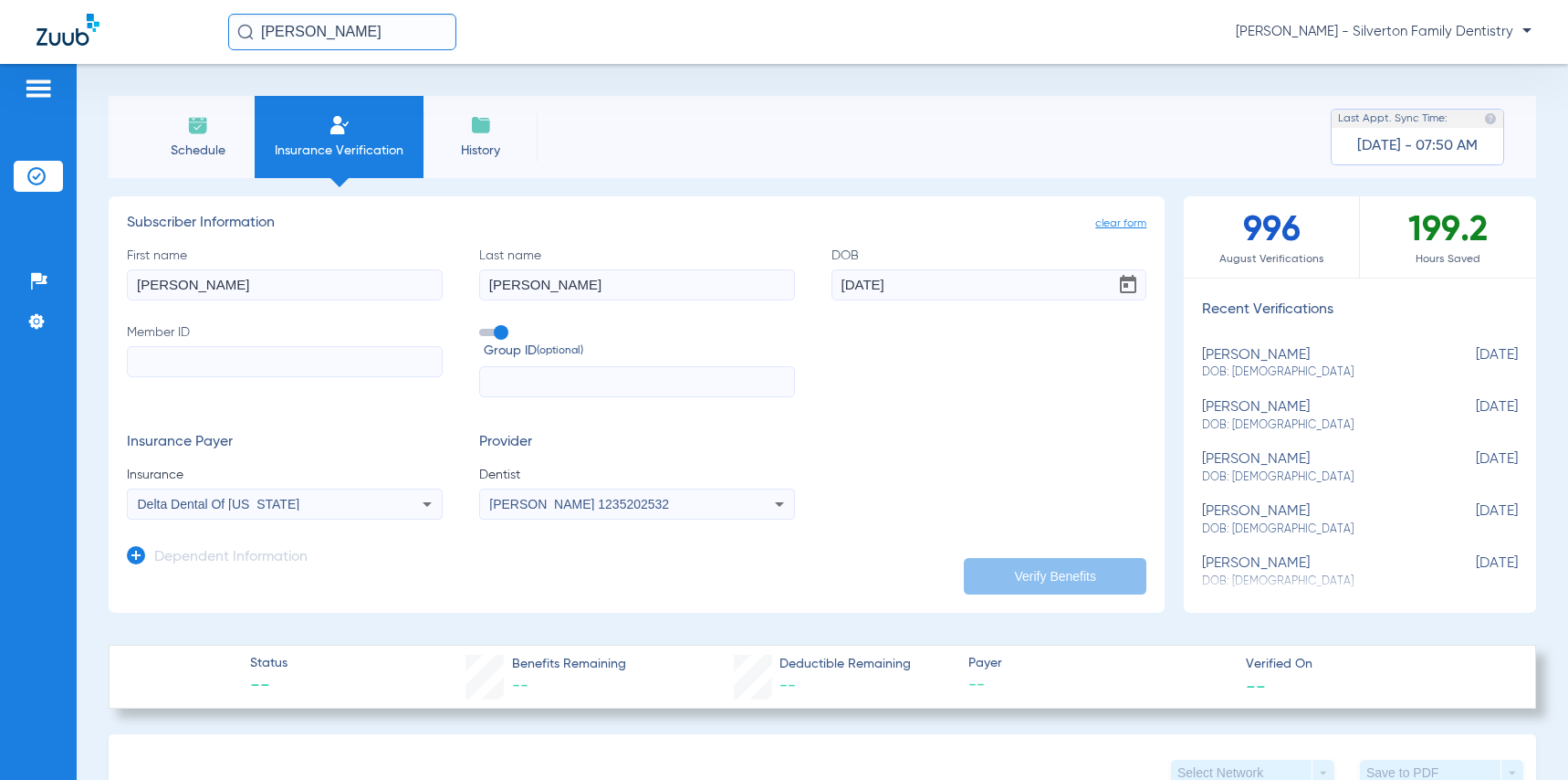
click at [769, 499] on icon at bounding box center [780, 504] width 22 height 22
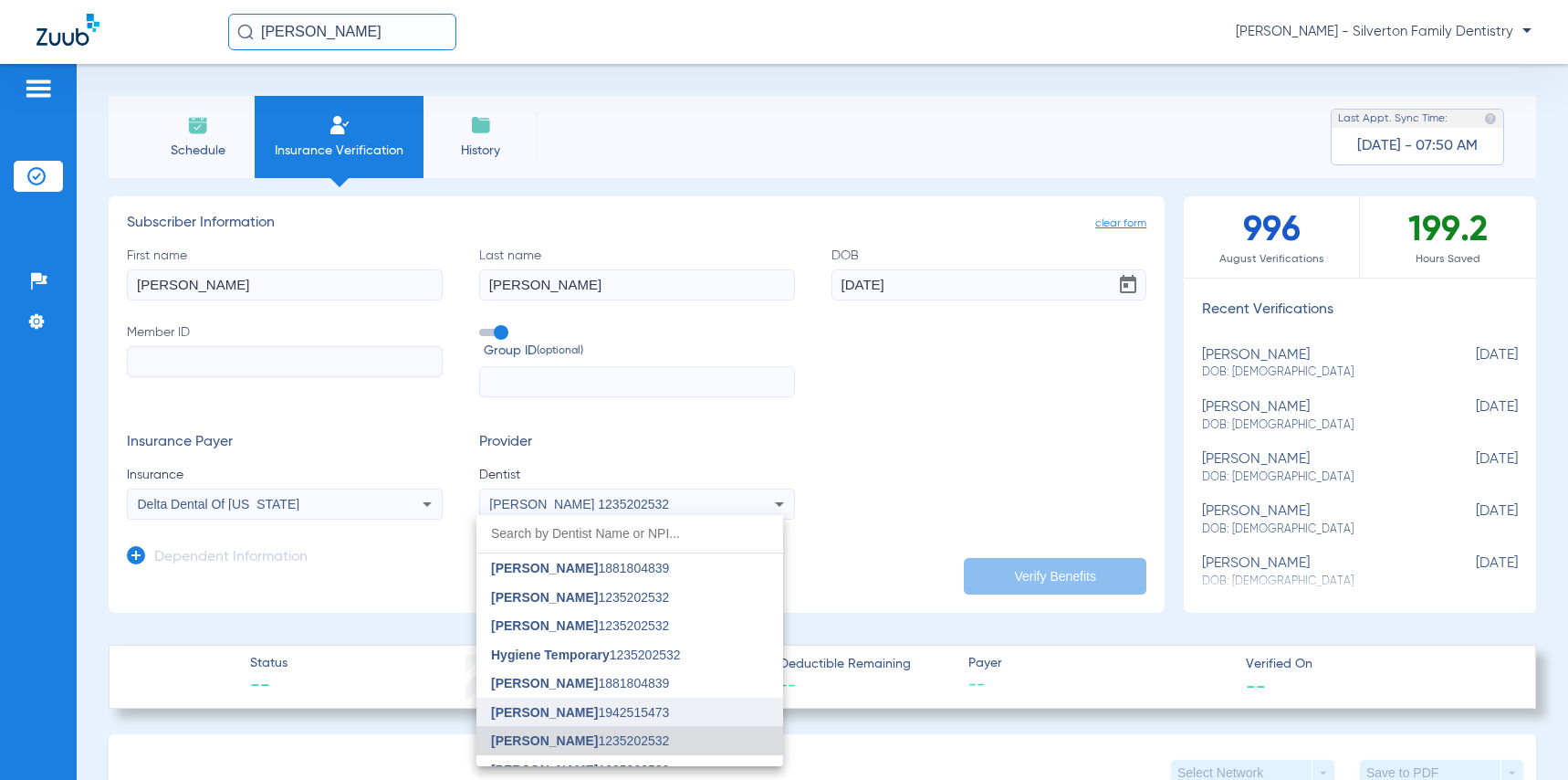
click at [557, 700] on mat-option "[PERSON_NAME] 1942515473" at bounding box center [629, 713] width 306 height 30
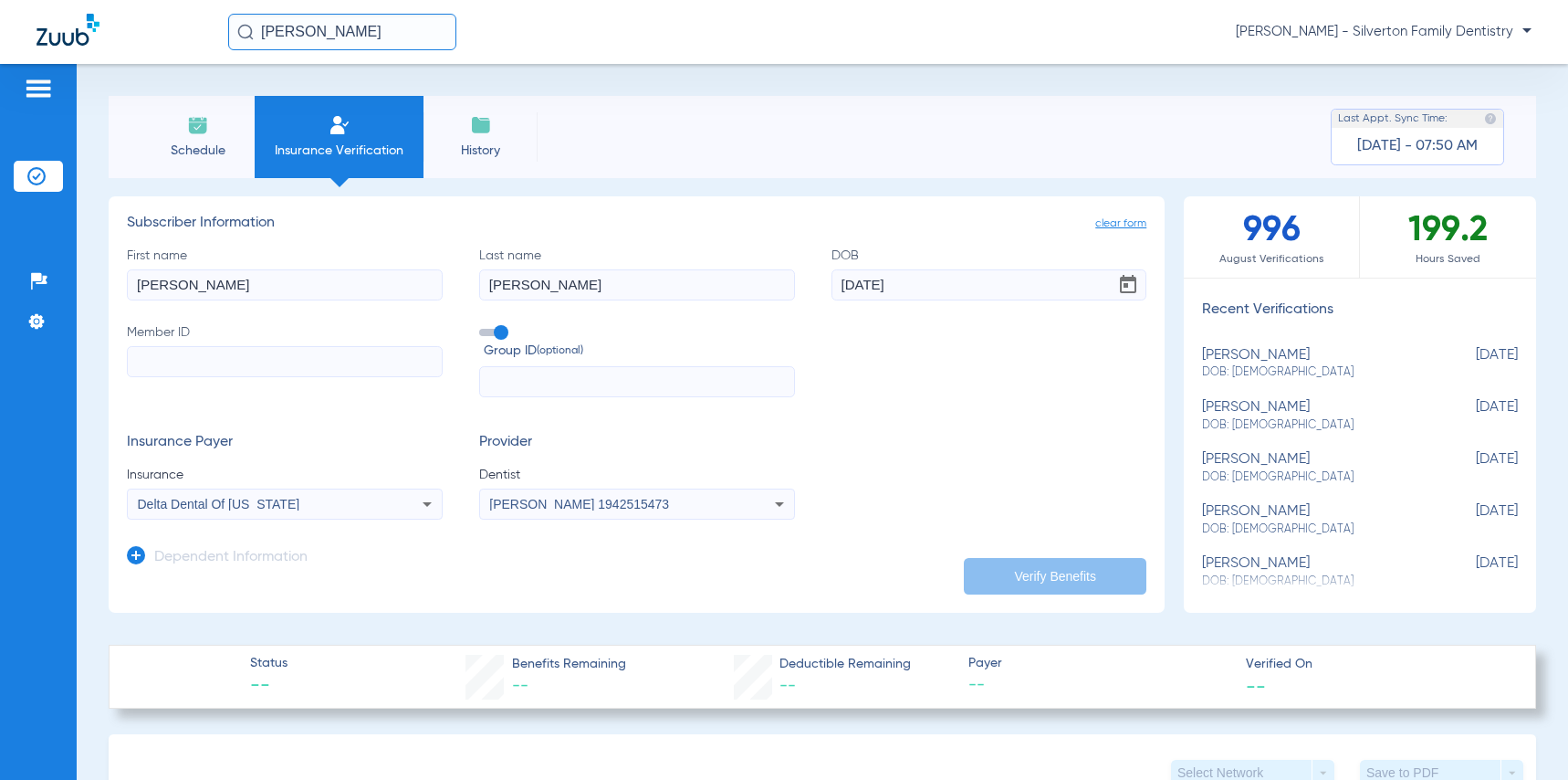
click at [232, 369] on input "Member ID" at bounding box center [284, 362] width 316 height 31
click at [244, 359] on input "Member ID Required" at bounding box center [284, 362] width 316 height 31
paste input "113684661"
type input "113684661"
click at [1035, 575] on button "Verify Benefits" at bounding box center [1055, 576] width 183 height 37
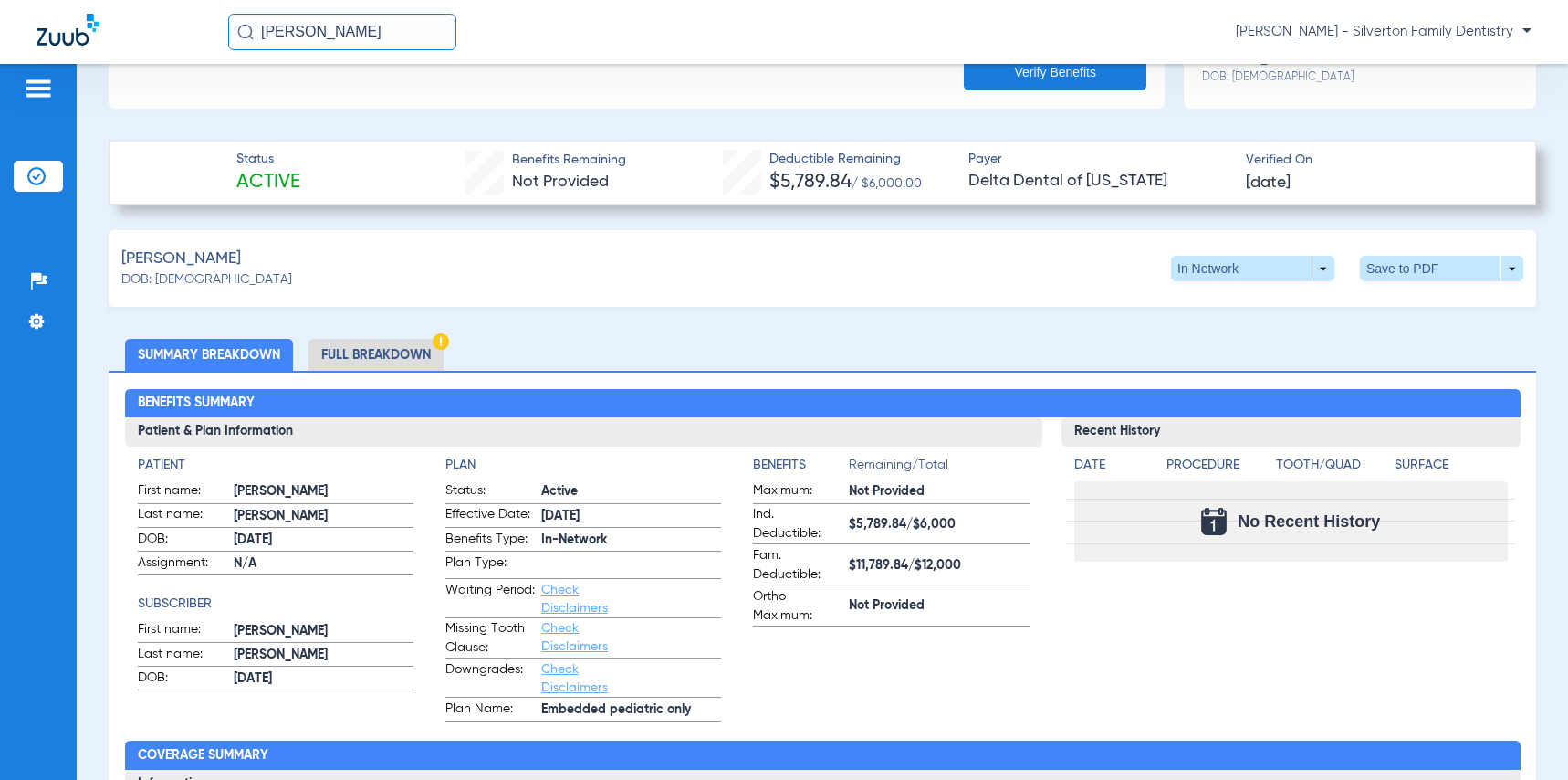
scroll to position [456, 0]
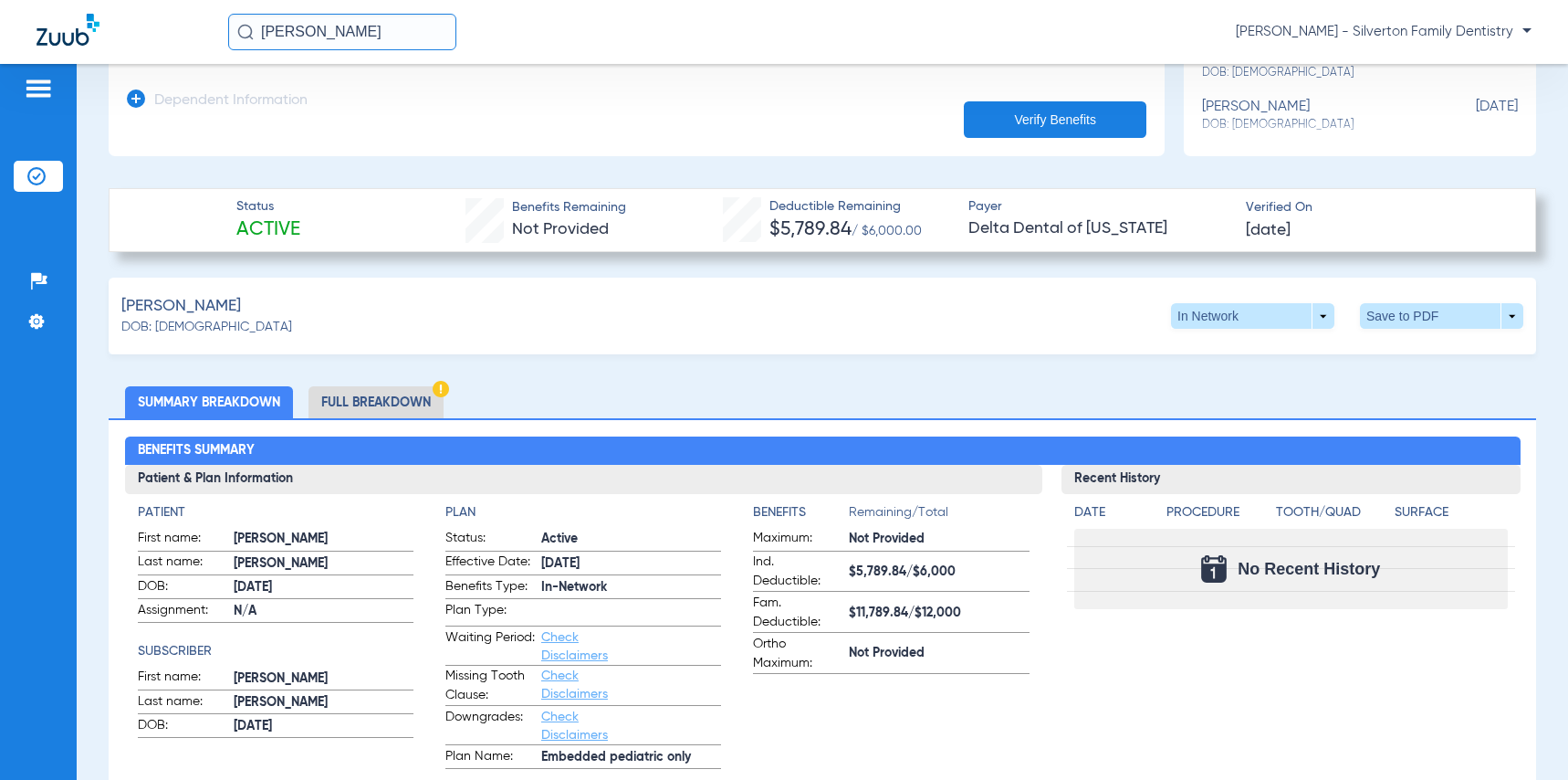
click at [367, 393] on li "Full Breakdown" at bounding box center [376, 402] width 135 height 32
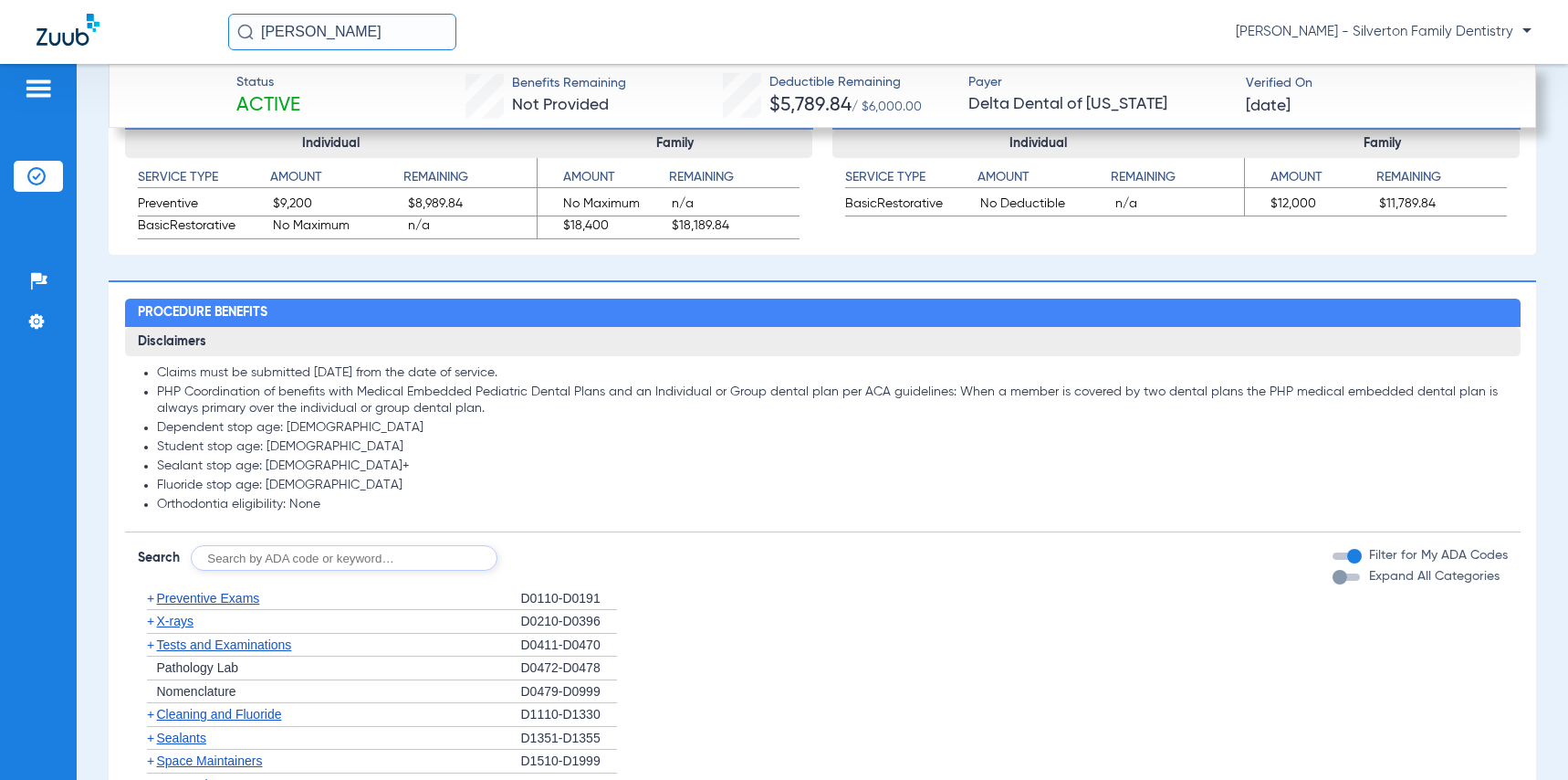
scroll to position [1643, 0]
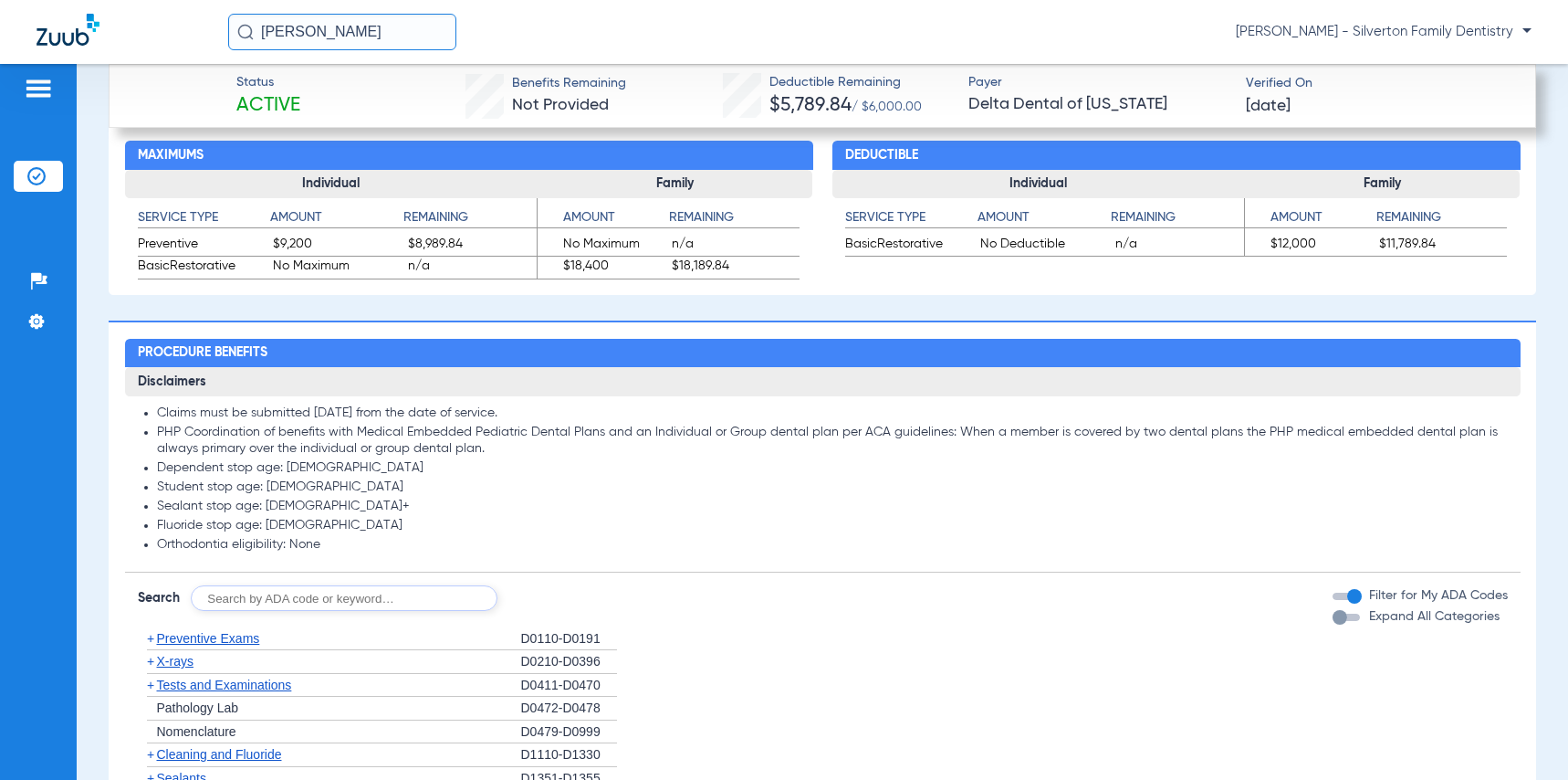
click at [206, 640] on span "Preventive Exams" at bounding box center [209, 638] width 103 height 15
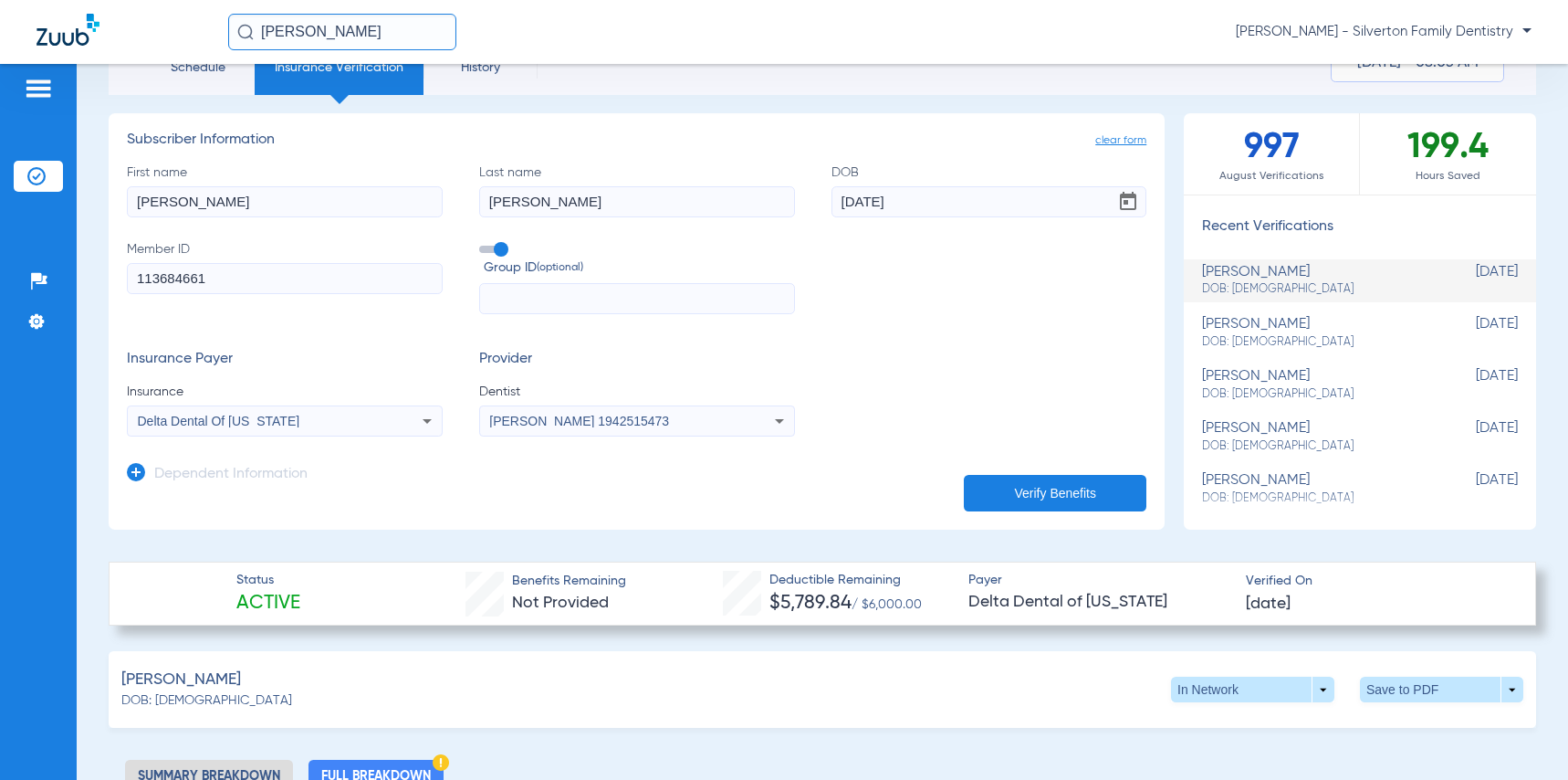
scroll to position [0, 0]
